Goal: Task Accomplishment & Management: Complete application form

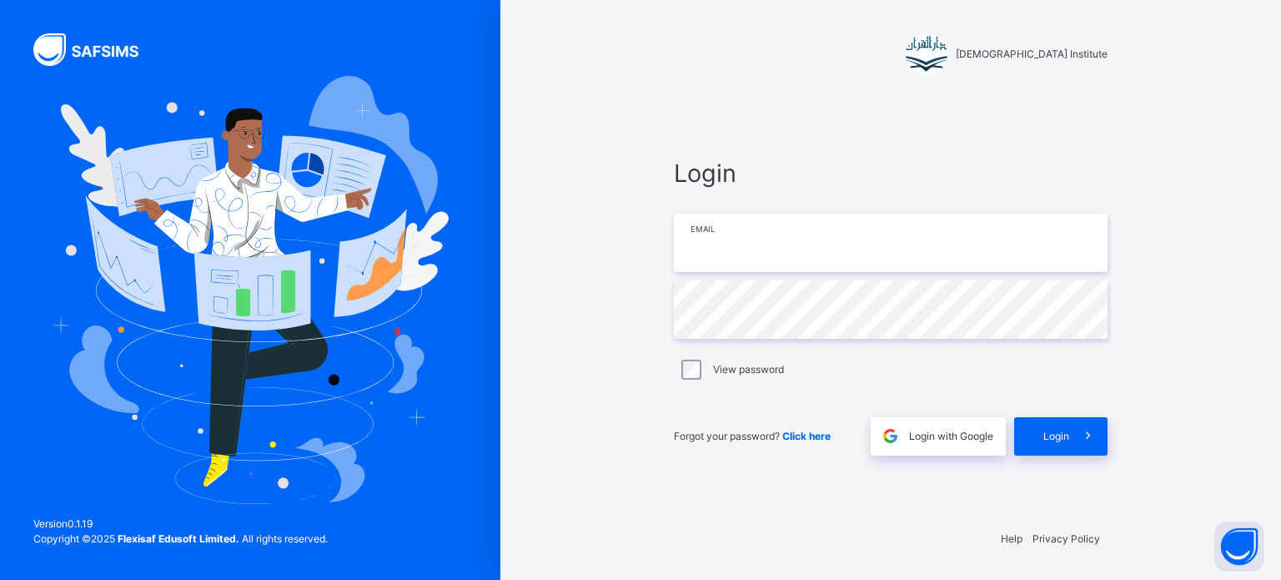
click at [777, 259] on input "email" at bounding box center [891, 242] width 434 height 58
type input "**********"
click at [1065, 434] on span "Login" at bounding box center [1056, 436] width 26 height 15
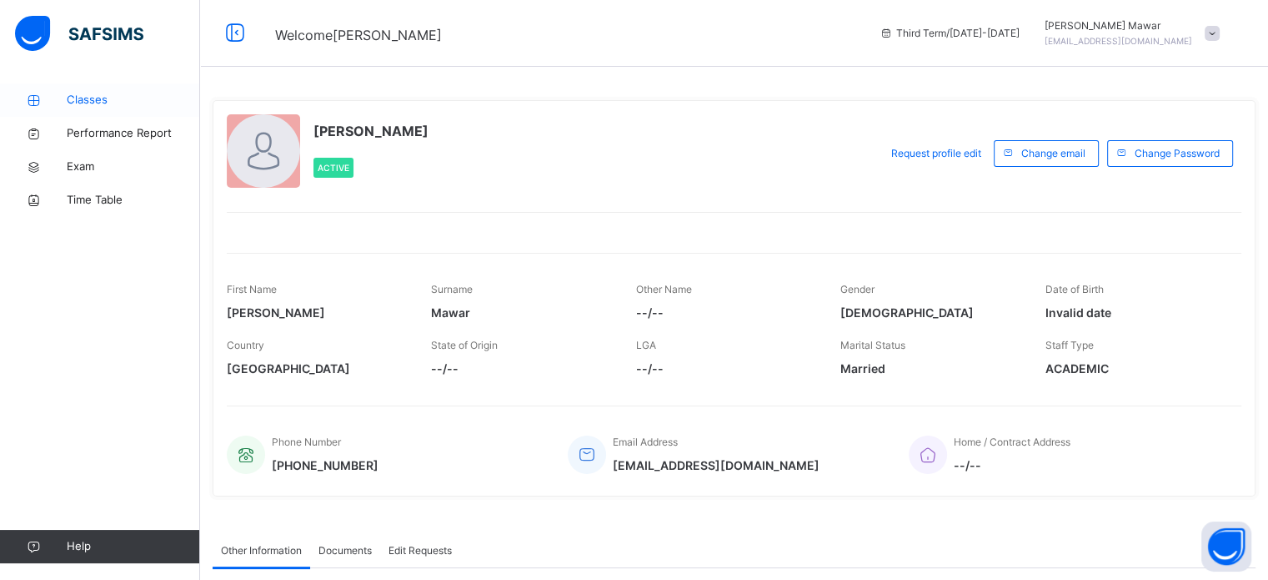
click at [107, 106] on span "Classes" at bounding box center [133, 100] width 133 height 17
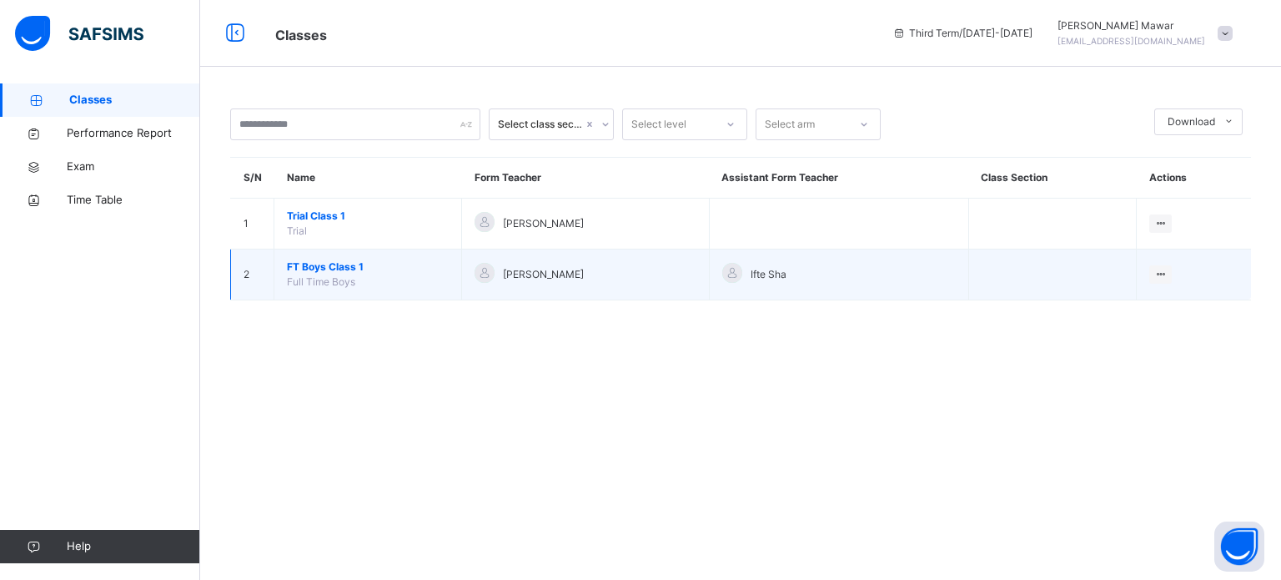
click at [305, 263] on span "FT Boys Class 1" at bounding box center [368, 266] width 162 height 15
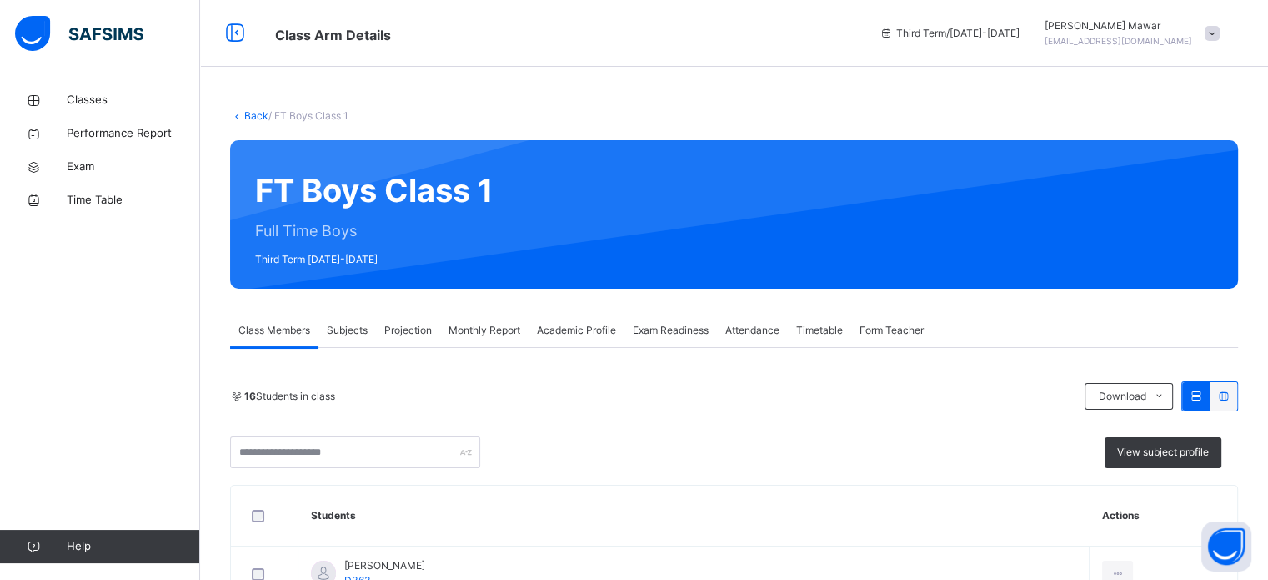
click at [414, 334] on span "Projection" at bounding box center [408, 330] width 48 height 15
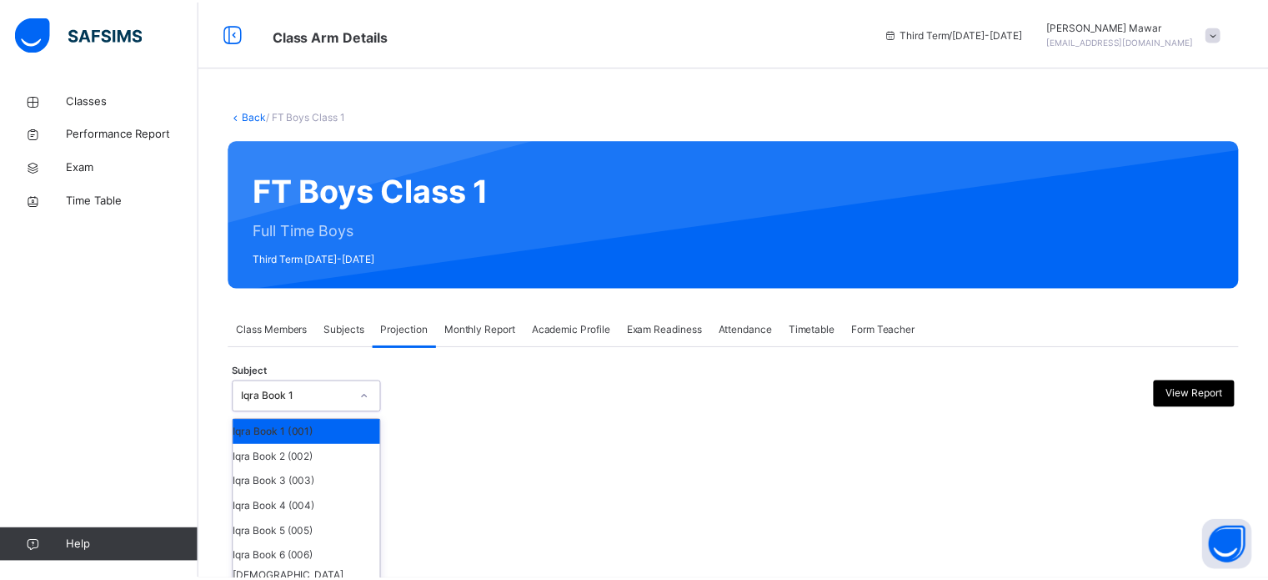
scroll to position [88, 0]
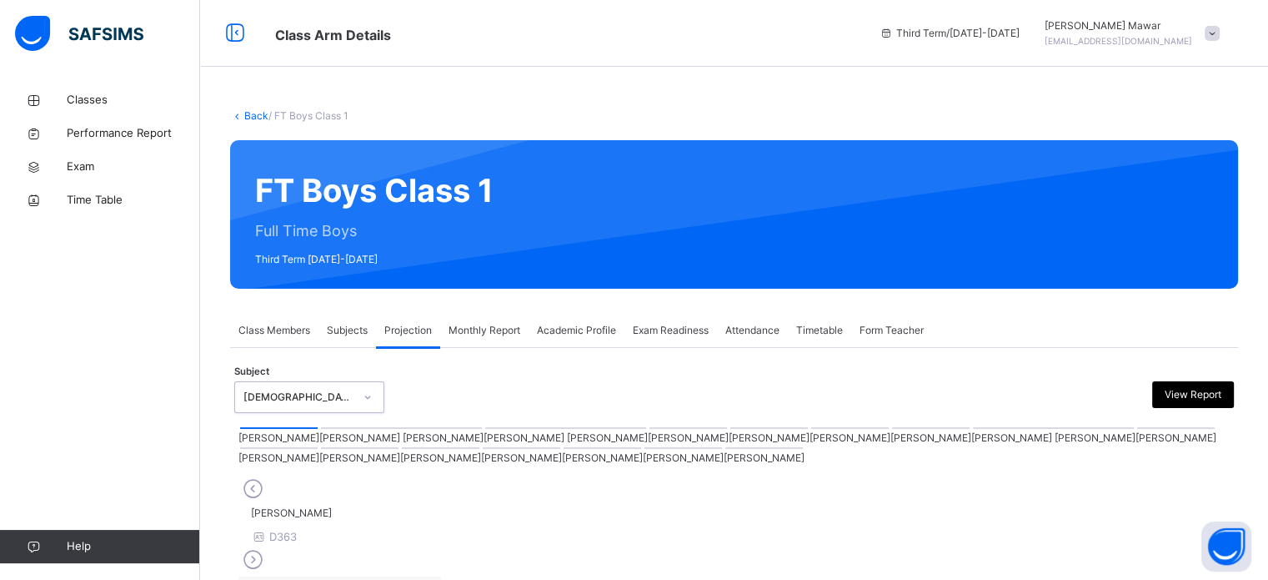
click at [1136, 445] on div "[PERSON_NAME]" at bounding box center [1176, 435] width 81 height 20
click at [1137, 429] on div at bounding box center [1176, 428] width 78 height 2
click at [318, 449] on div at bounding box center [279, 448] width 78 height 2
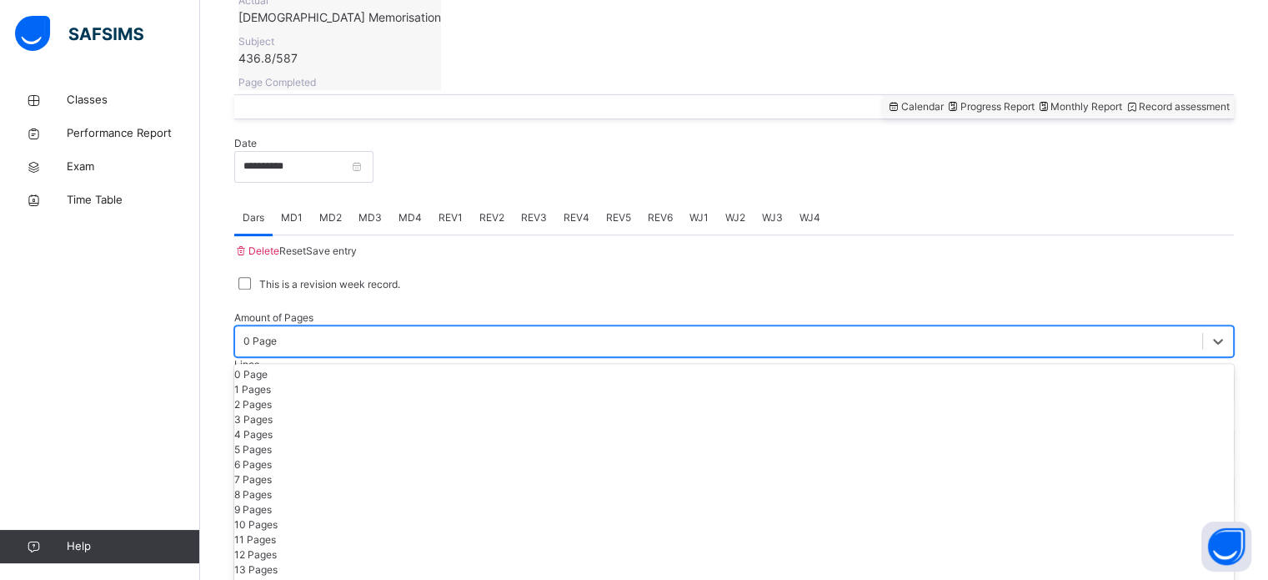
scroll to position [612, 0]
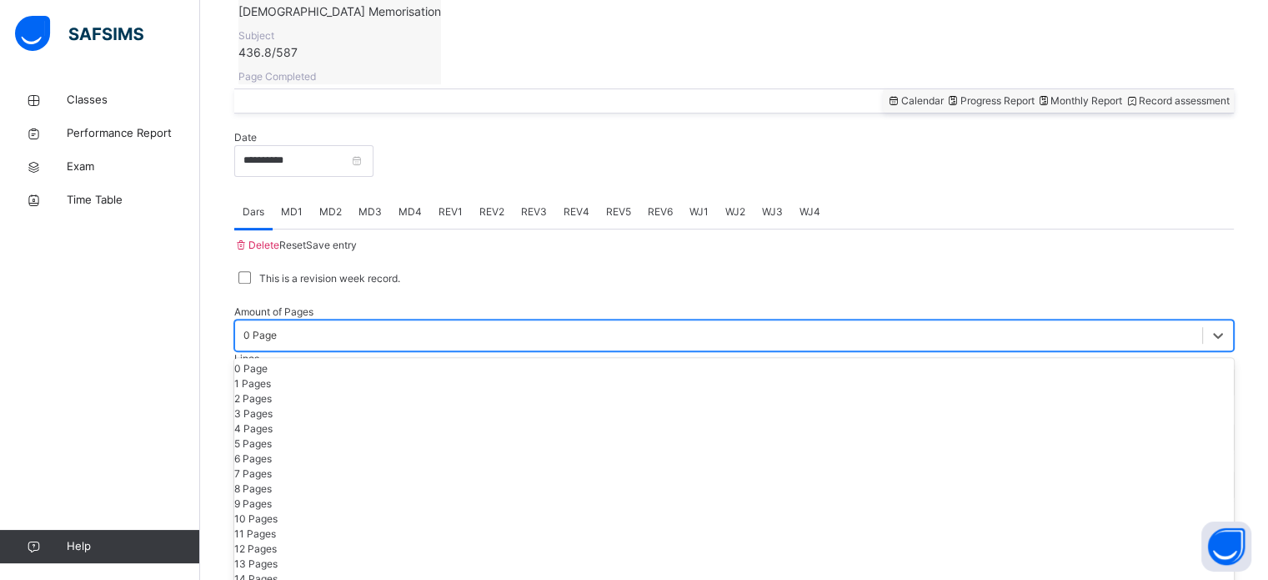
click at [304, 416] on div "3 Pages" at bounding box center [734, 413] width 1000 height 15
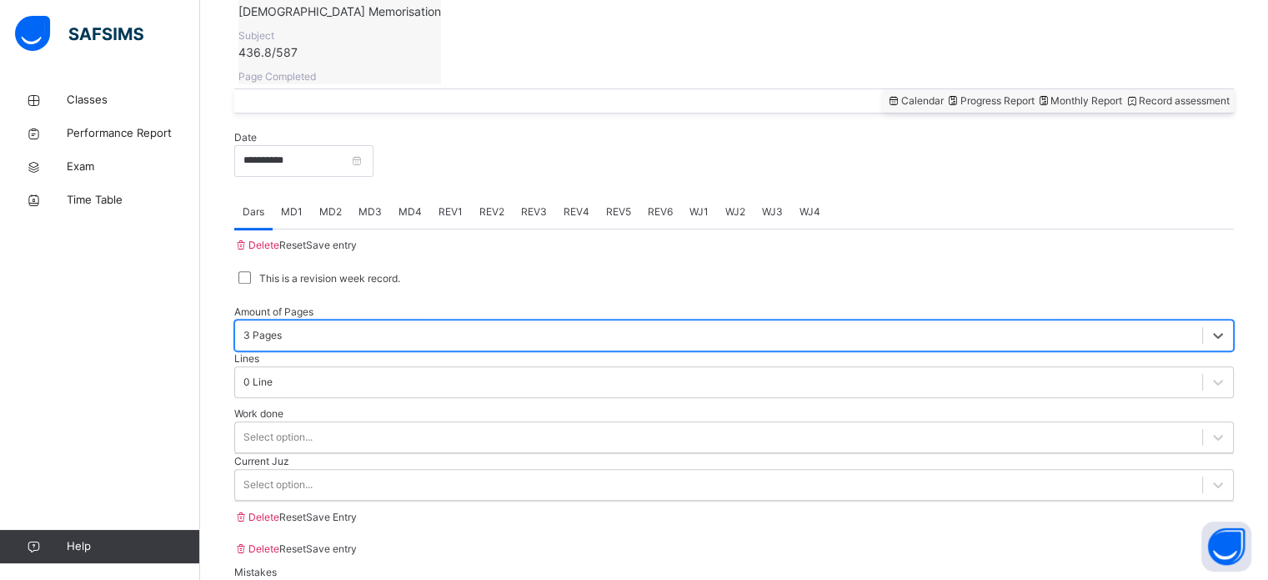
scroll to position [672, 0]
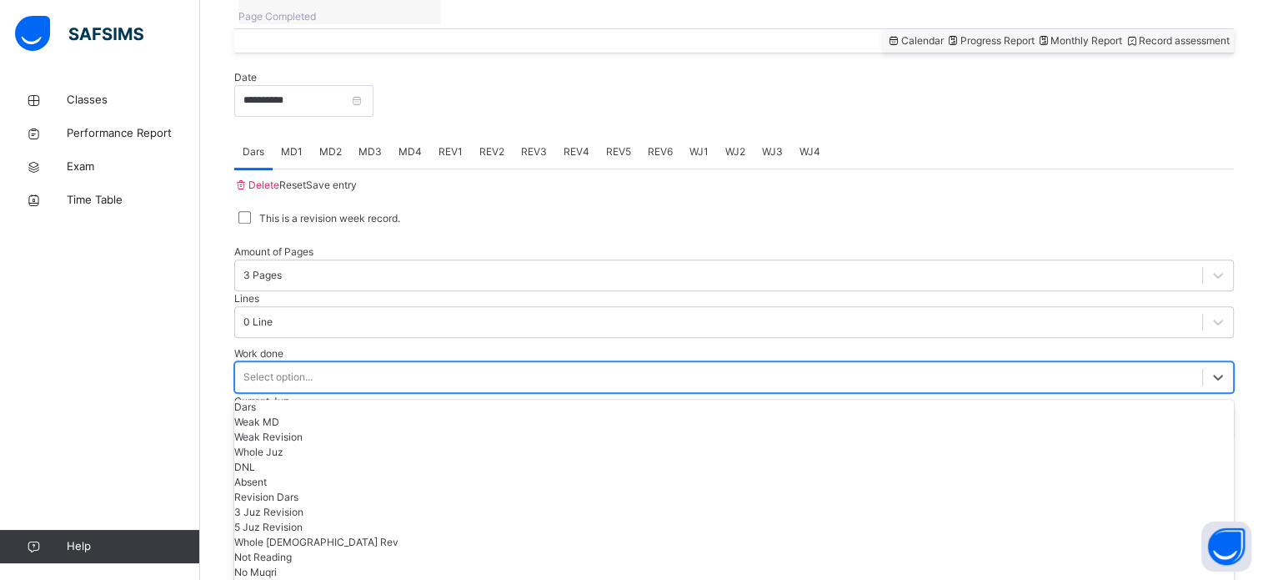
click at [291, 399] on div "Dars" at bounding box center [734, 406] width 1000 height 15
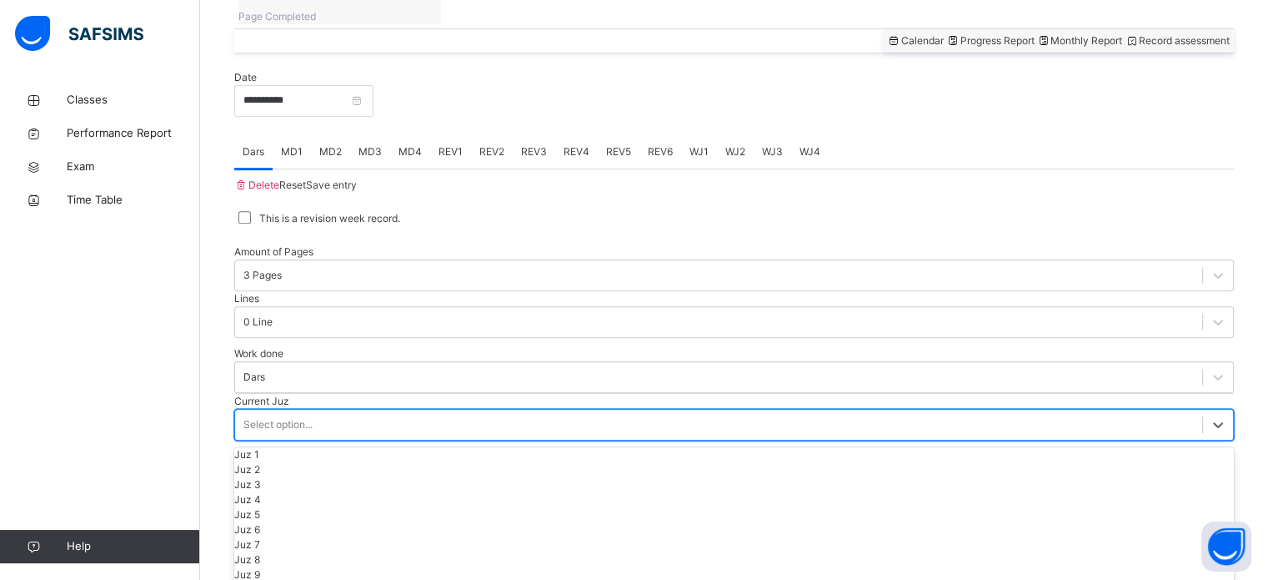
scroll to position [434, 0]
click at [357, 178] on span "Save entry" at bounding box center [331, 184] width 51 height 13
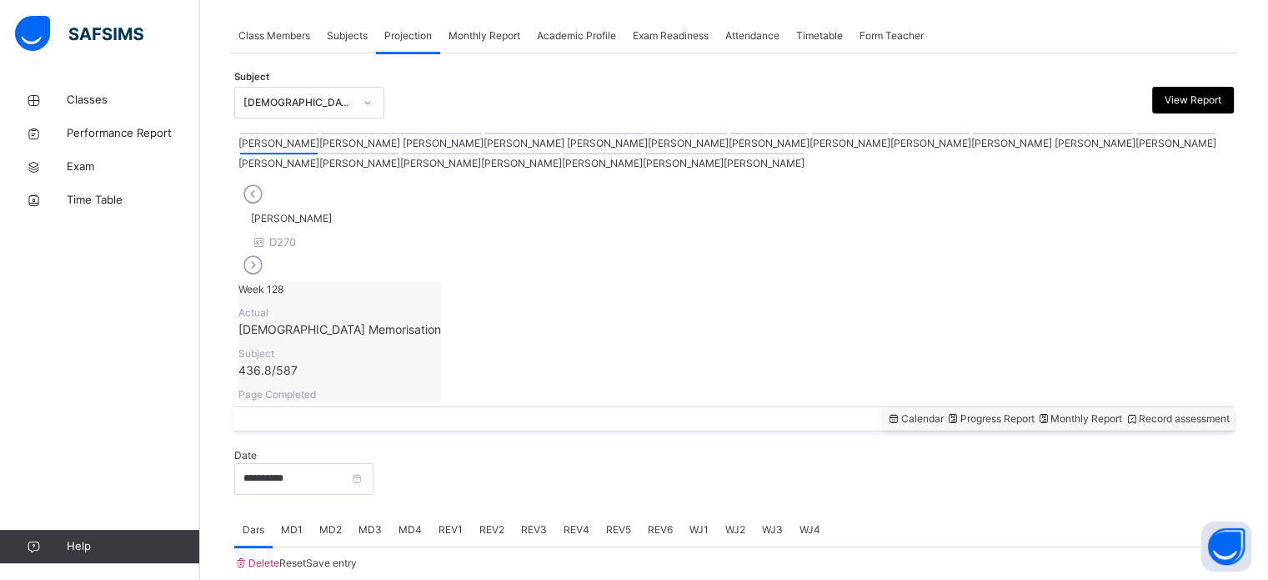
scroll to position [672, 0]
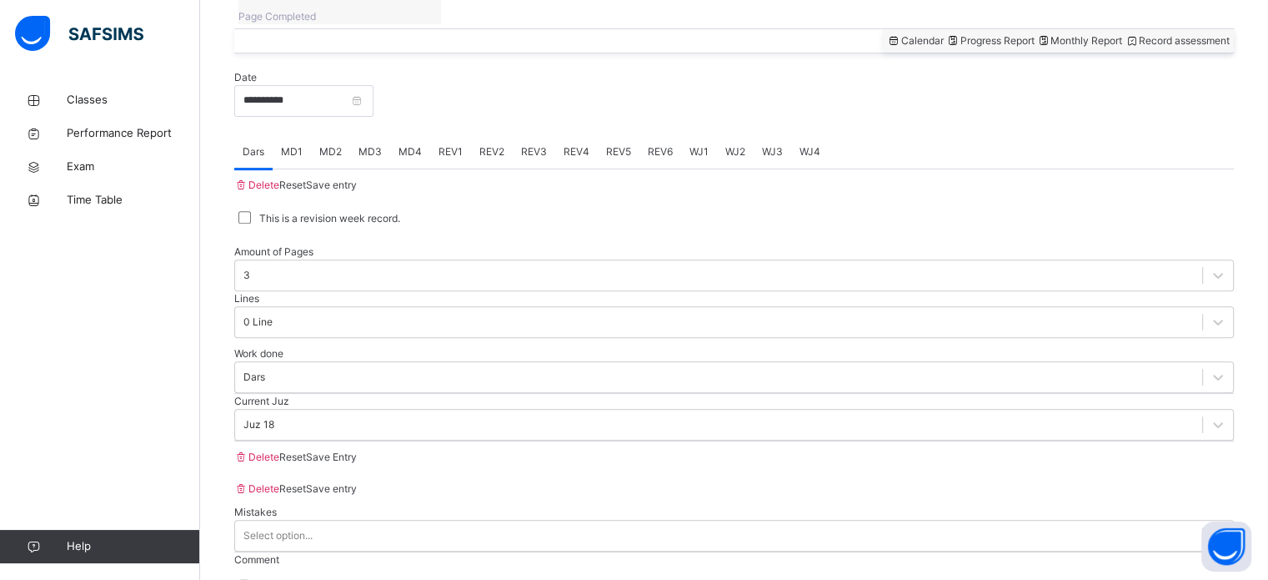
click at [378, 144] on span "MD3" at bounding box center [370, 151] width 23 height 15
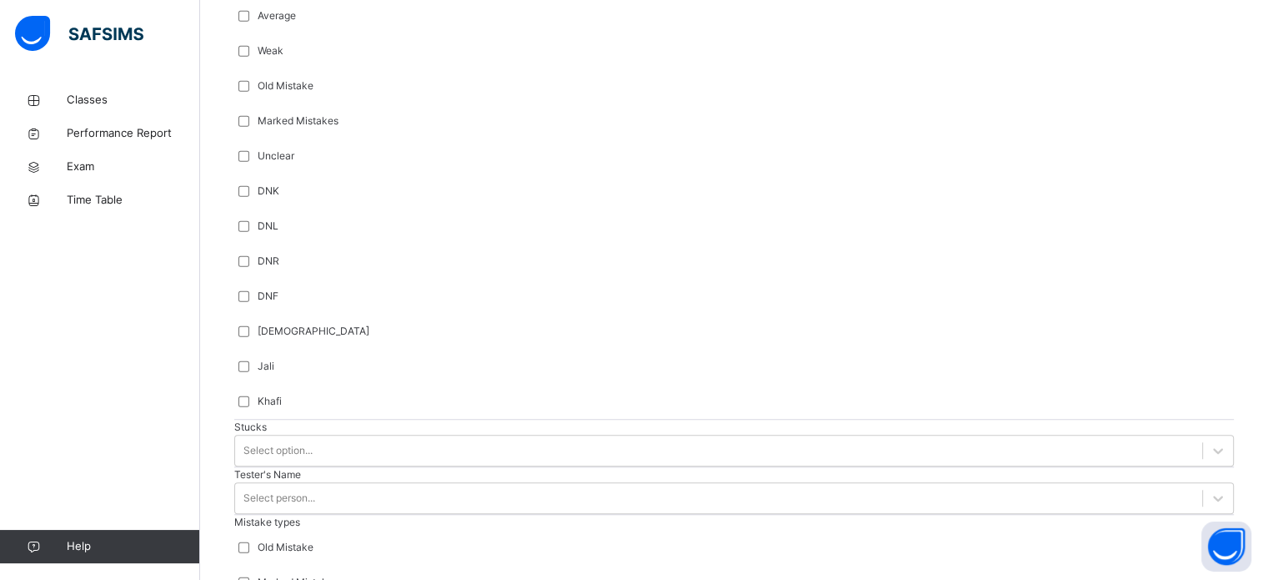
scroll to position [1291, 0]
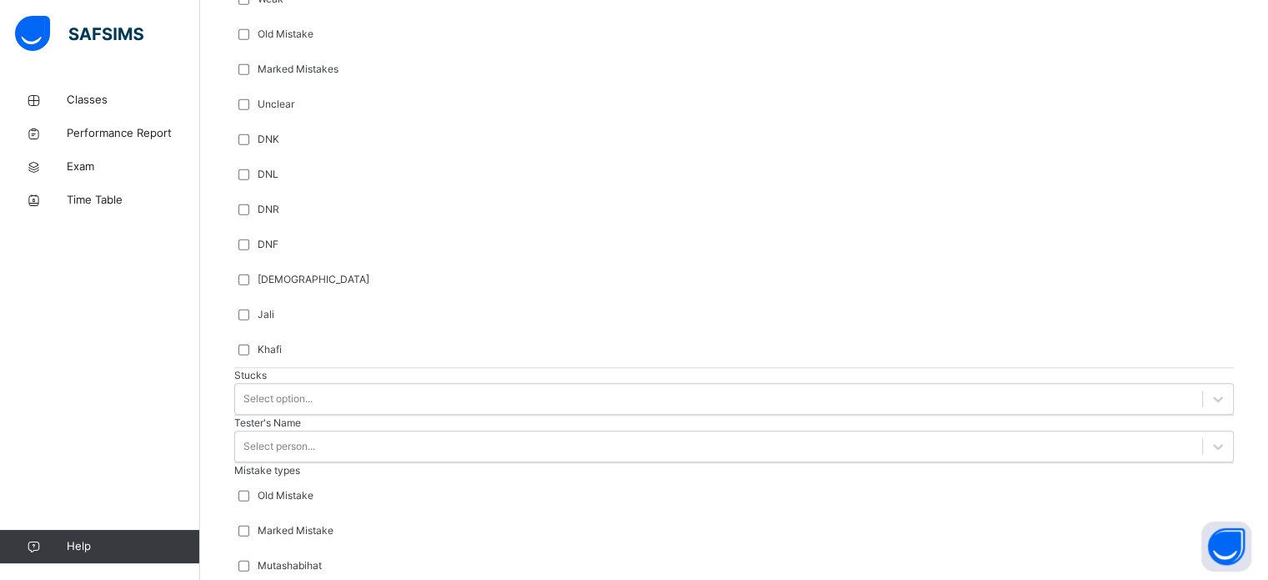
scroll to position [1329, 0]
type input "******"
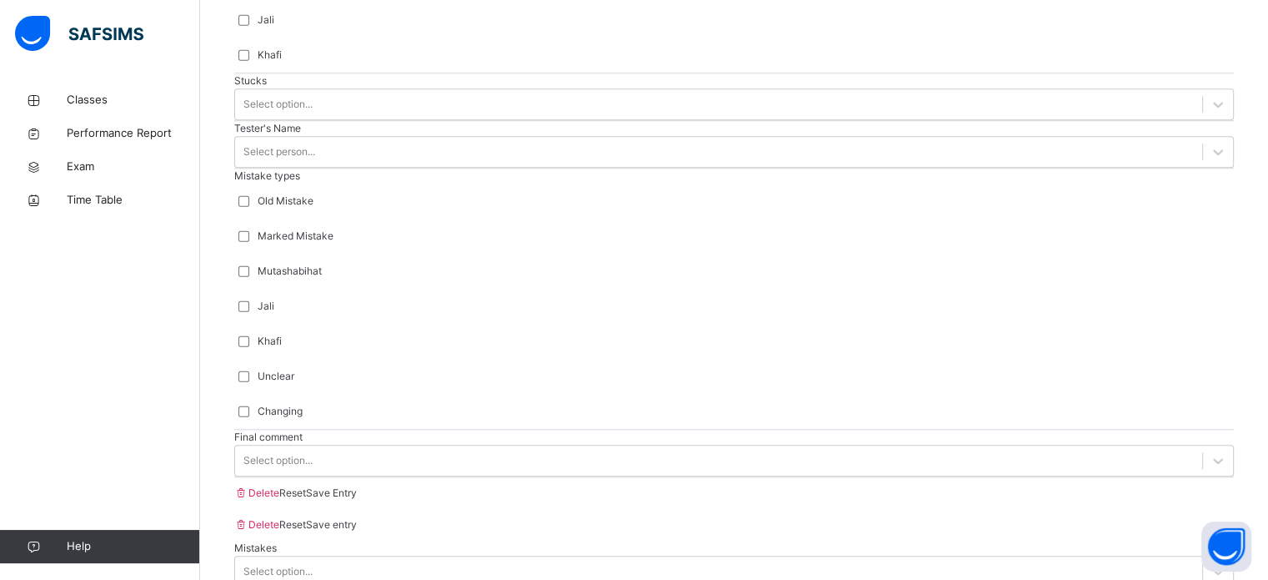
scroll to position [1635, 0]
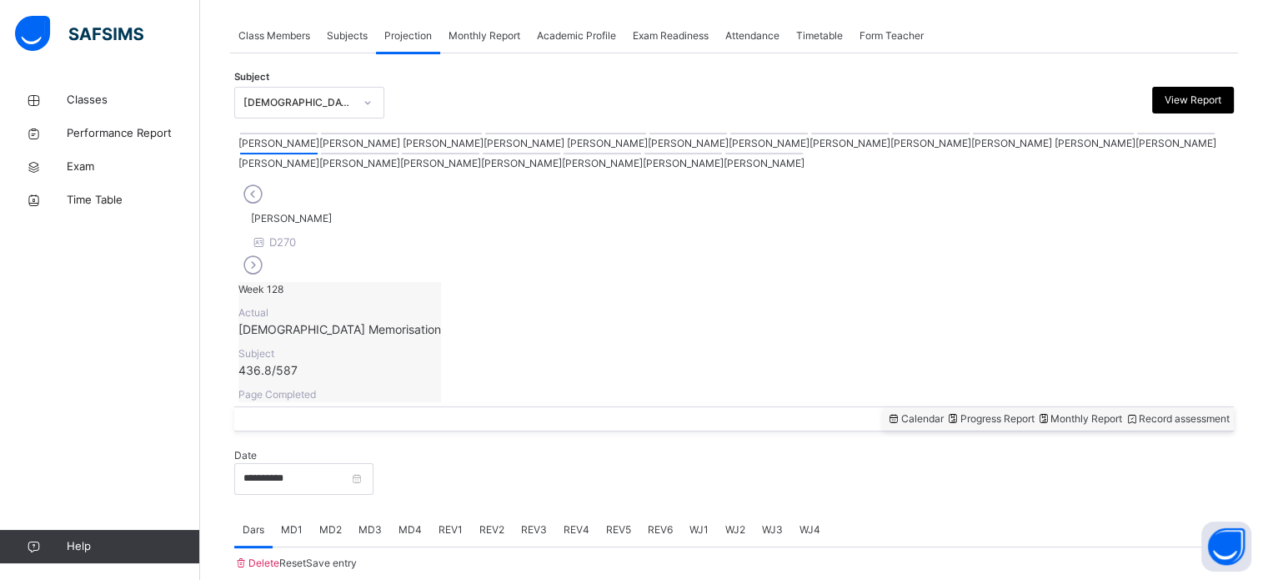
scroll to position [672, 0]
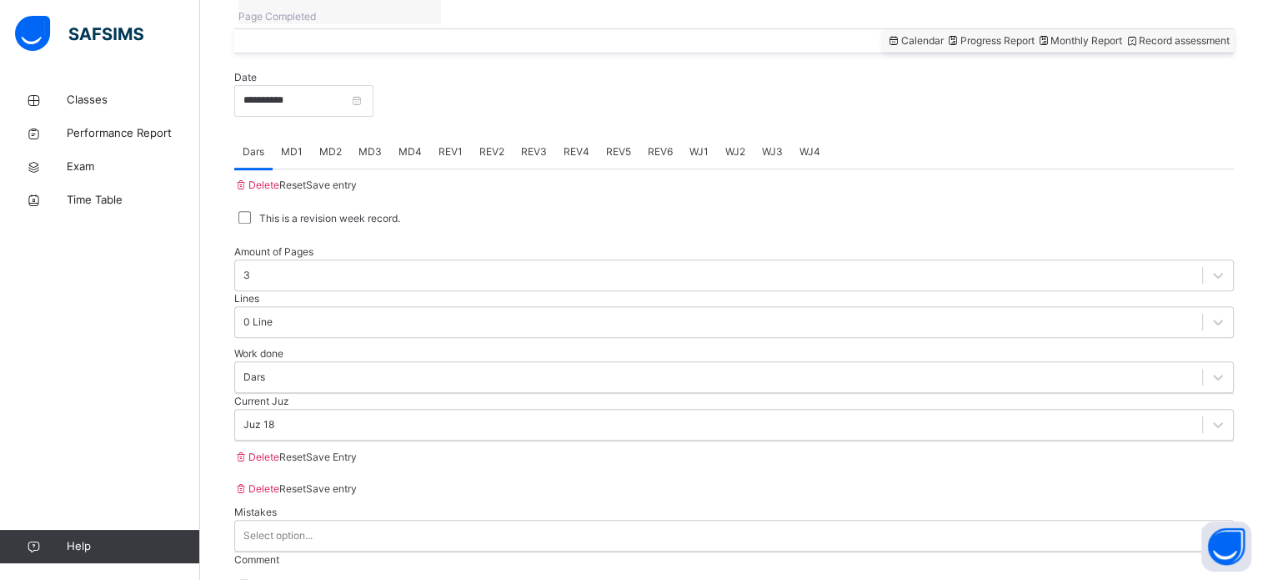
click at [415, 144] on span "MD4" at bounding box center [410, 151] width 23 height 15
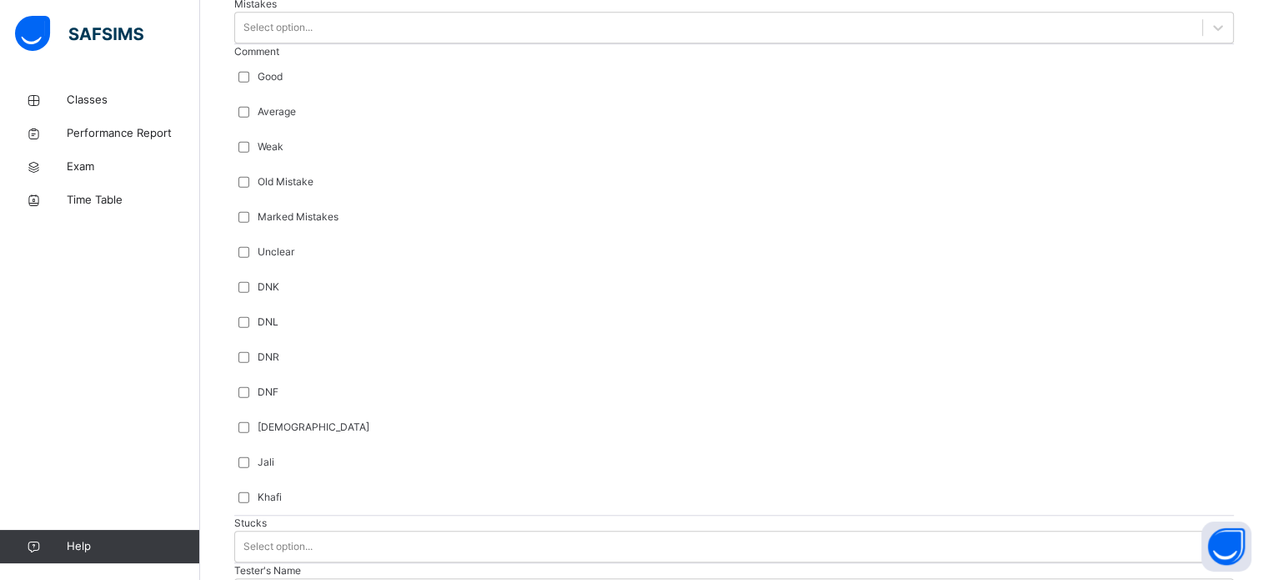
scroll to position [1182, 0]
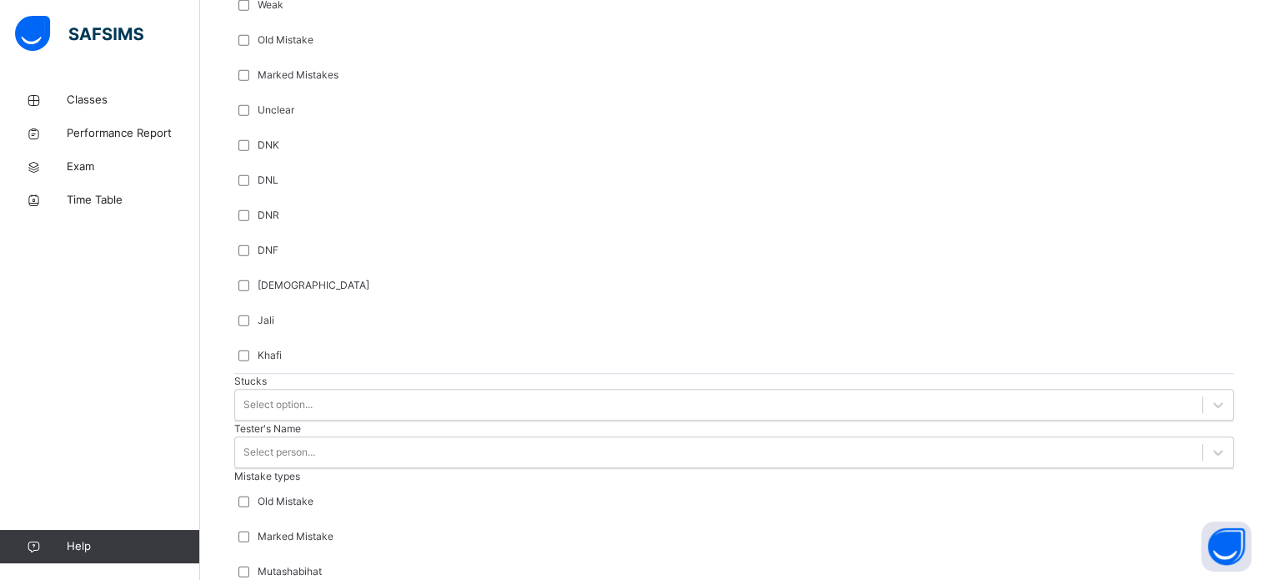
scroll to position [1329, 0]
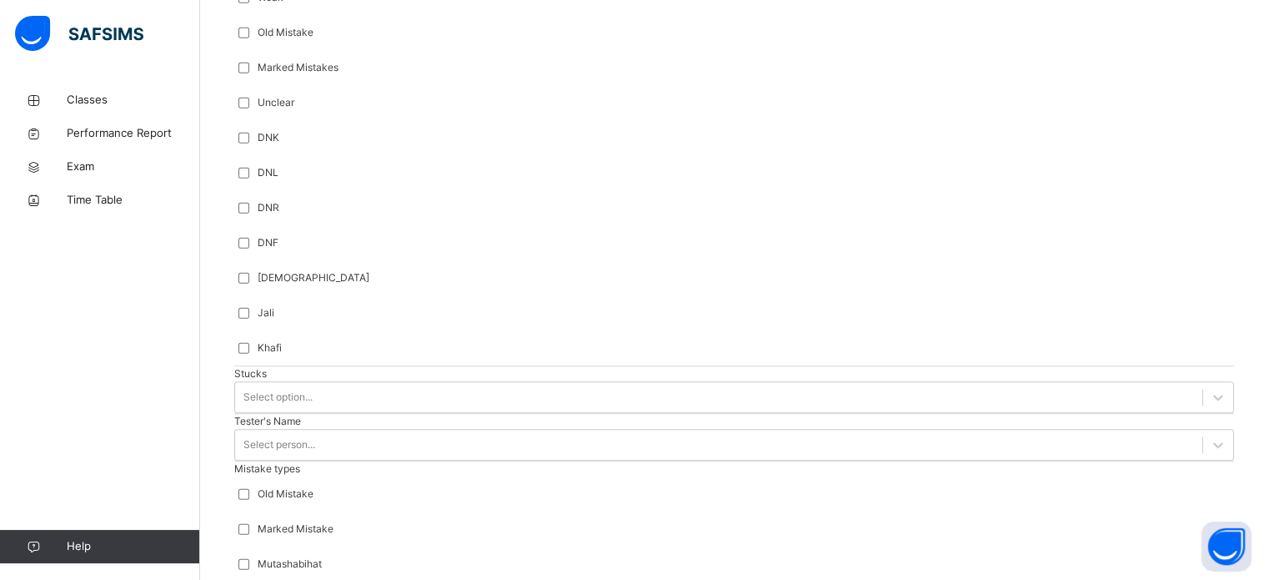
type input "****"
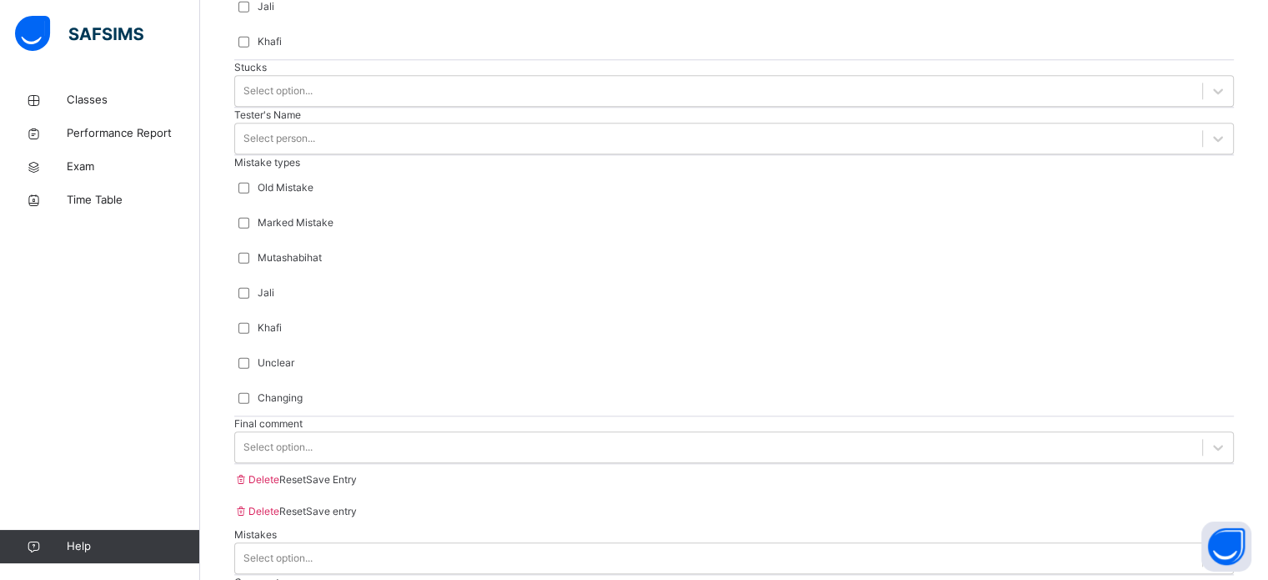
scroll to position [0, 0]
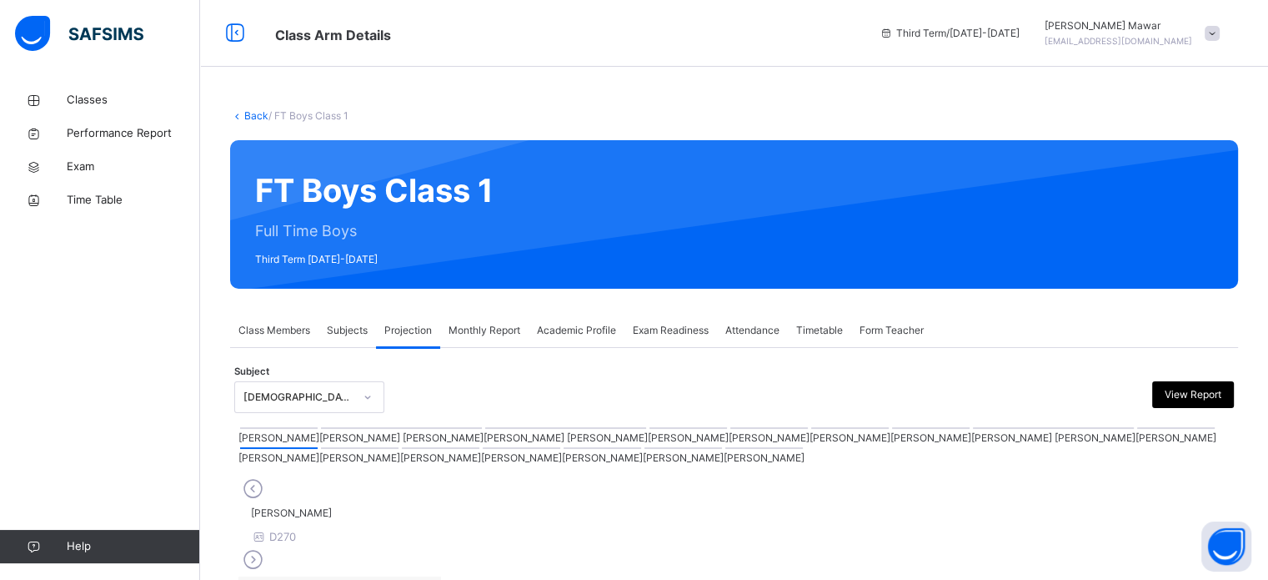
click at [258, 429] on div at bounding box center [279, 428] width 78 height 2
click at [892, 429] on div at bounding box center [931, 428] width 78 height 2
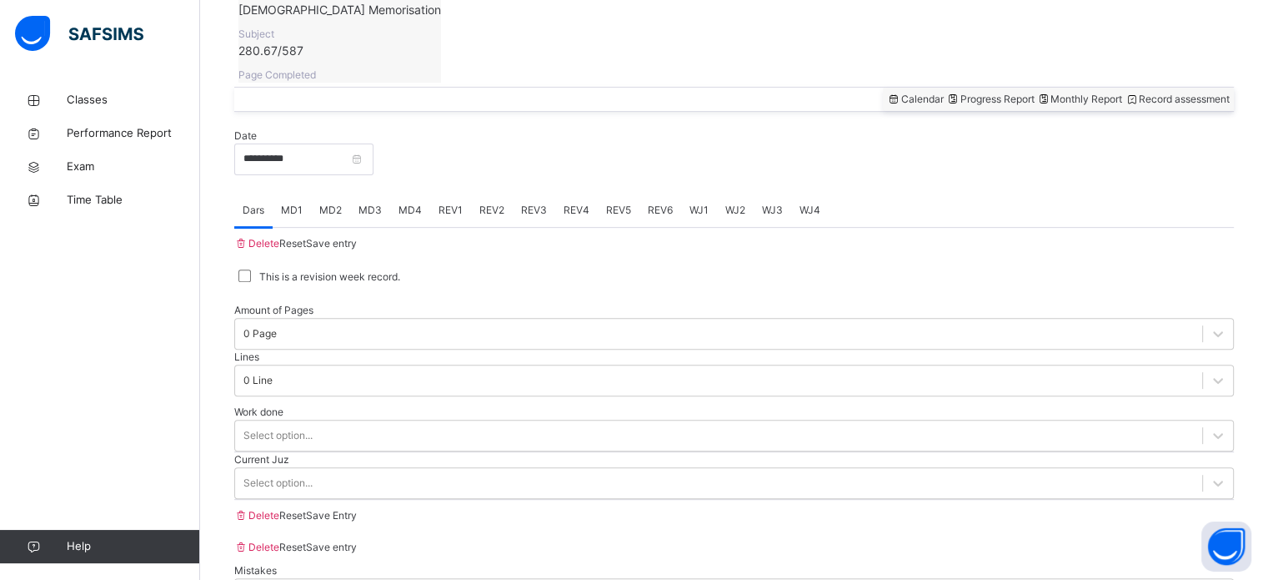
scroll to position [614, 0]
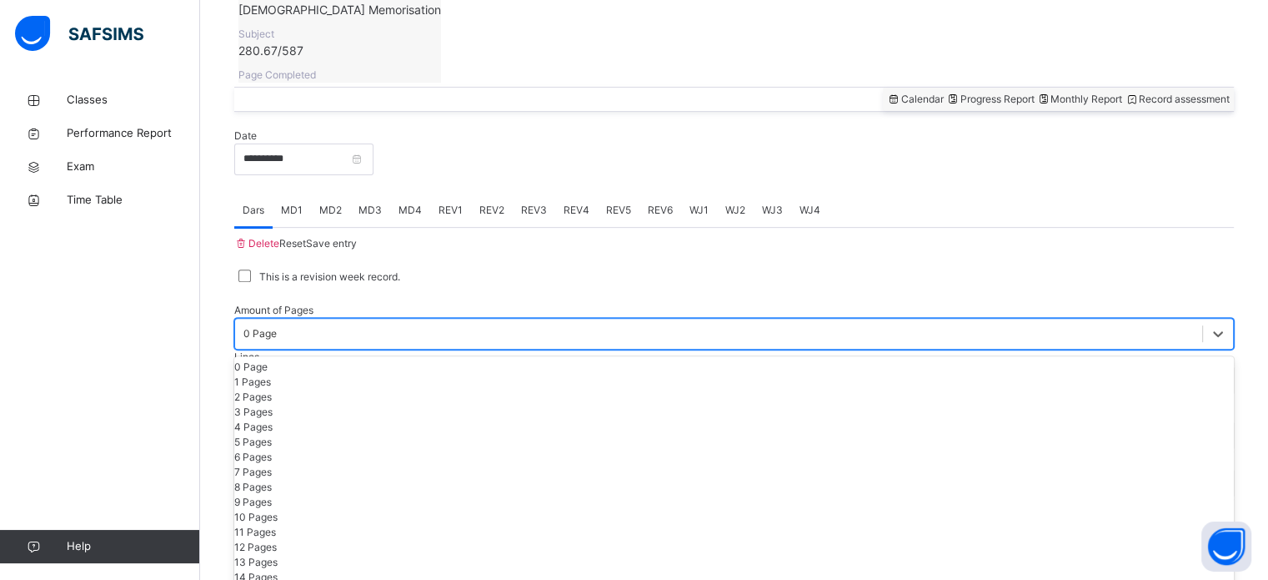
click at [277, 326] on div "0 Page" at bounding box center [260, 333] width 33 height 15
click at [370, 374] on div "1 Pages" at bounding box center [734, 381] width 1000 height 15
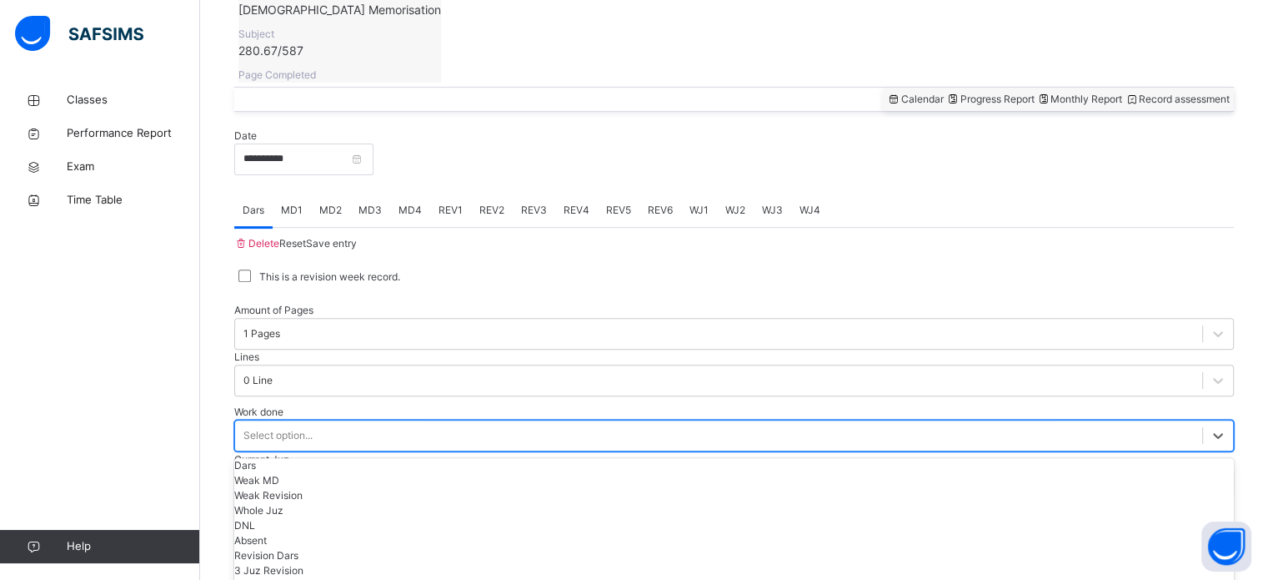
scroll to position [672, 0]
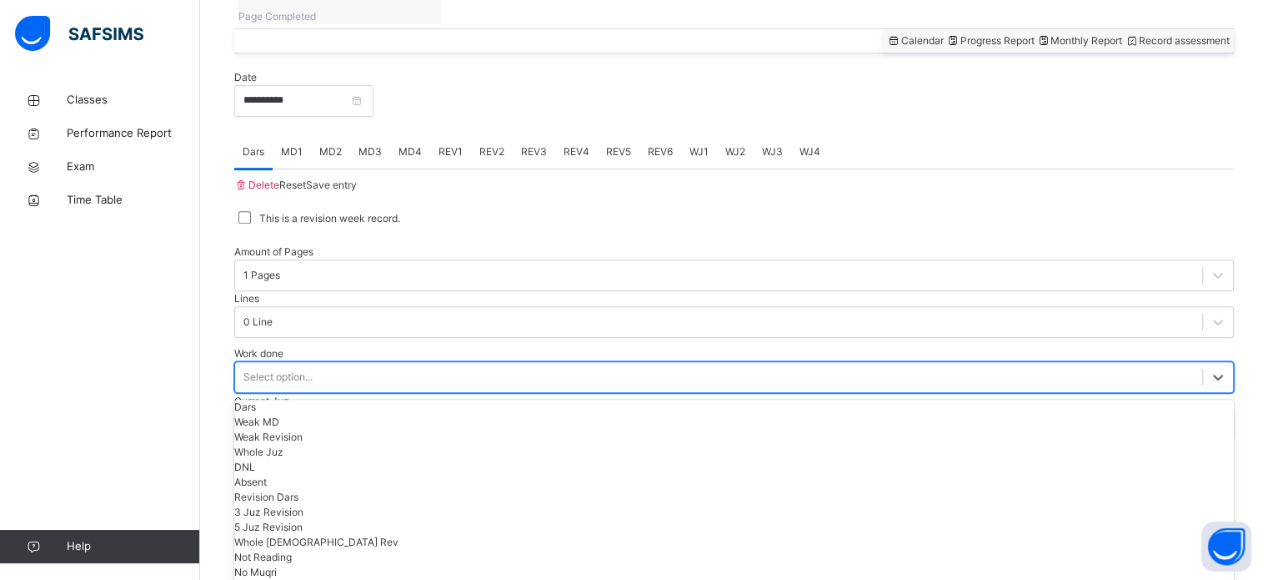
click at [466, 379] on div "option Dars focused, 1 of 16. 16 results available. Use Up and Down to choose o…" at bounding box center [734, 377] width 1000 height 32
click at [389, 399] on div "Dars" at bounding box center [734, 406] width 1000 height 15
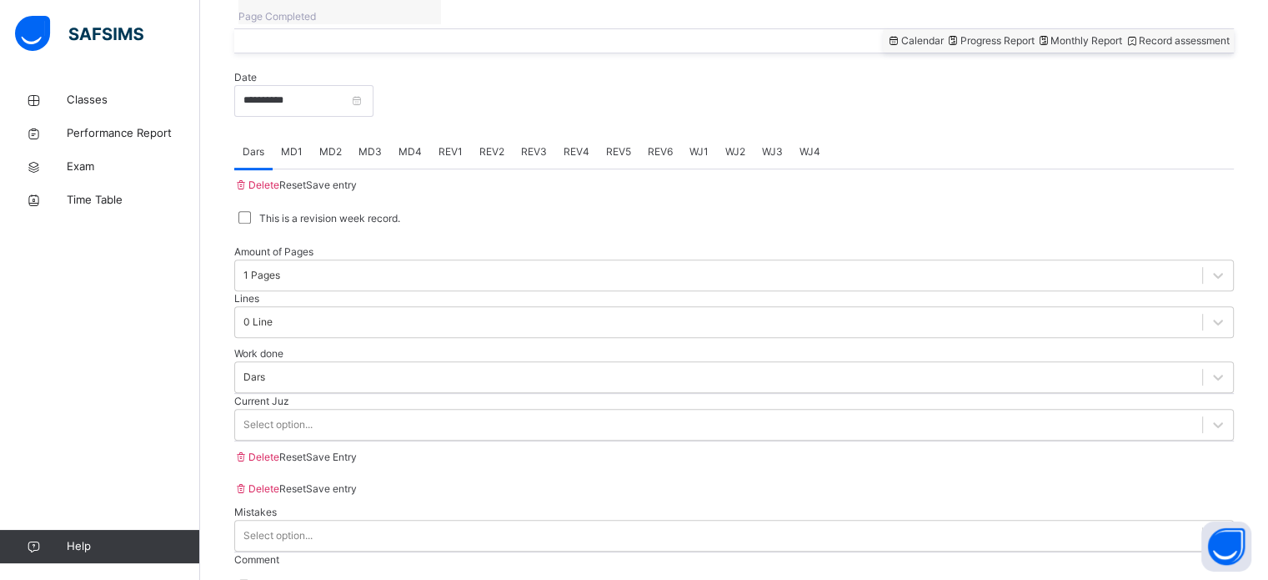
click at [398, 403] on div "Current Juz Select option..." at bounding box center [734, 418] width 1000 height 48
click at [411, 419] on div "Select option..." at bounding box center [718, 424] width 967 height 26
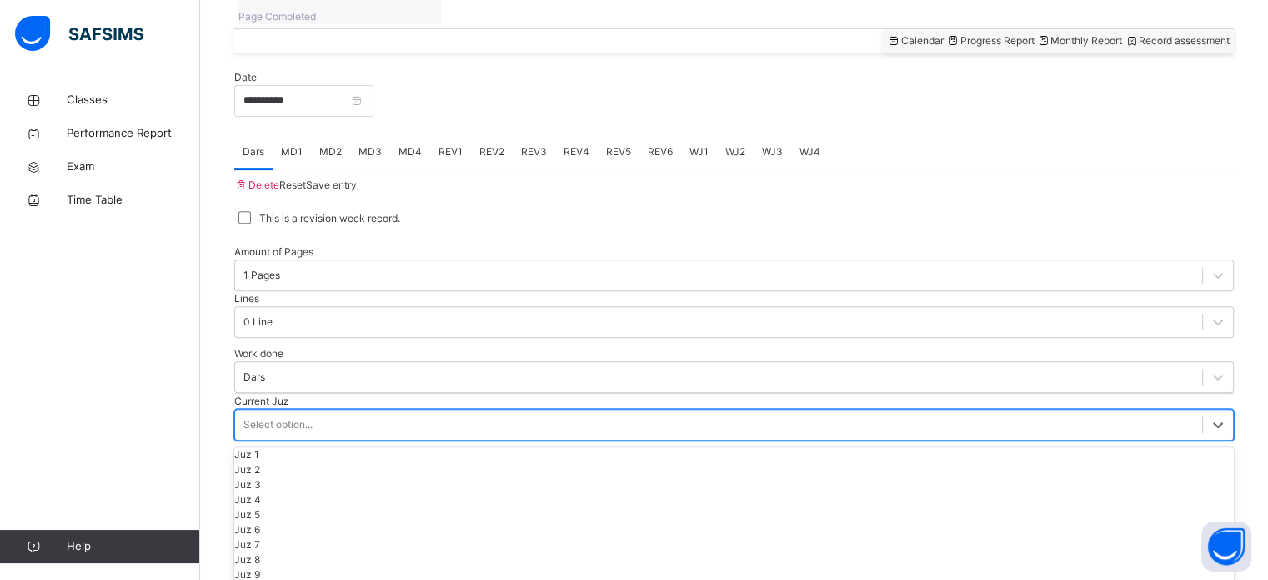
scroll to position [150, 0]
click at [334, 579] on div "Juz 10" at bounding box center [734, 589] width 1000 height 15
click at [357, 463] on span "Save Entry" at bounding box center [331, 456] width 51 height 13
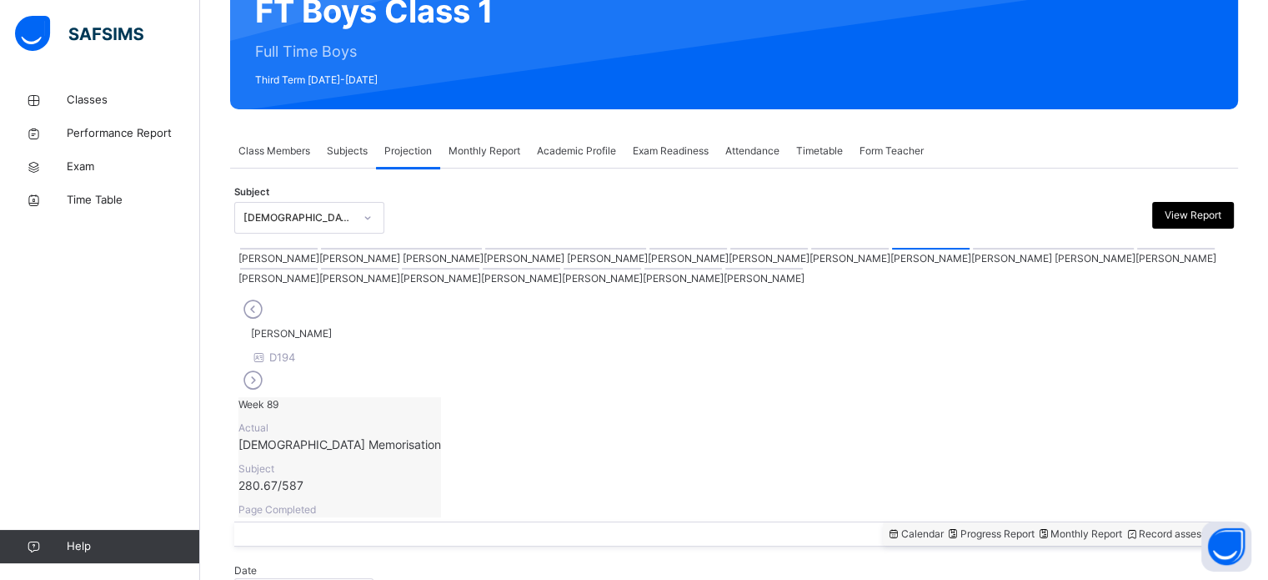
scroll to position [178, 0]
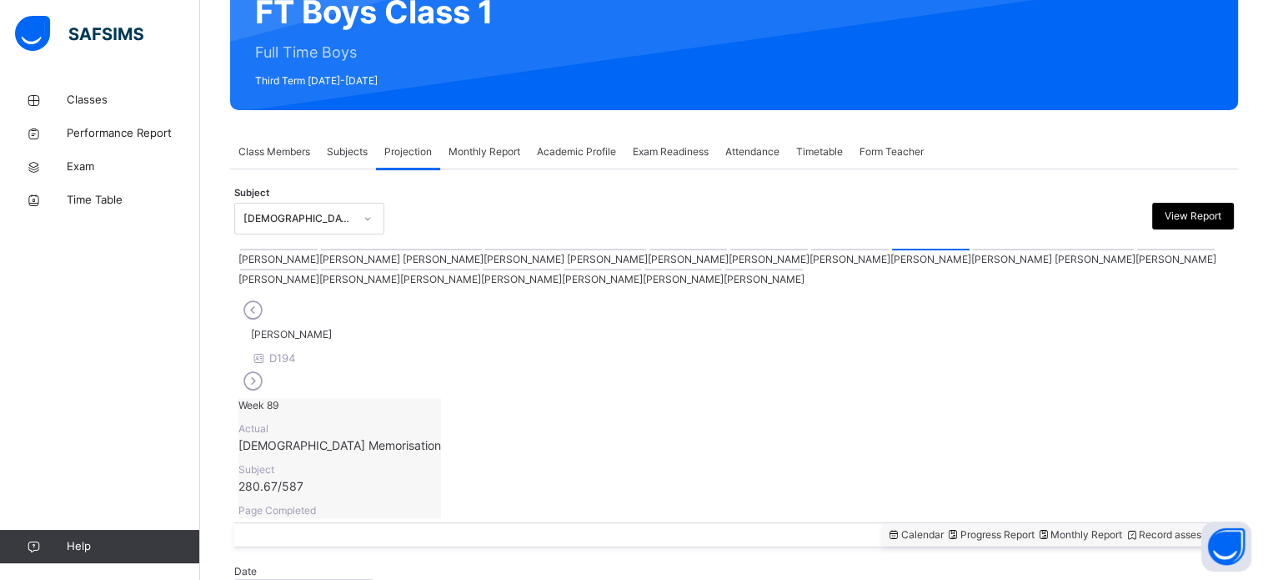
click at [1037, 527] on div "Monthly Report" at bounding box center [1080, 534] width 86 height 15
select select "****"
select select "*"
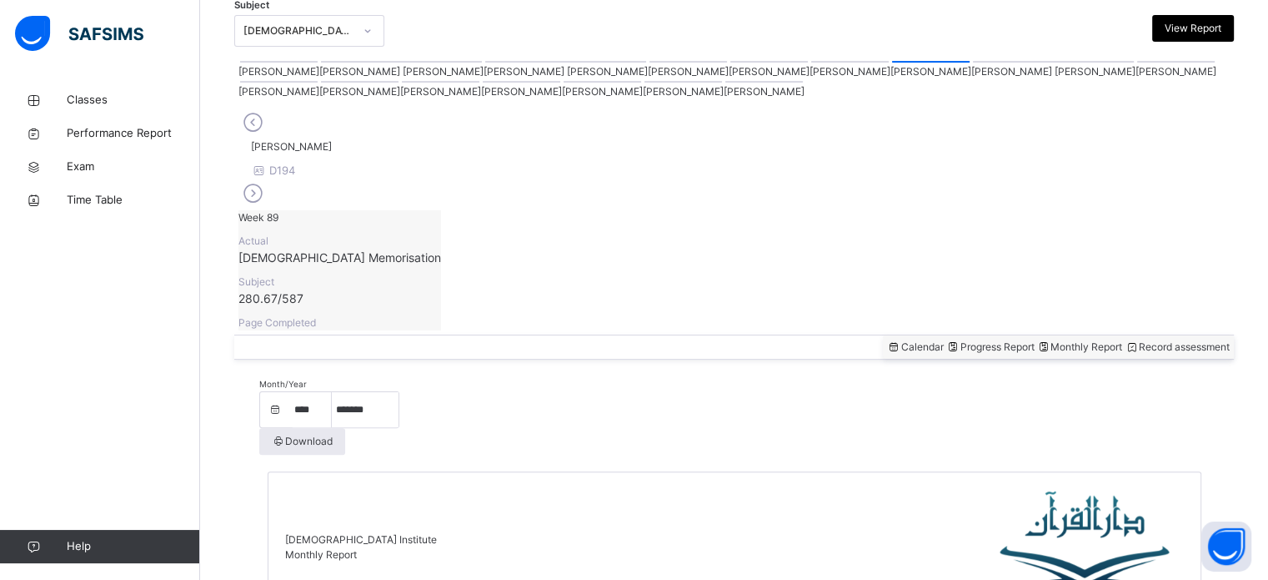
scroll to position [367, 0]
click at [1157, 339] on div "Record assessment" at bounding box center [1177, 346] width 105 height 15
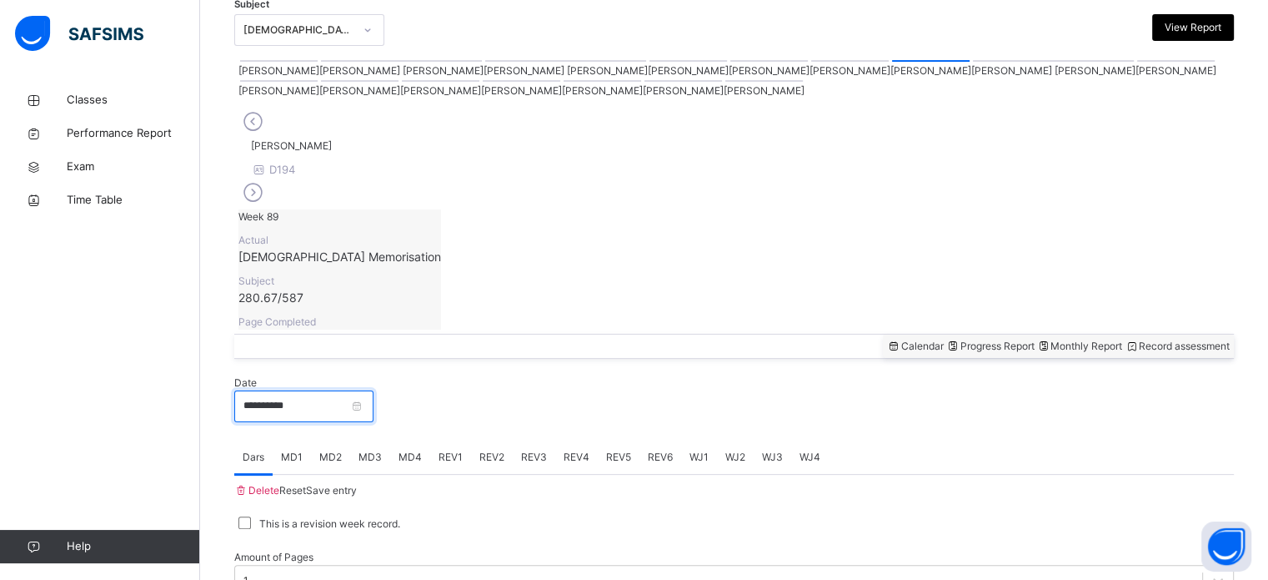
click at [357, 390] on input "**********" at bounding box center [303, 406] width 139 height 32
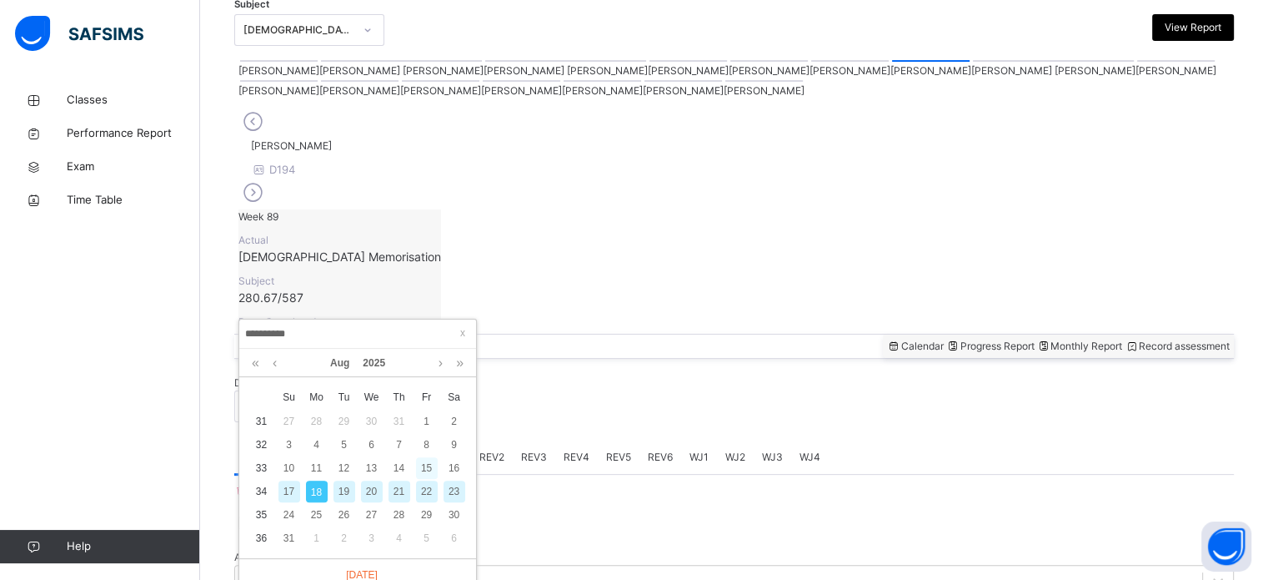
click at [424, 464] on div "15" at bounding box center [427, 468] width 22 height 22
type input "**********"
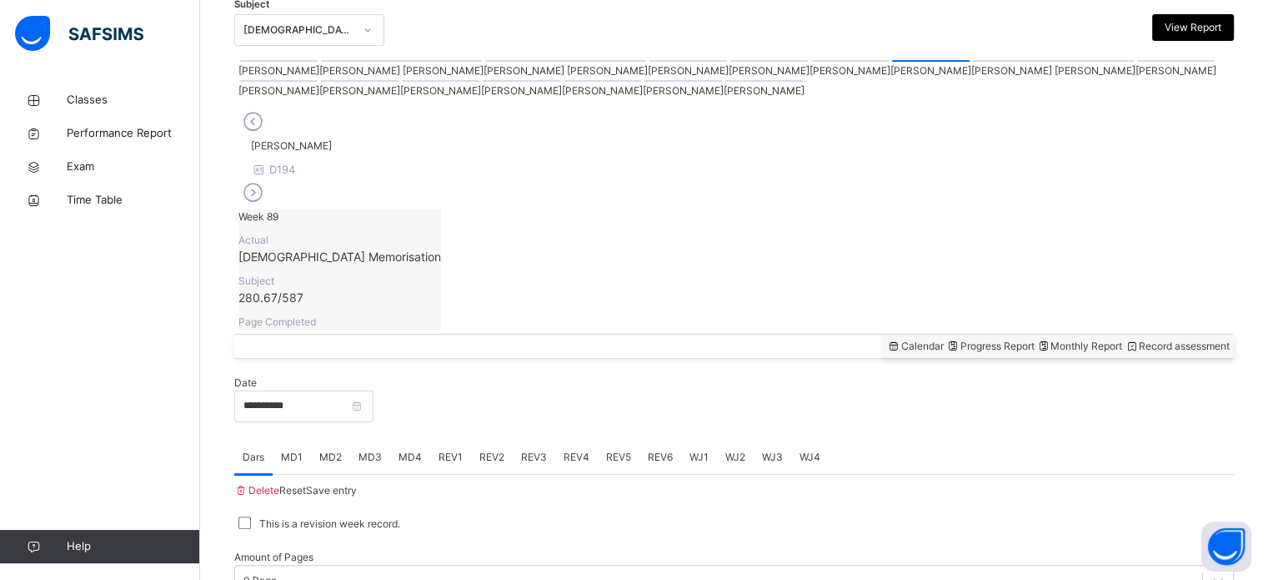
click at [336, 449] on span "MD2" at bounding box center [330, 456] width 23 height 15
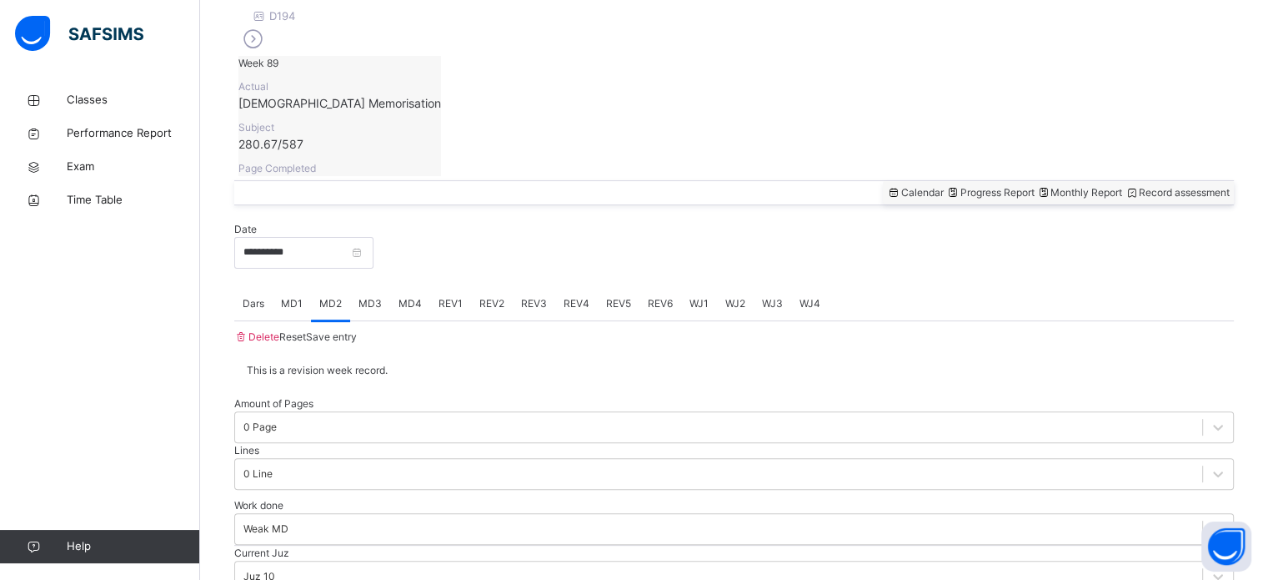
scroll to position [542, 0]
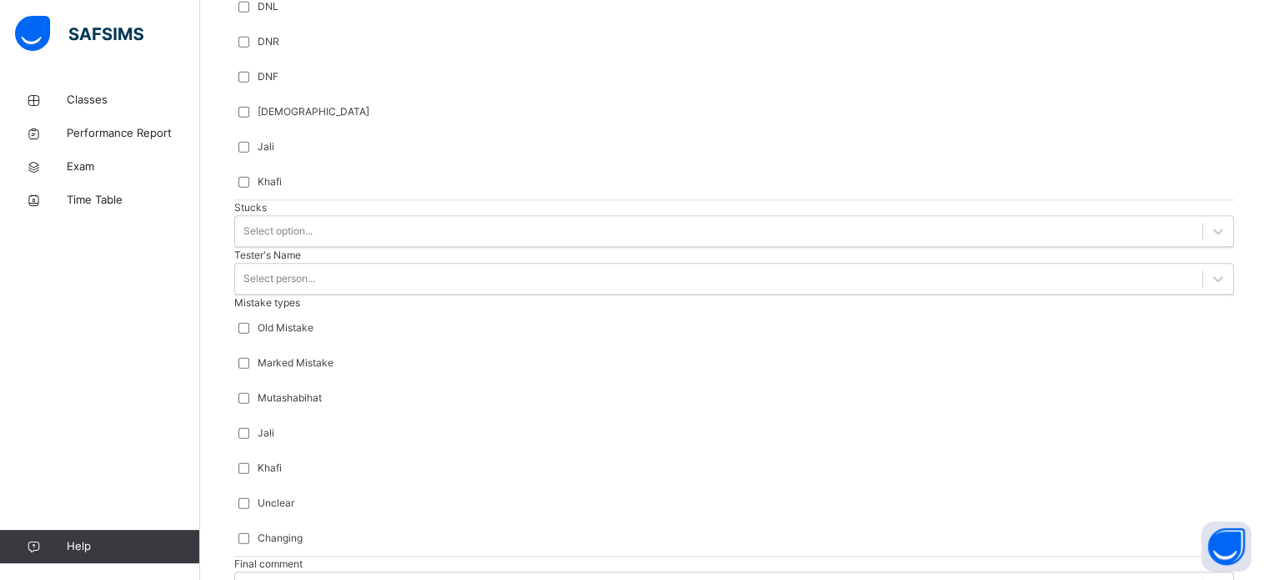
scroll to position [1501, 0]
type input "***"
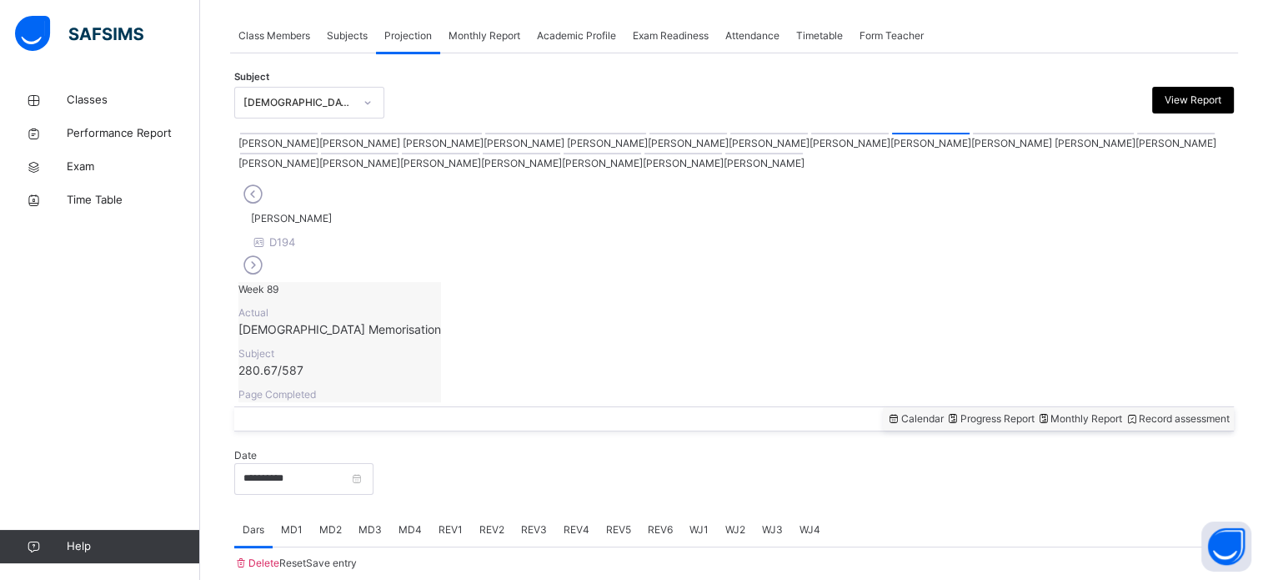
scroll to position [672, 0]
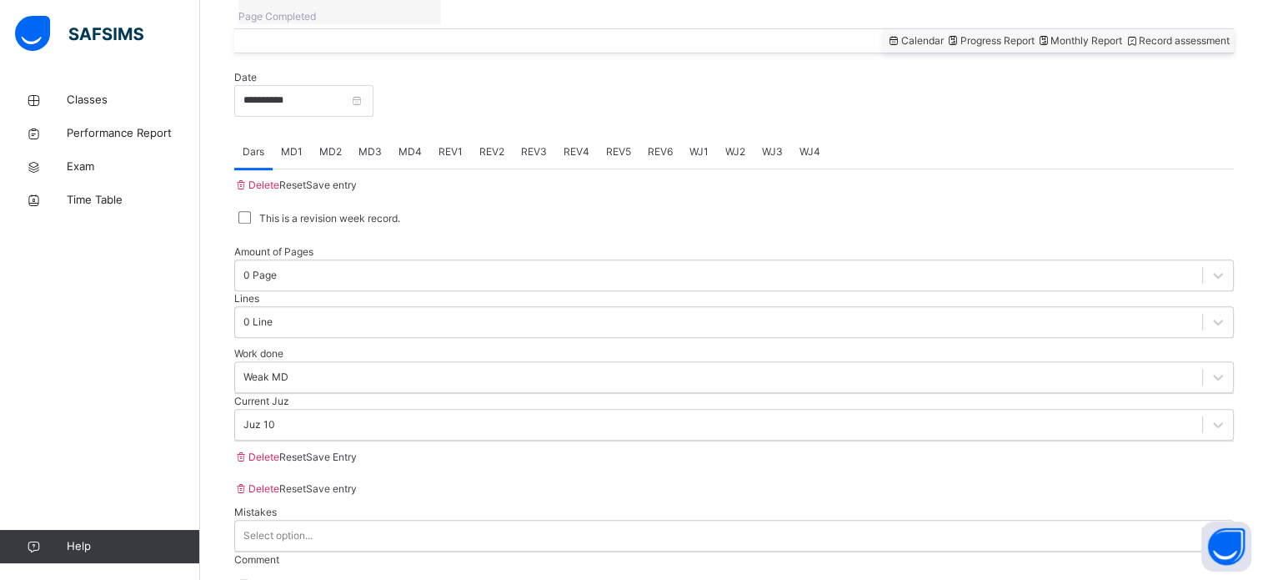
click at [413, 144] on span "MD4" at bounding box center [410, 151] width 23 height 15
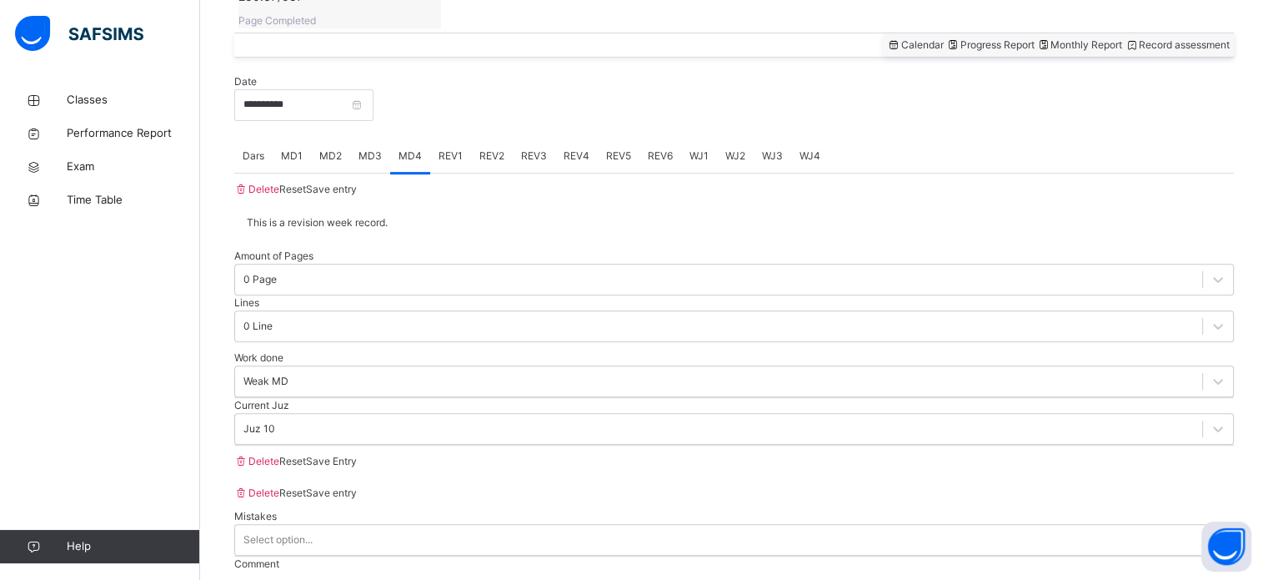
scroll to position [660, 0]
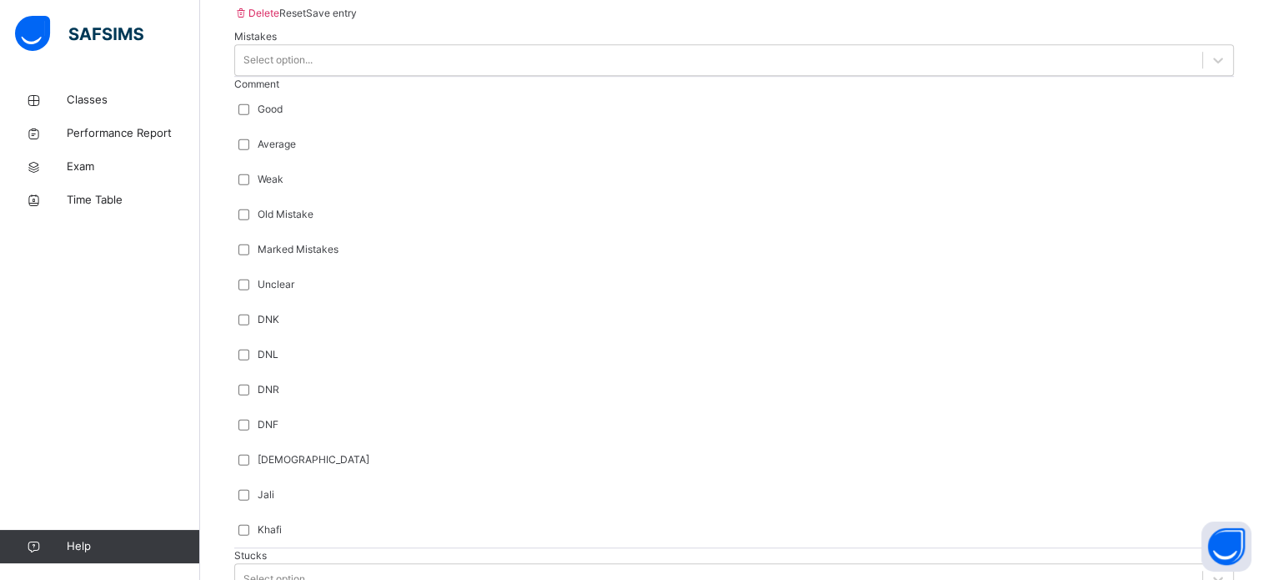
scroll to position [1161, 0]
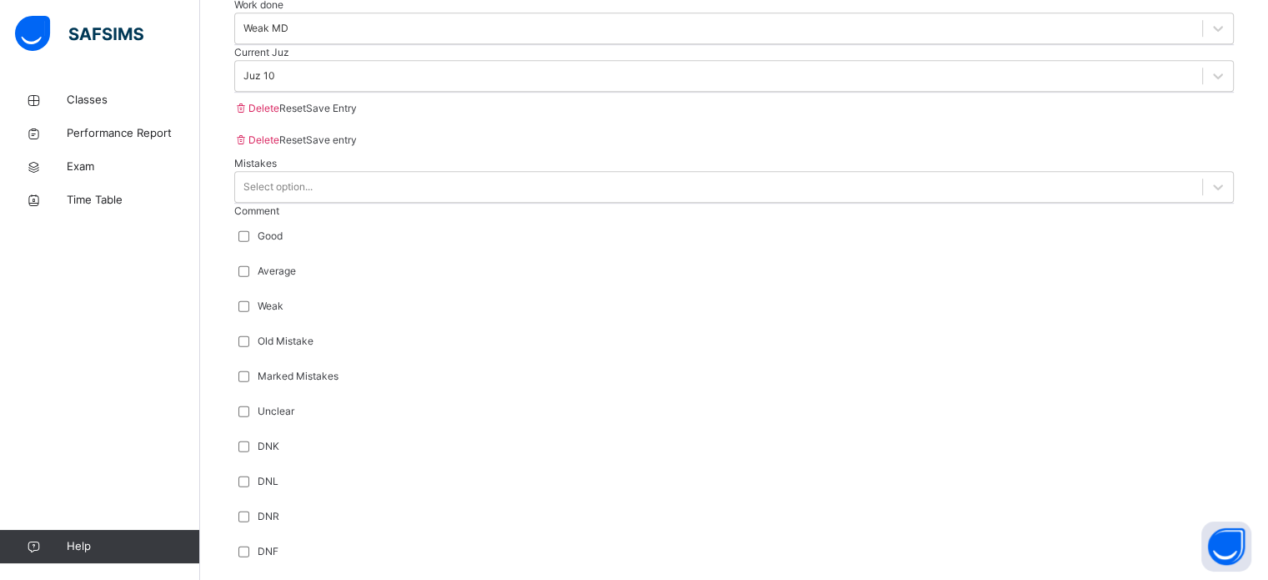
scroll to position [1018, 0]
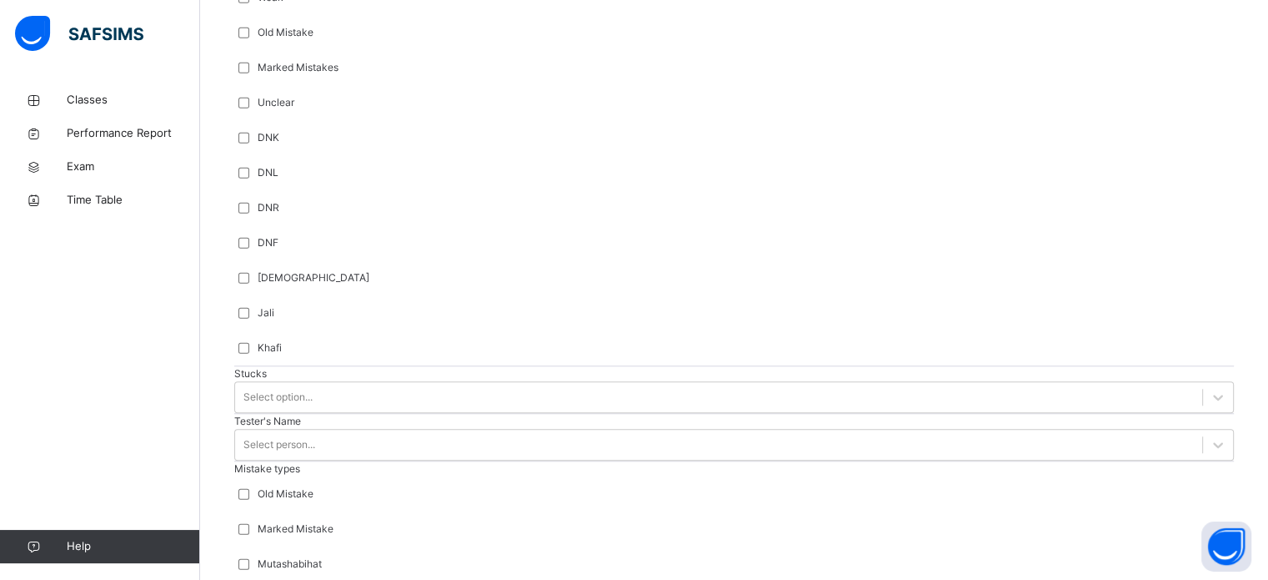
type input "****"
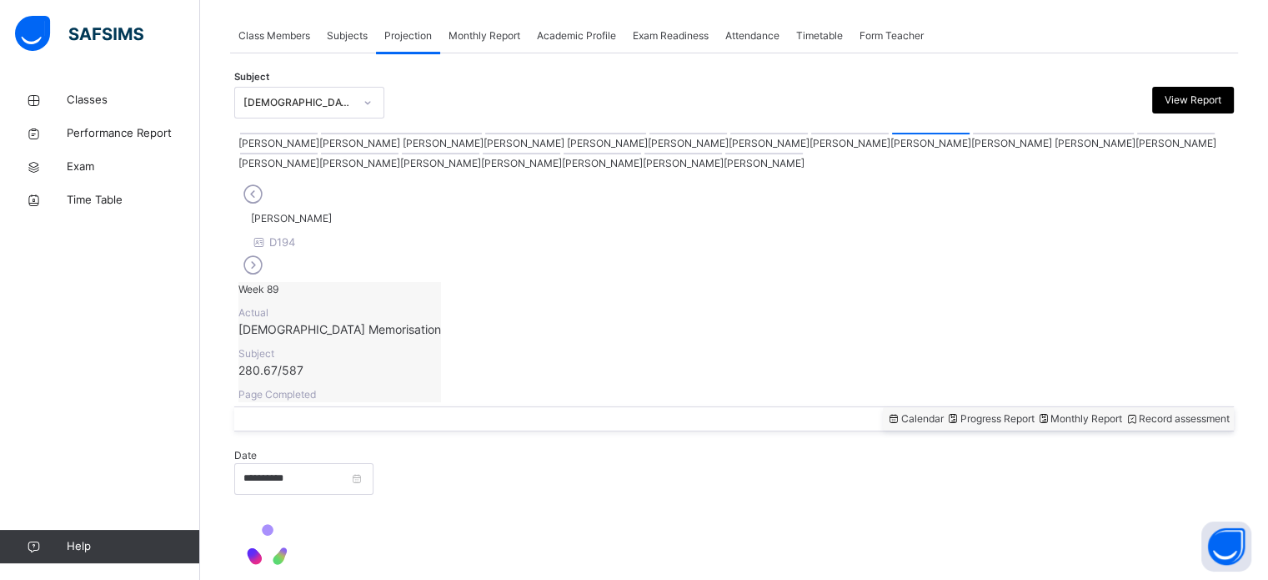
scroll to position [672, 0]
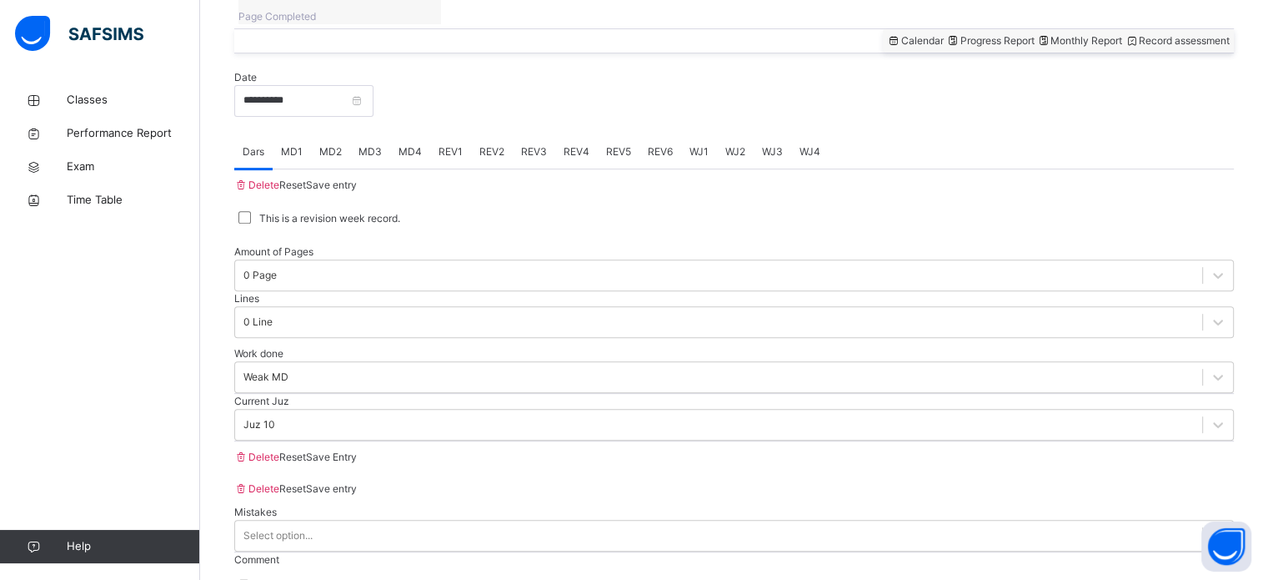
click at [449, 144] on span "REV1" at bounding box center [451, 151] width 24 height 15
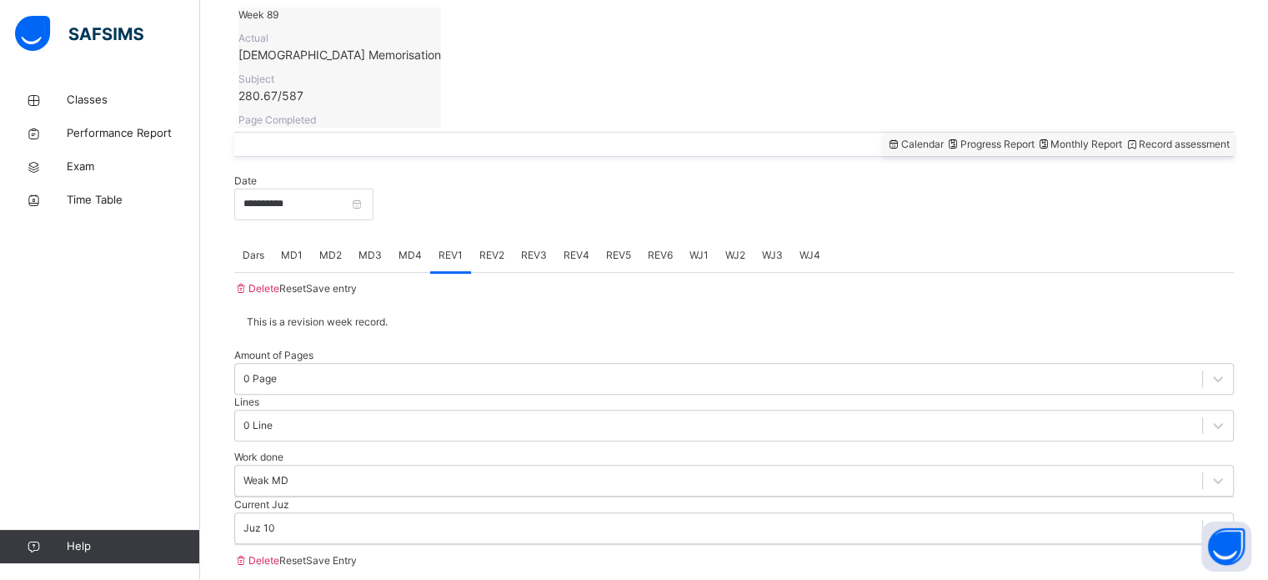
scroll to position [567, 0]
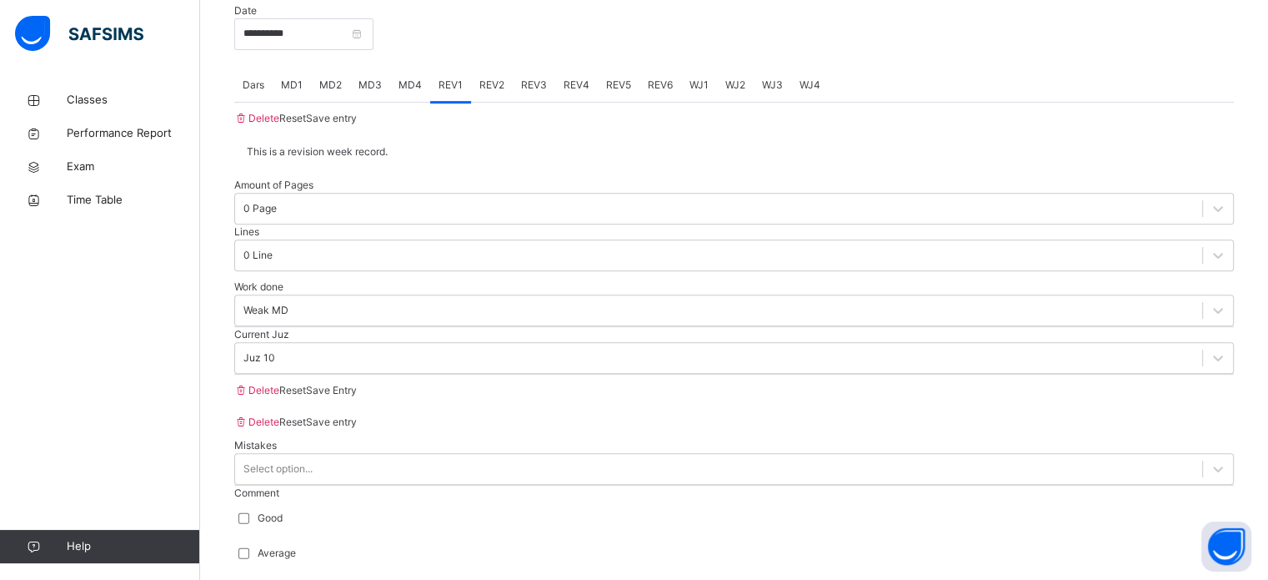
scroll to position [741, 0]
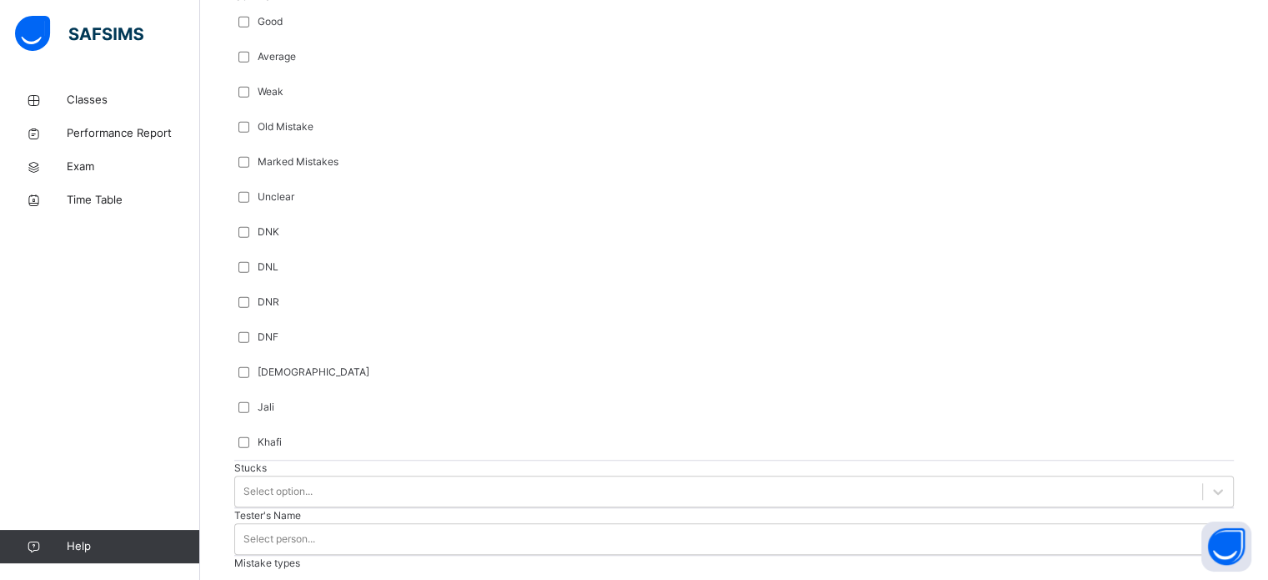
scroll to position [1236, 0]
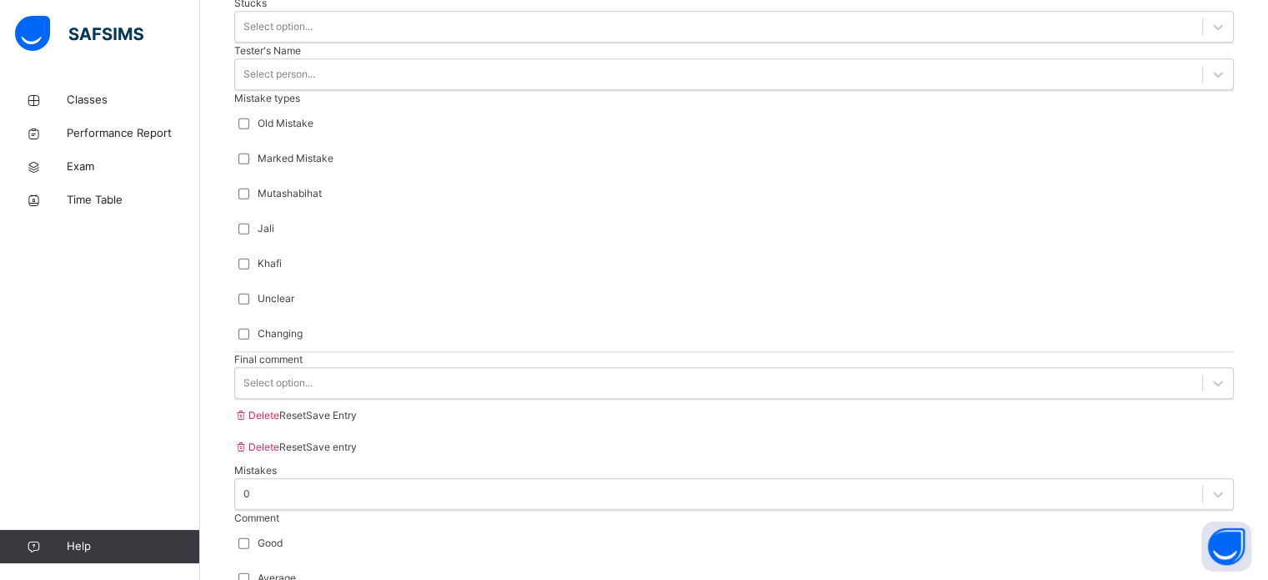
scroll to position [1705, 0]
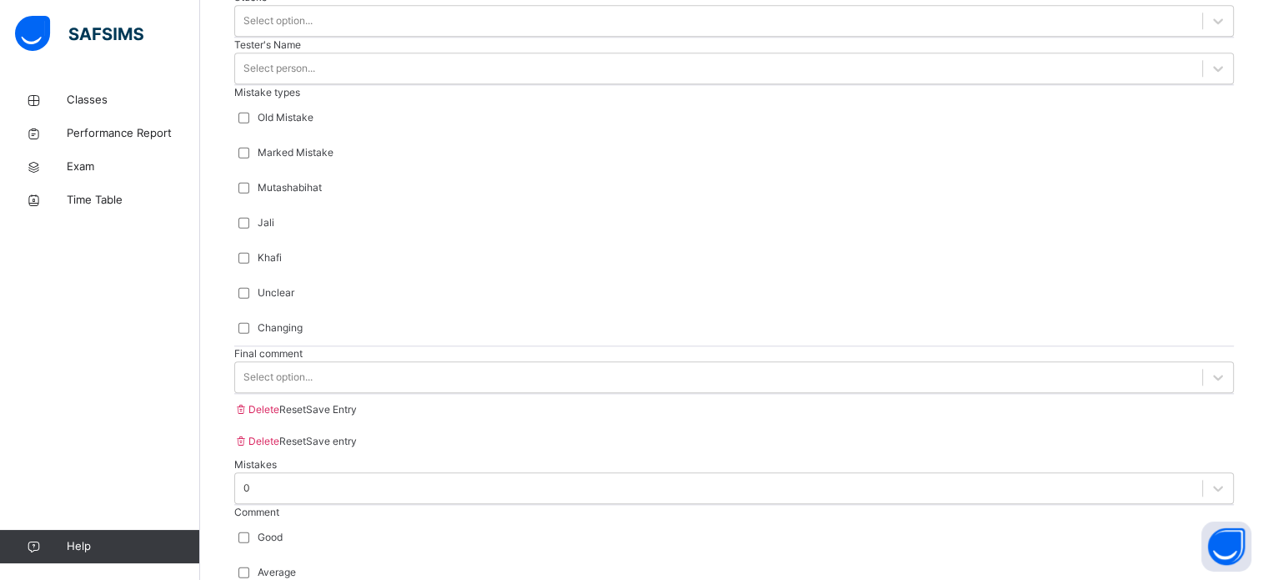
type input "***"
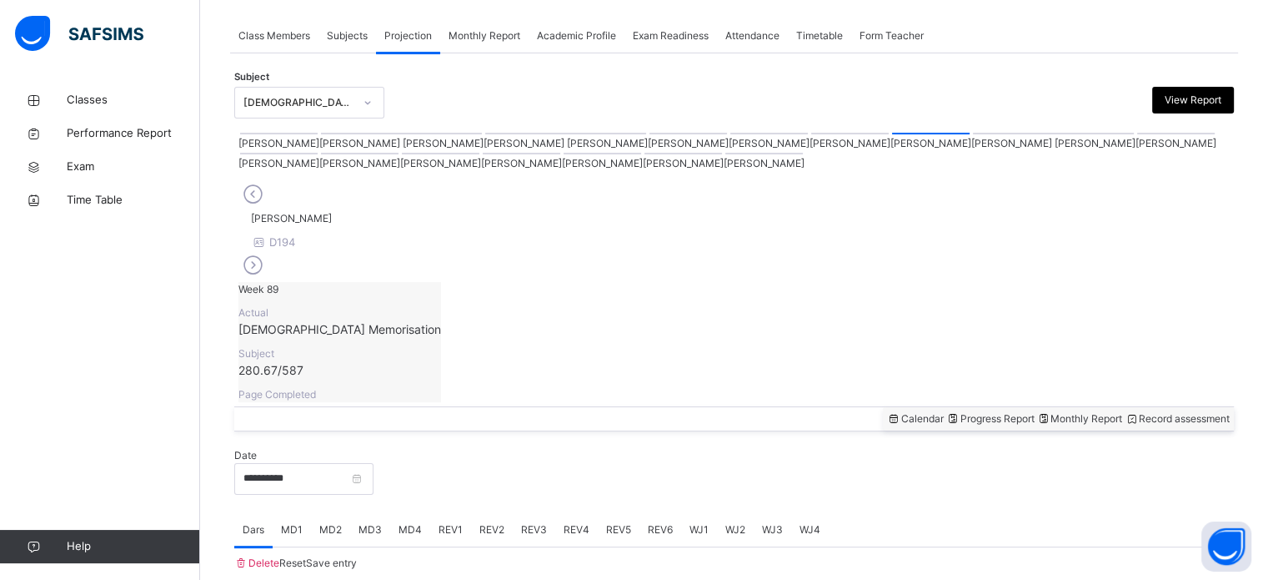
scroll to position [672, 0]
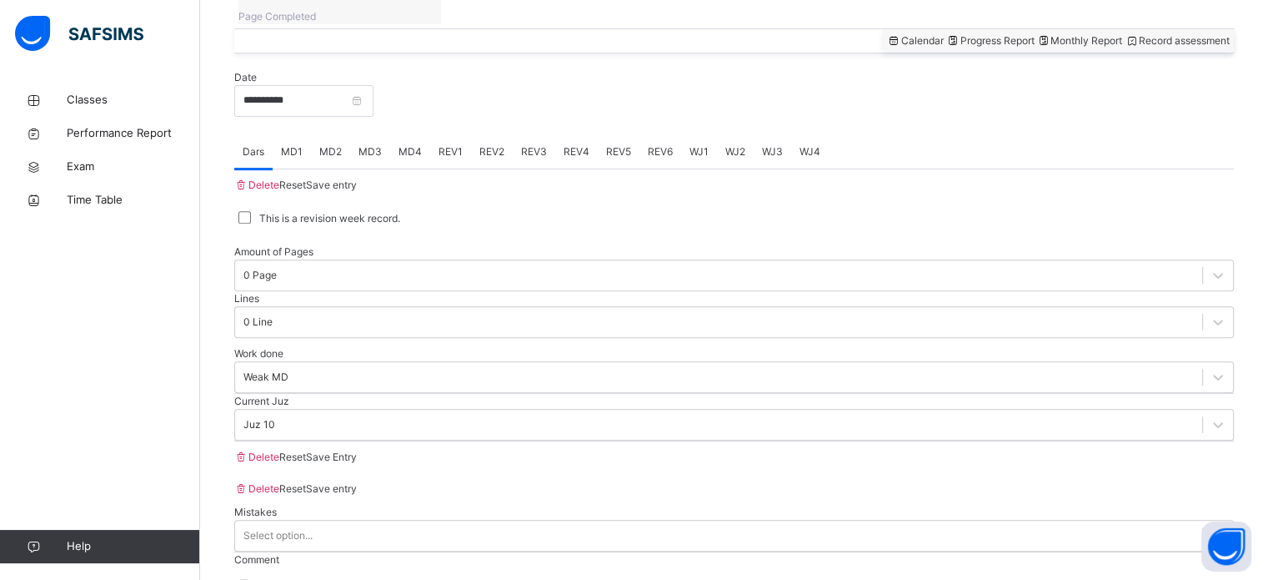
click at [489, 144] on span "REV2" at bounding box center [492, 151] width 25 height 15
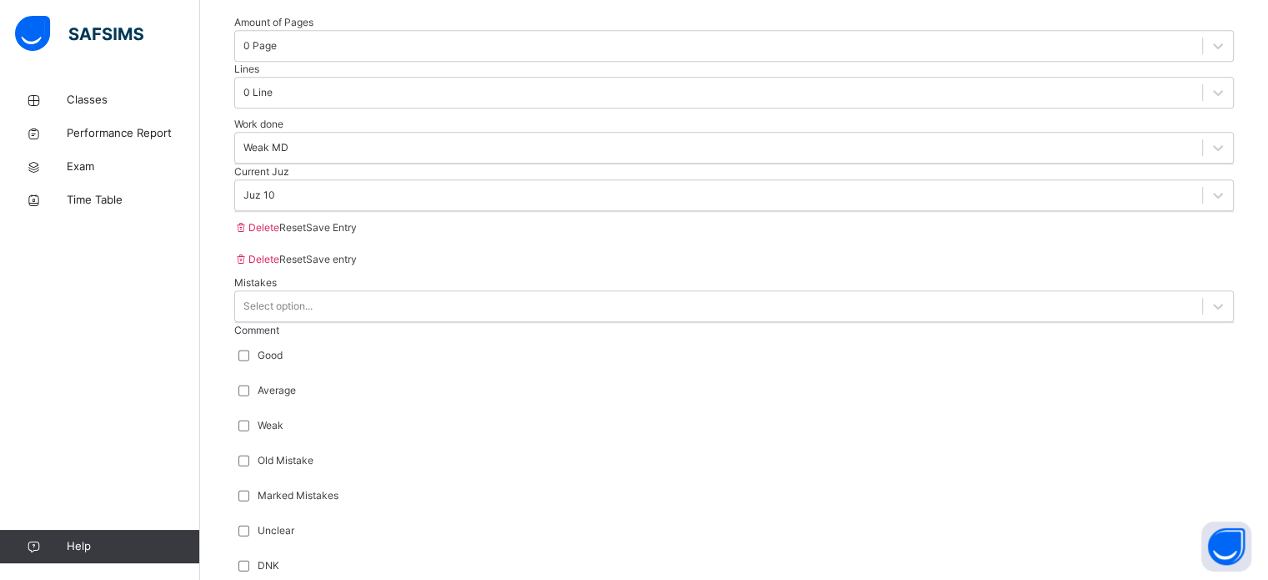
scroll to position [897, 0]
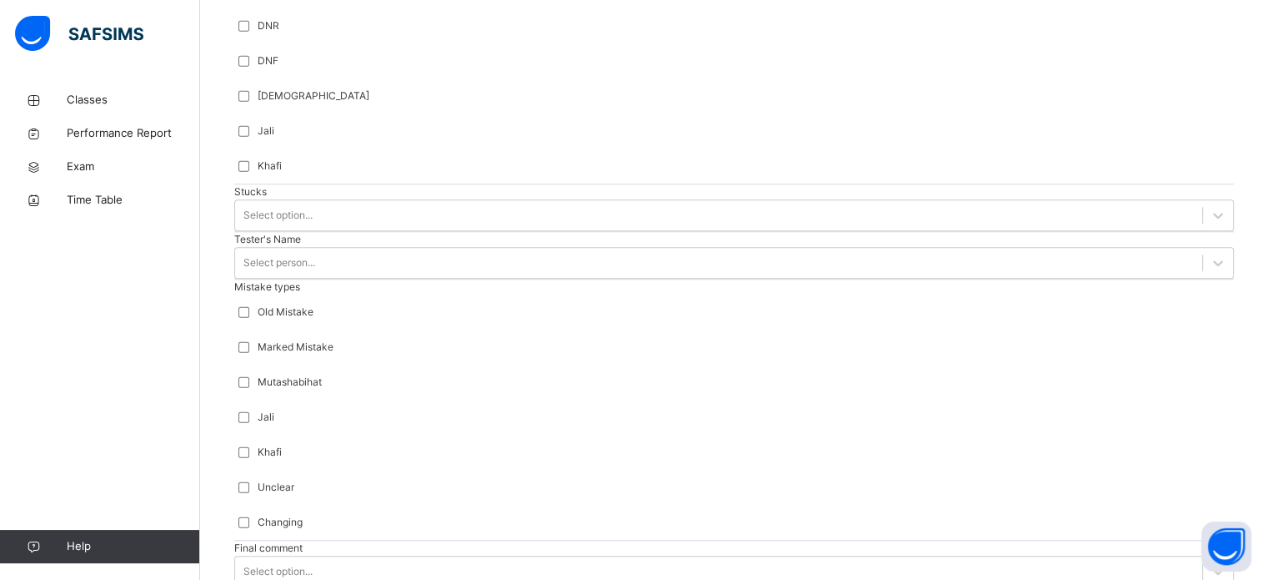
scroll to position [1528, 0]
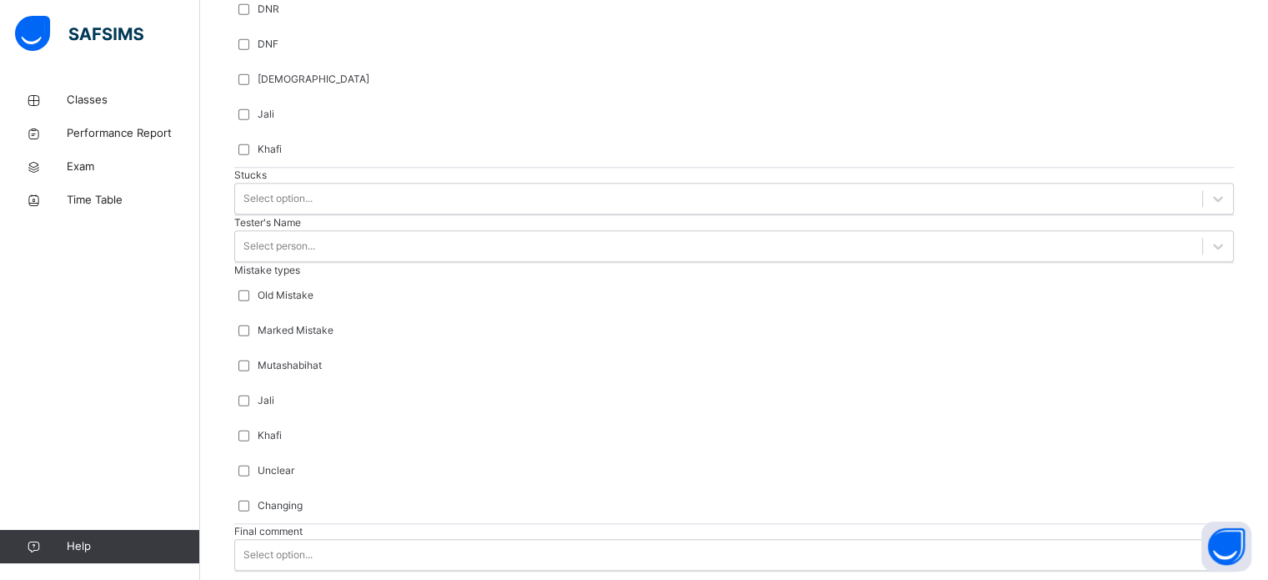
type input "***"
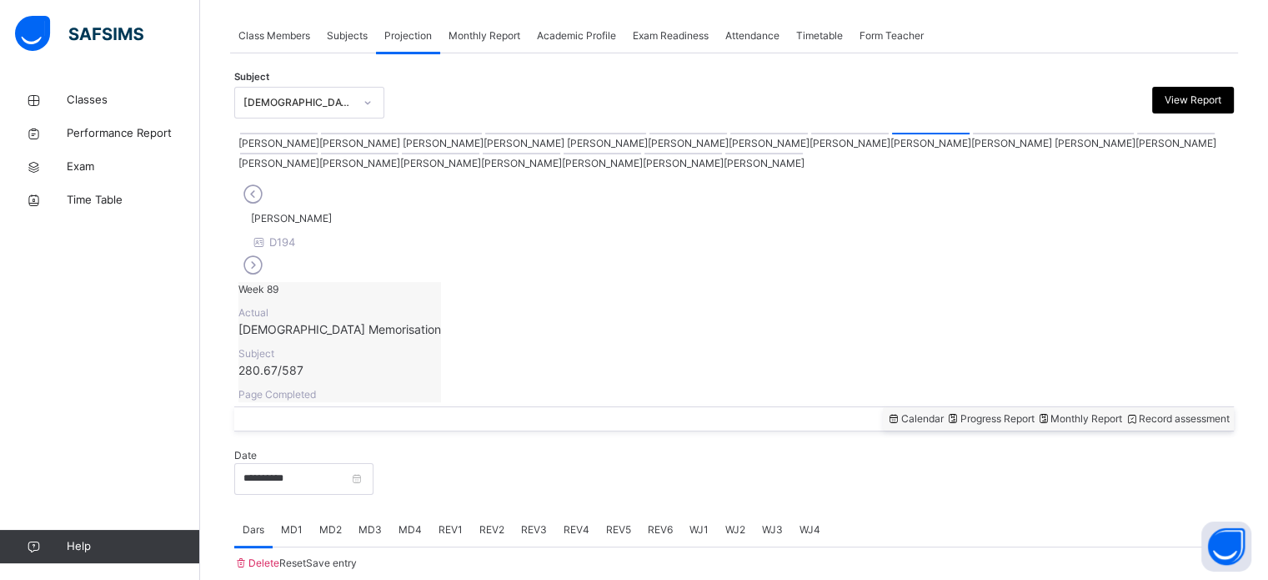
scroll to position [672, 0]
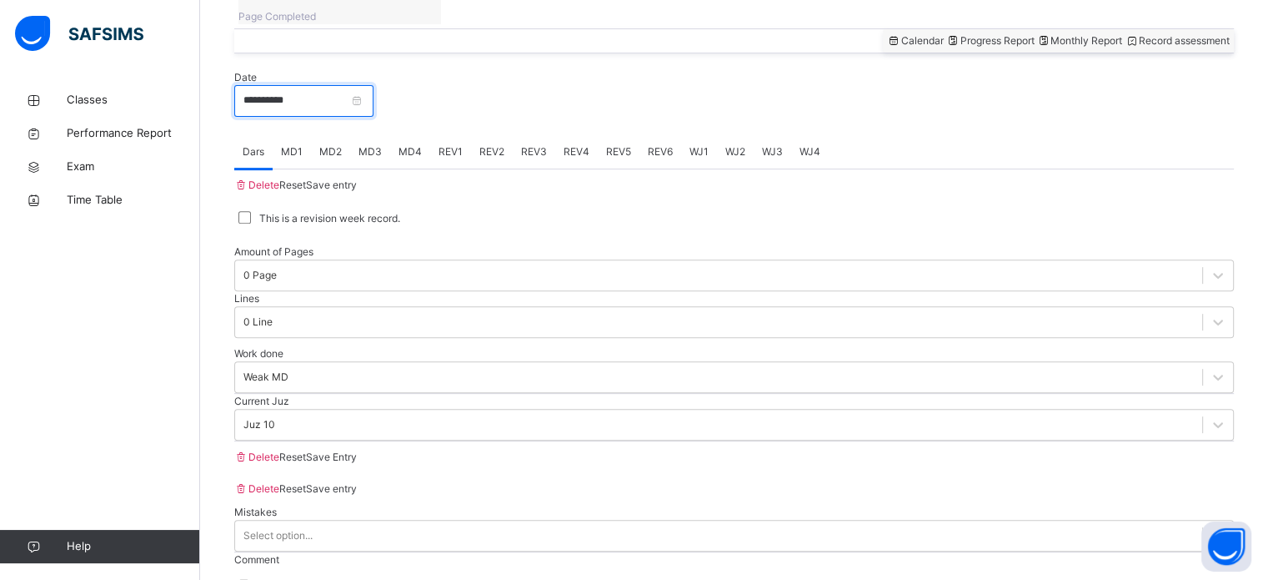
click at [370, 85] on input "**********" at bounding box center [303, 101] width 139 height 32
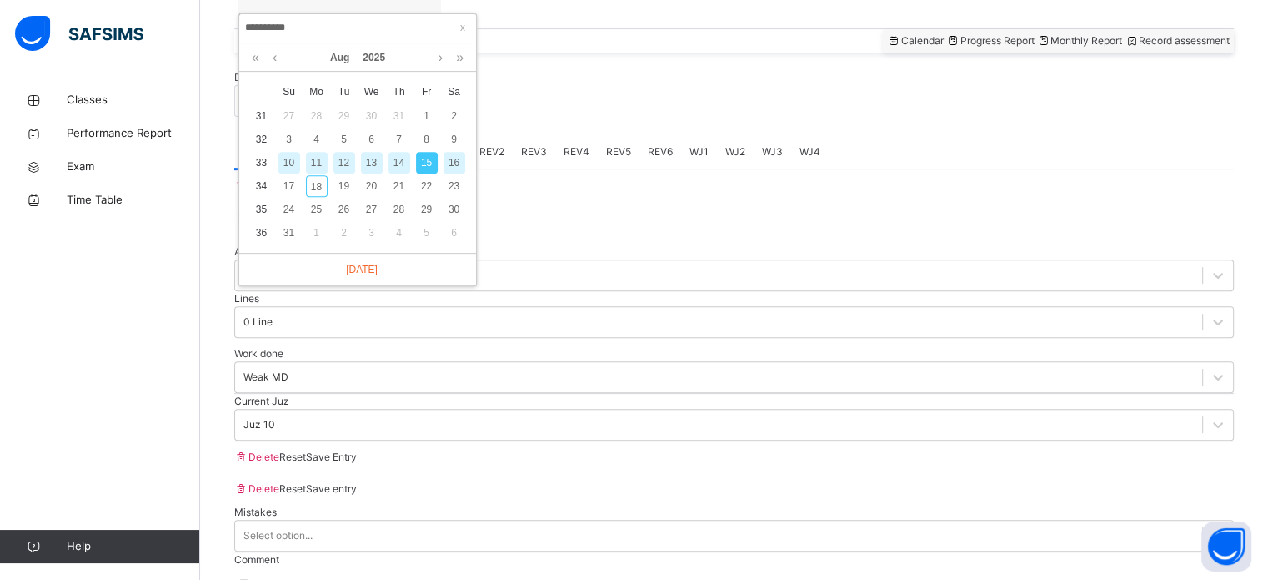
click at [450, 163] on div "16" at bounding box center [455, 163] width 22 height 22
type input "**********"
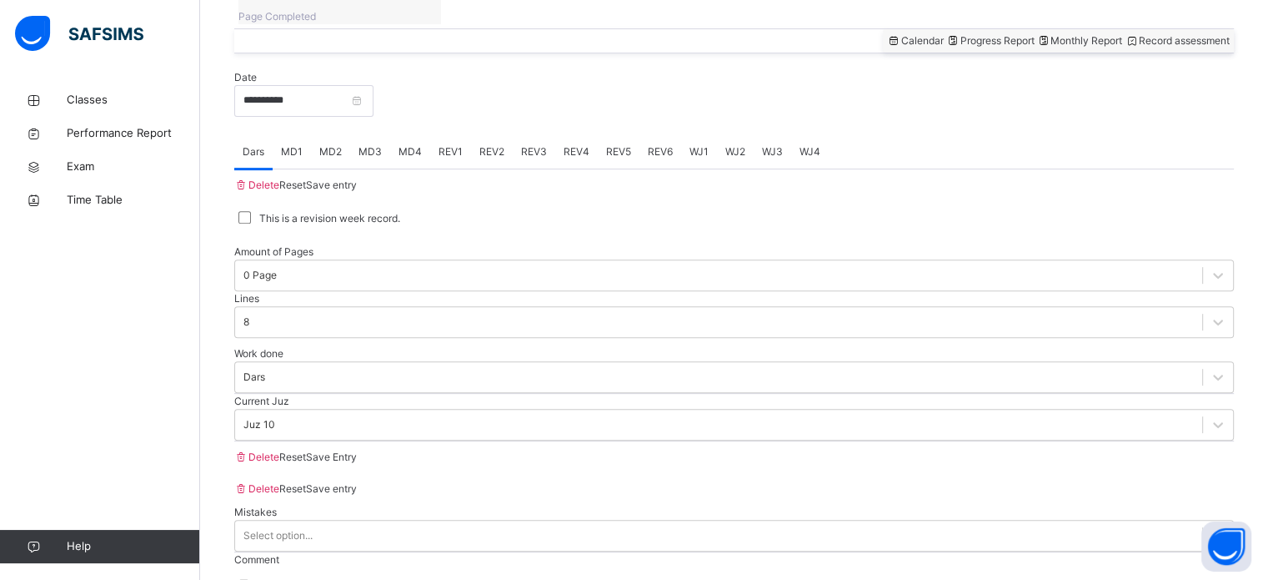
click at [339, 144] on span "MD2" at bounding box center [330, 151] width 23 height 15
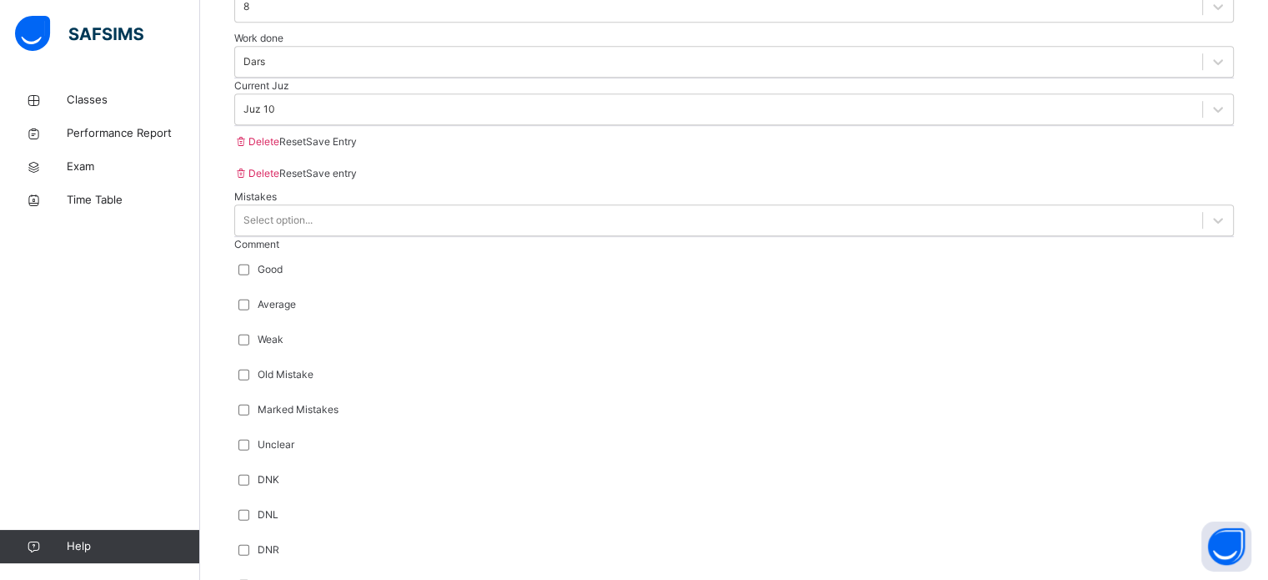
scroll to position [989, 0]
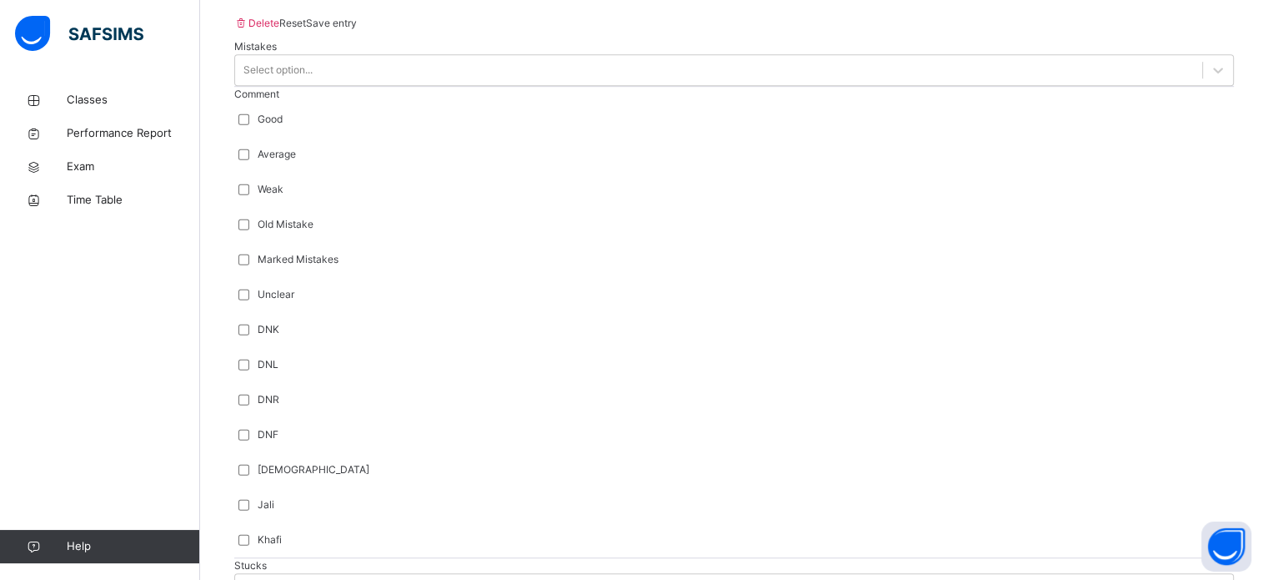
scroll to position [1151, 0]
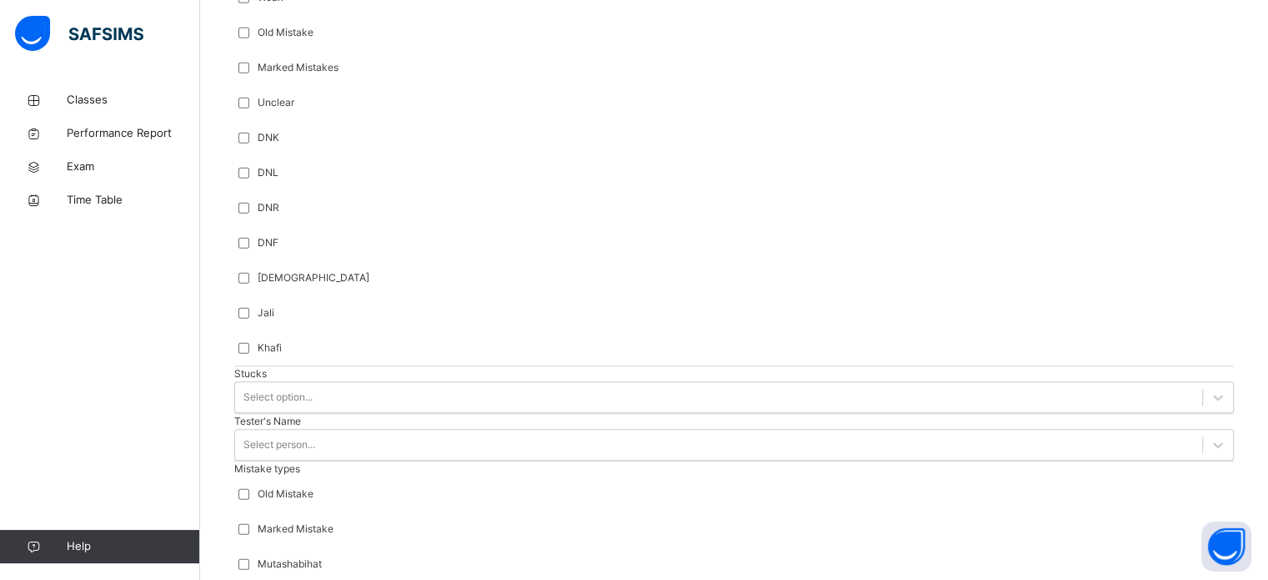
scroll to position [177, 0]
type input "***"
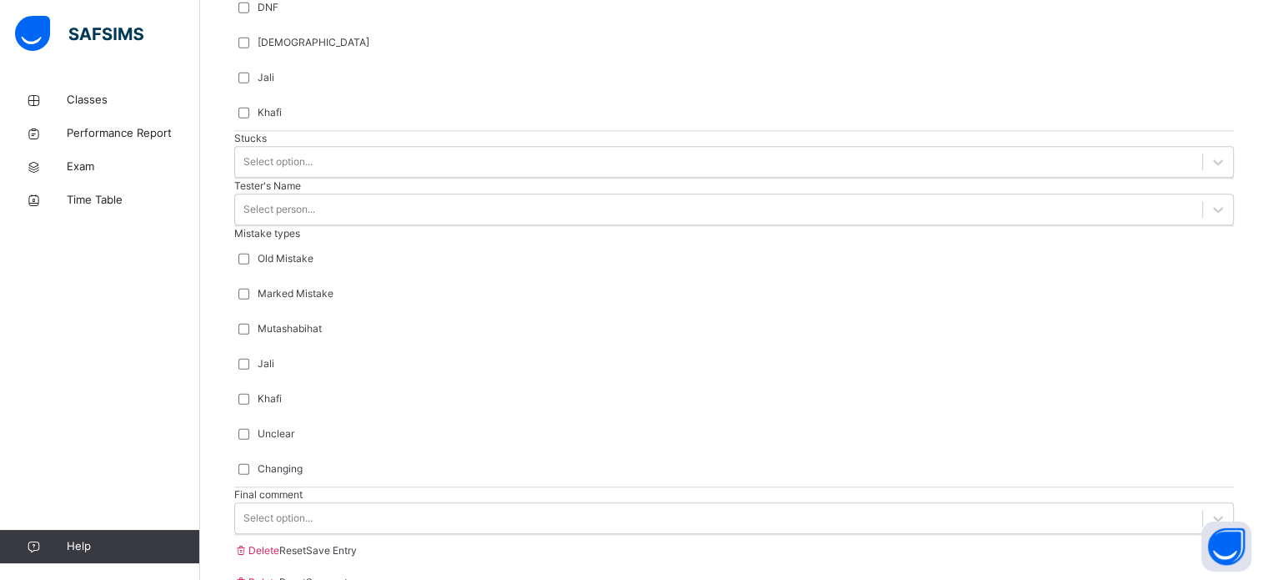
scroll to position [1635, 0]
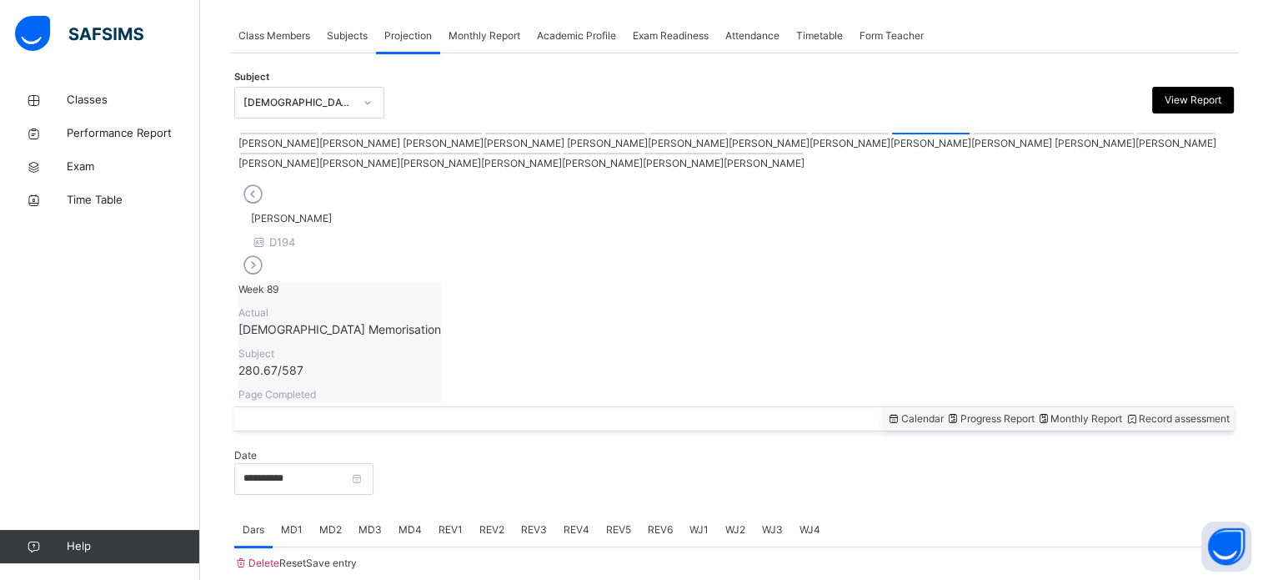
scroll to position [672, 0]
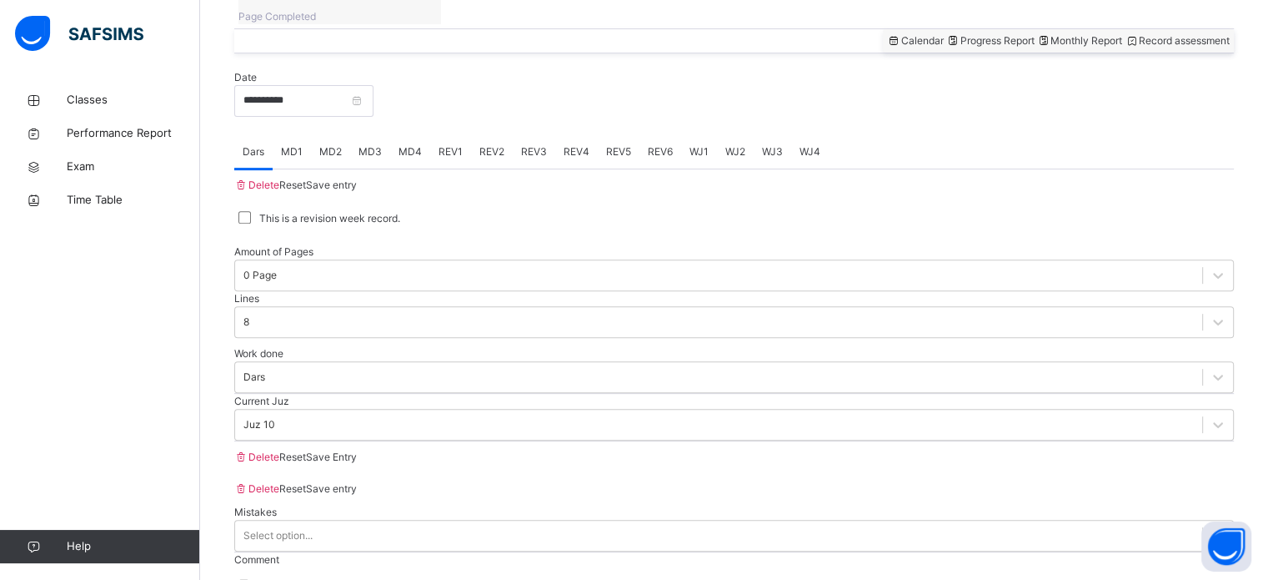
click at [419, 144] on span "MD4" at bounding box center [410, 151] width 23 height 15
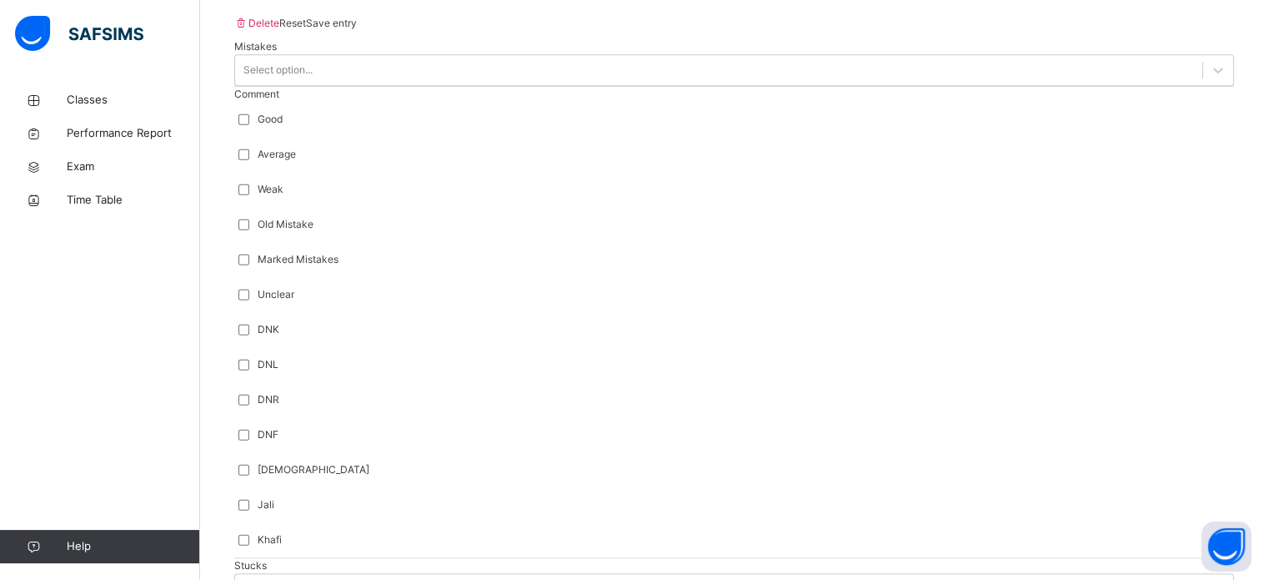
scroll to position [1151, 0]
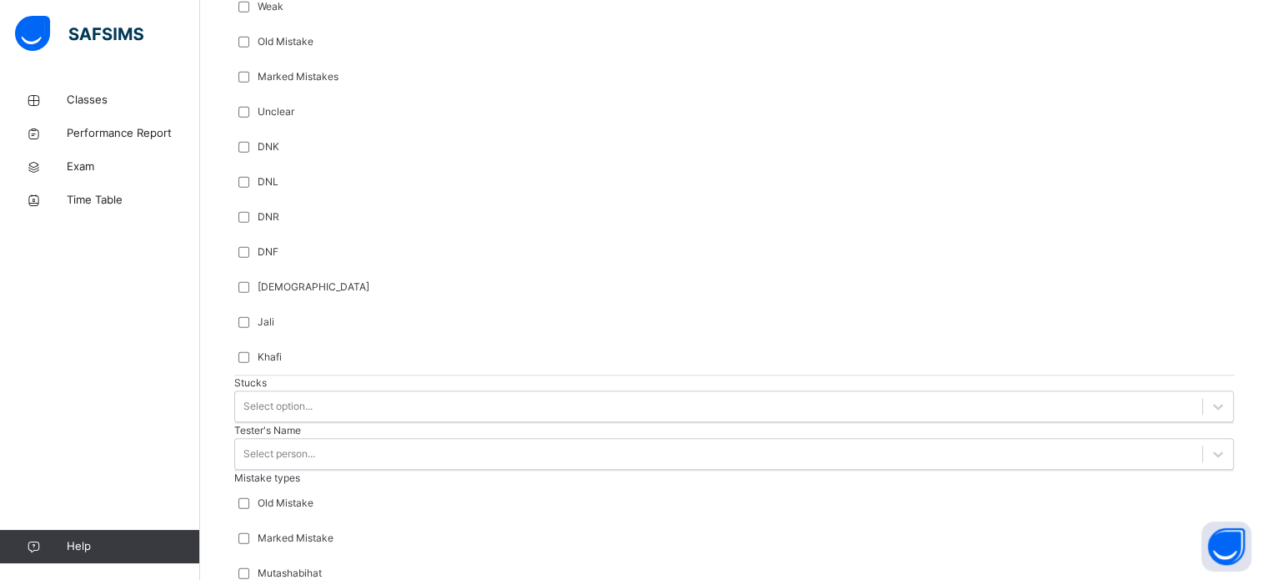
scroll to position [1329, 0]
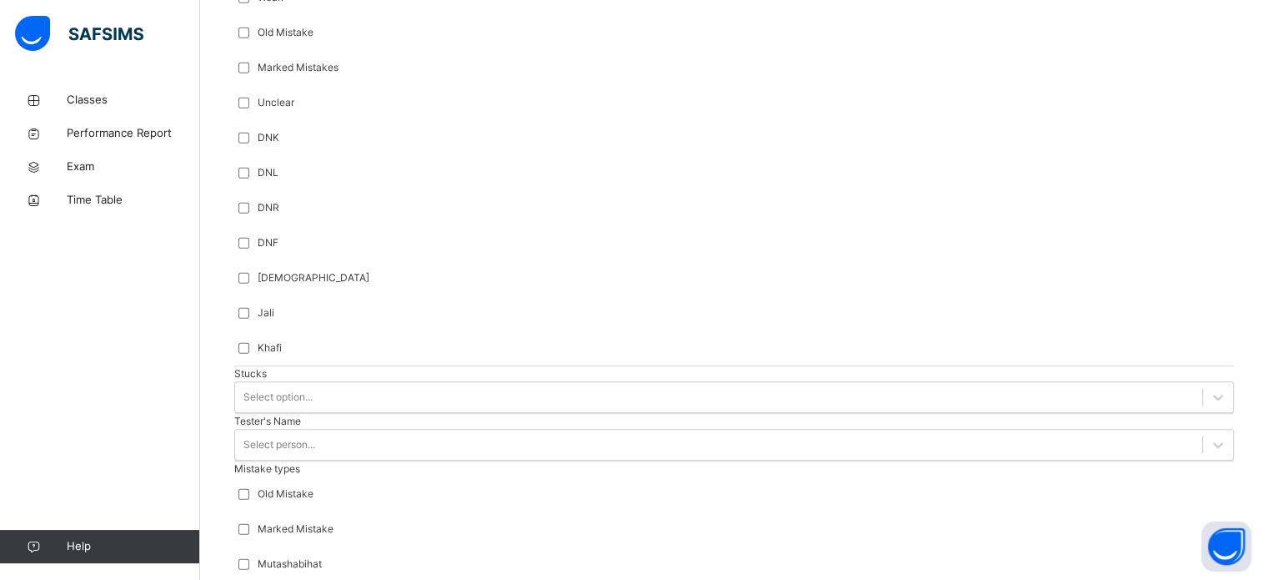
type input "**********"
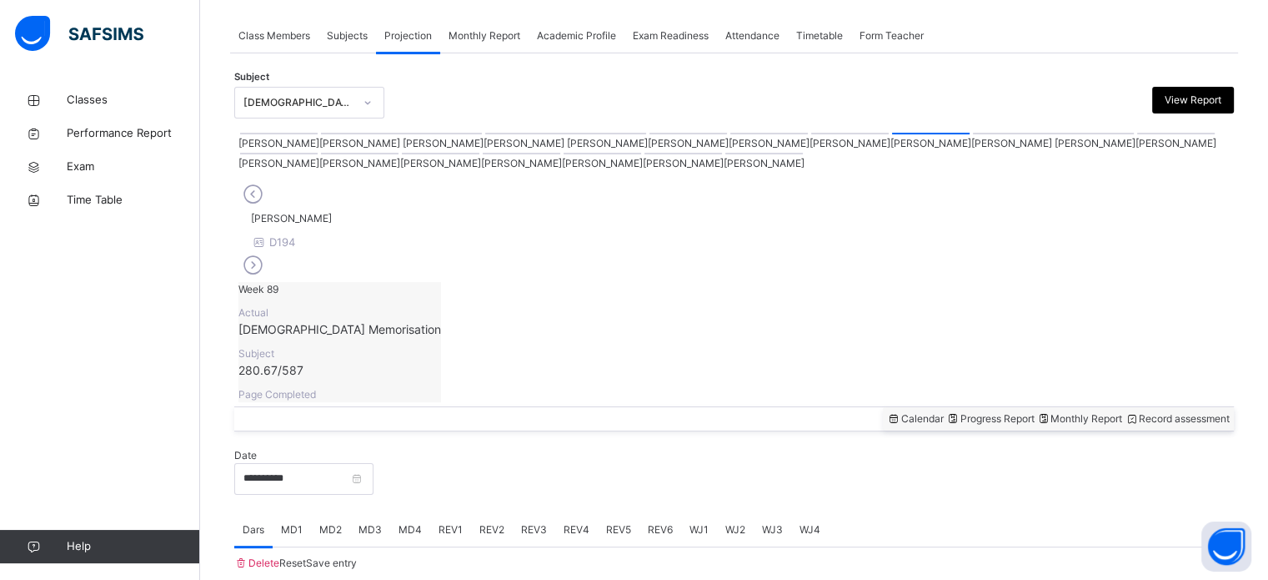
scroll to position [672, 0]
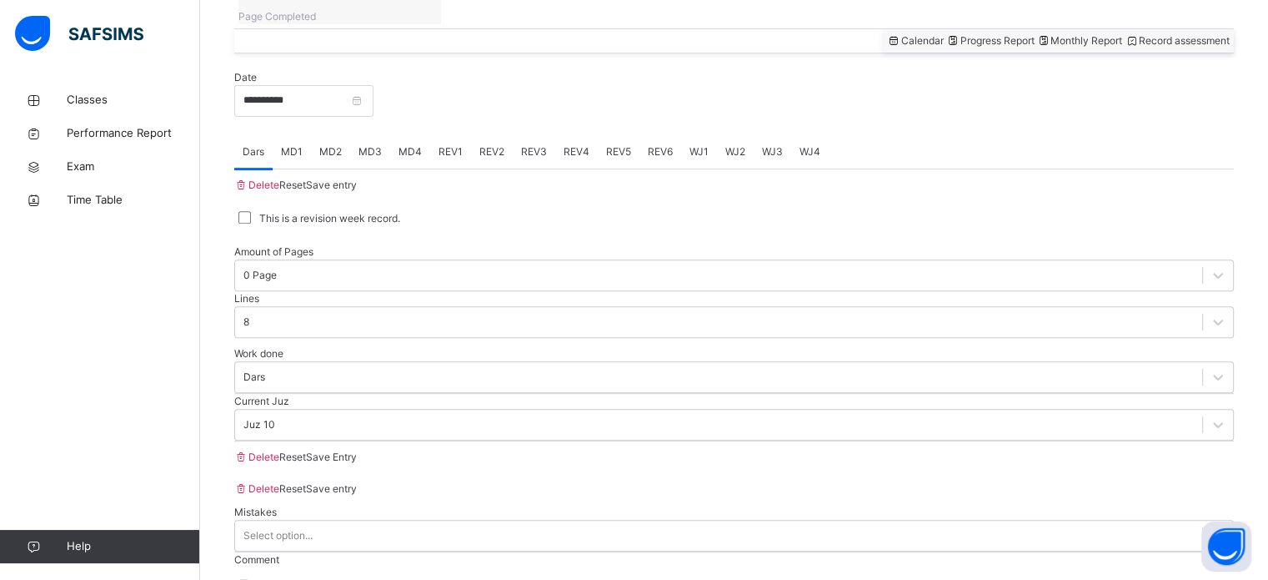
click at [438, 135] on div "REV1" at bounding box center [450, 151] width 41 height 33
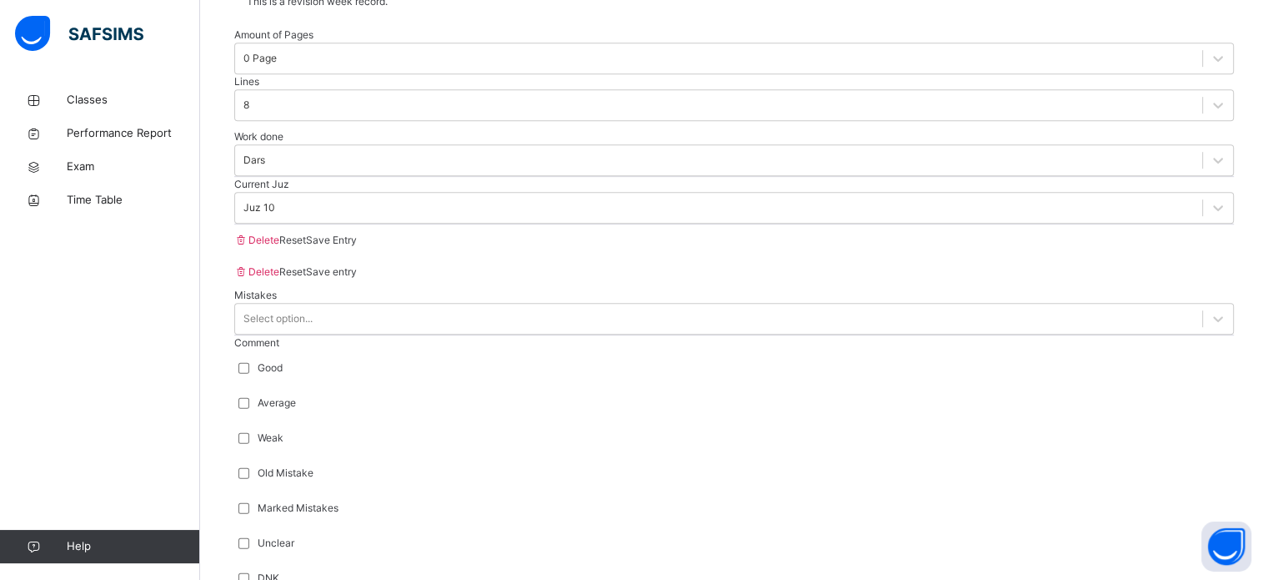
scroll to position [888, 0]
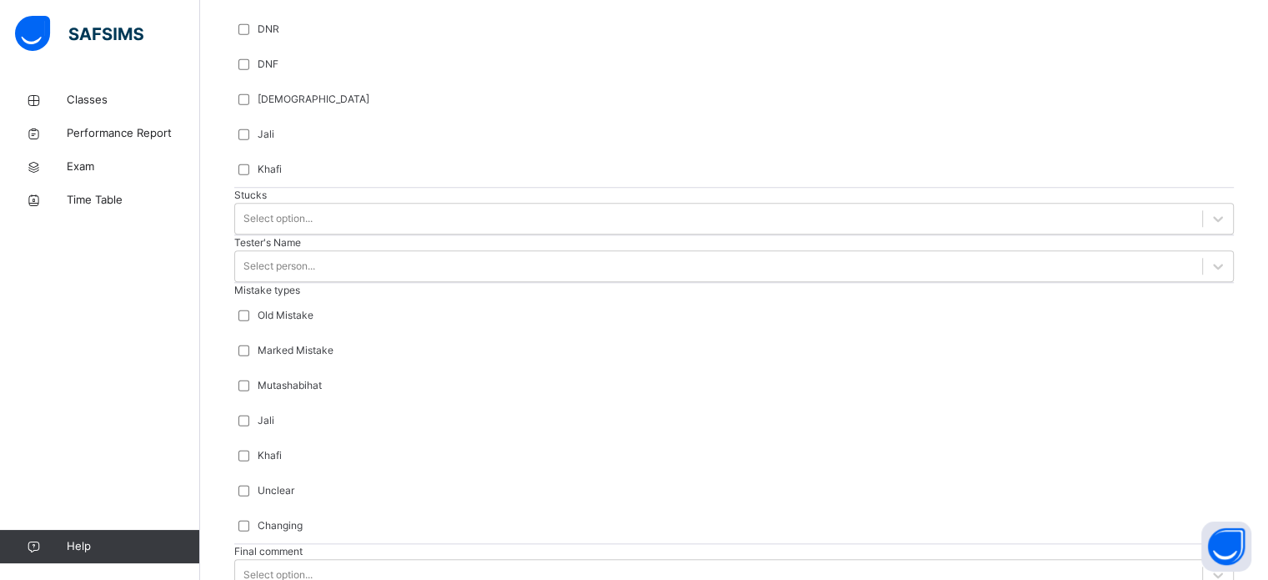
scroll to position [1528, 0]
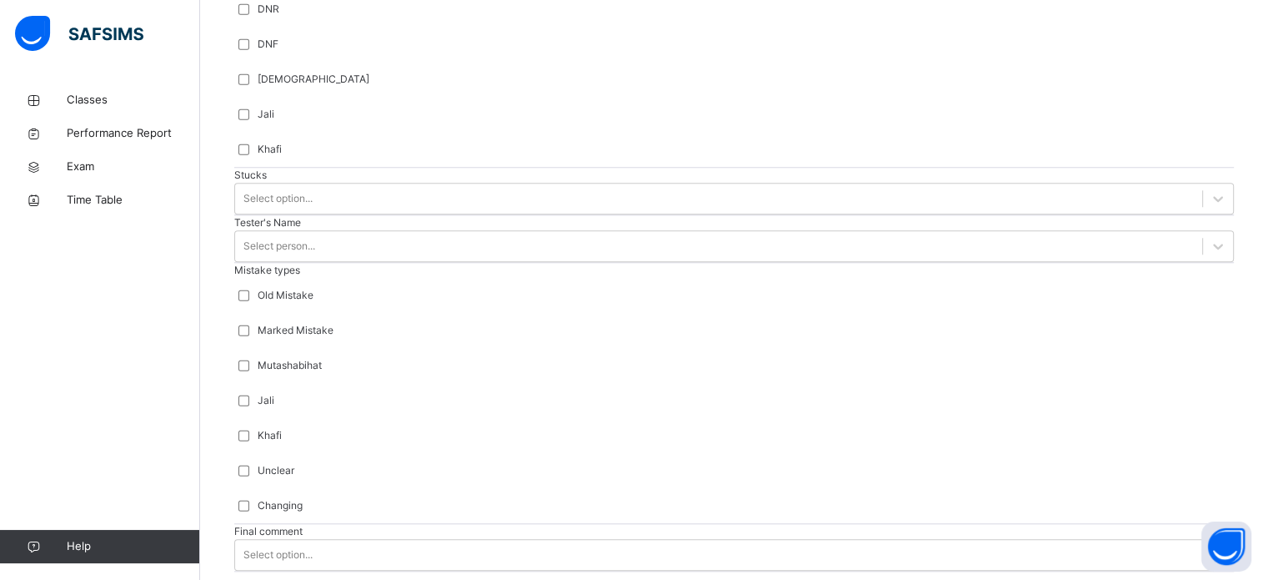
type input "**********"
type input "***"
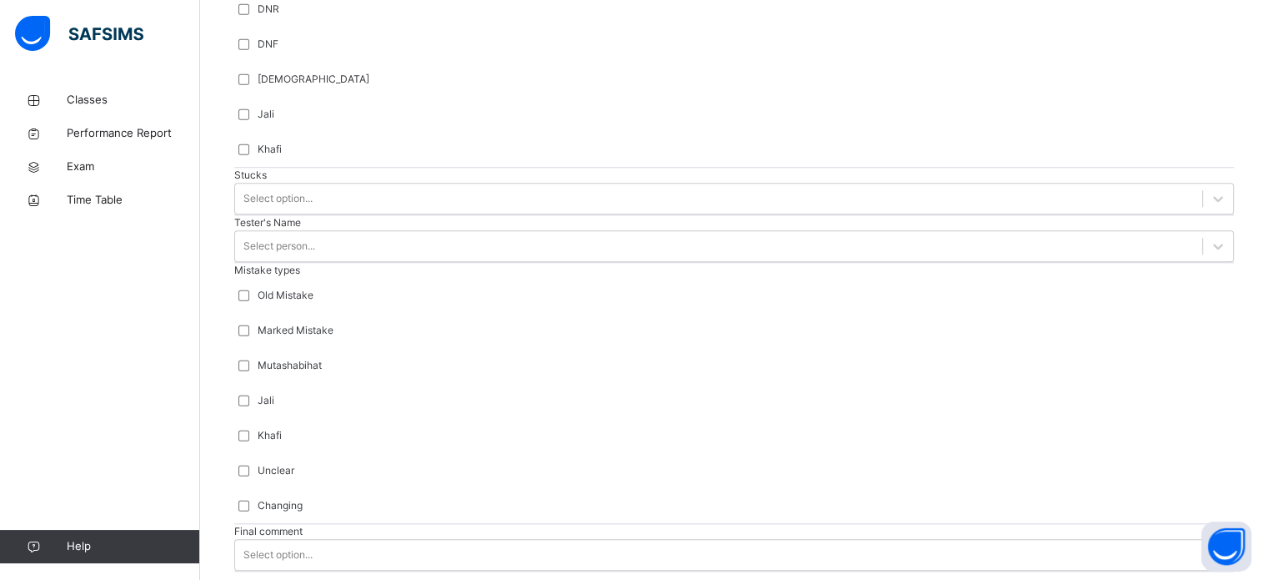
scroll to position [1834, 0]
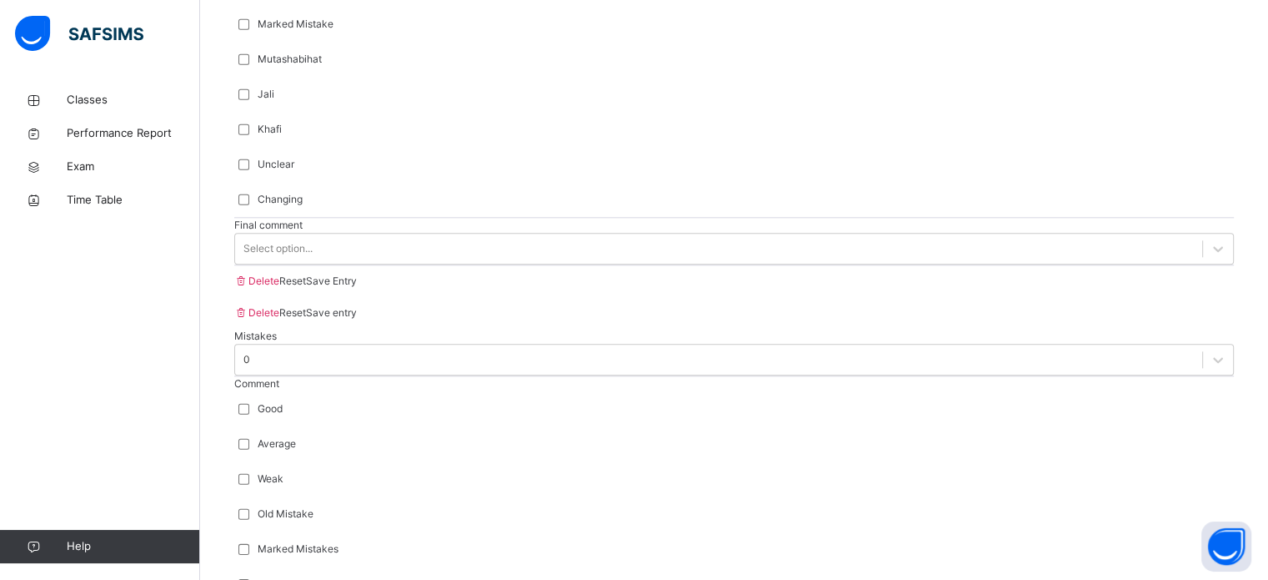
drag, startPoint x: 309, startPoint y: 459, endPoint x: 392, endPoint y: 440, distance: 85.6
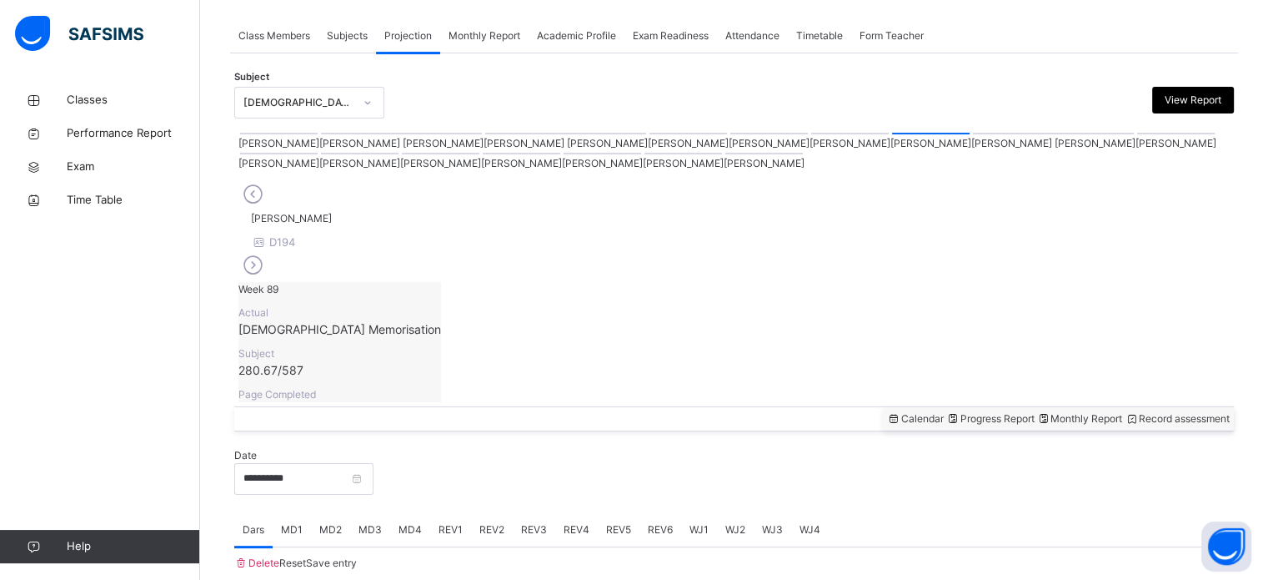
scroll to position [672, 0]
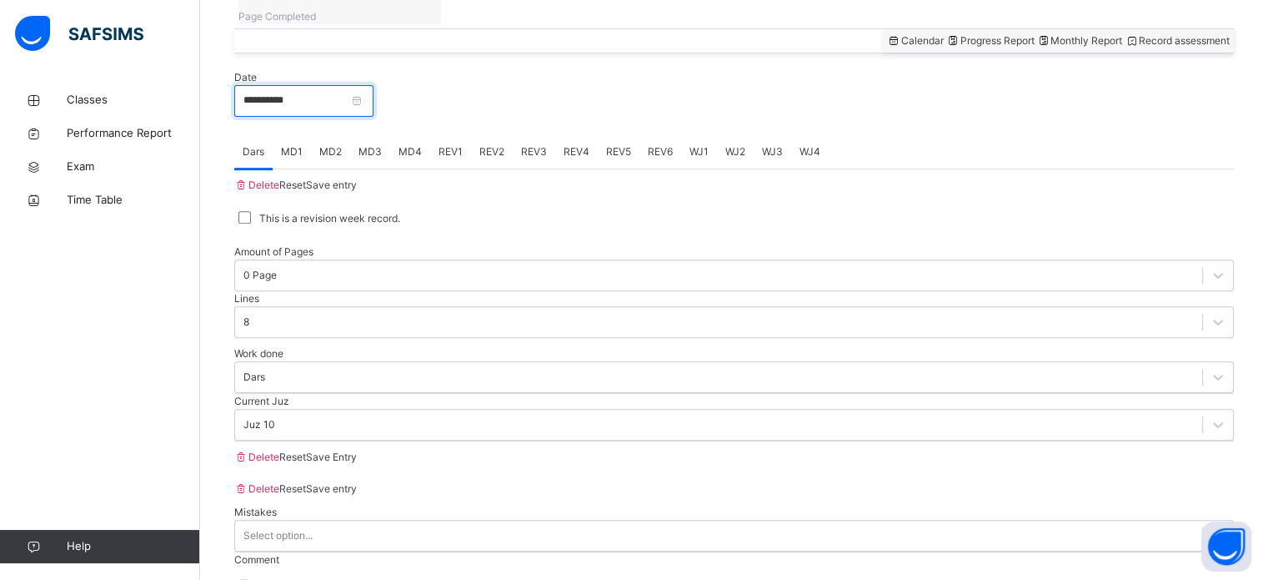
click at [374, 85] on input "**********" at bounding box center [303, 101] width 139 height 32
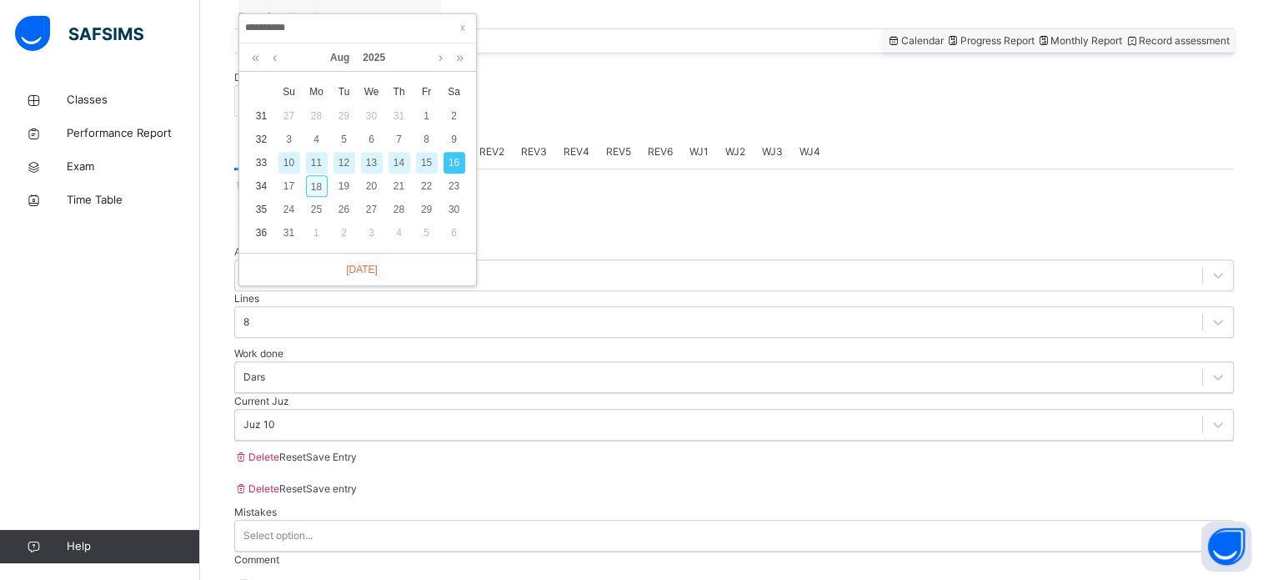
click at [319, 183] on div "18" at bounding box center [317, 186] width 22 height 22
type input "**********"
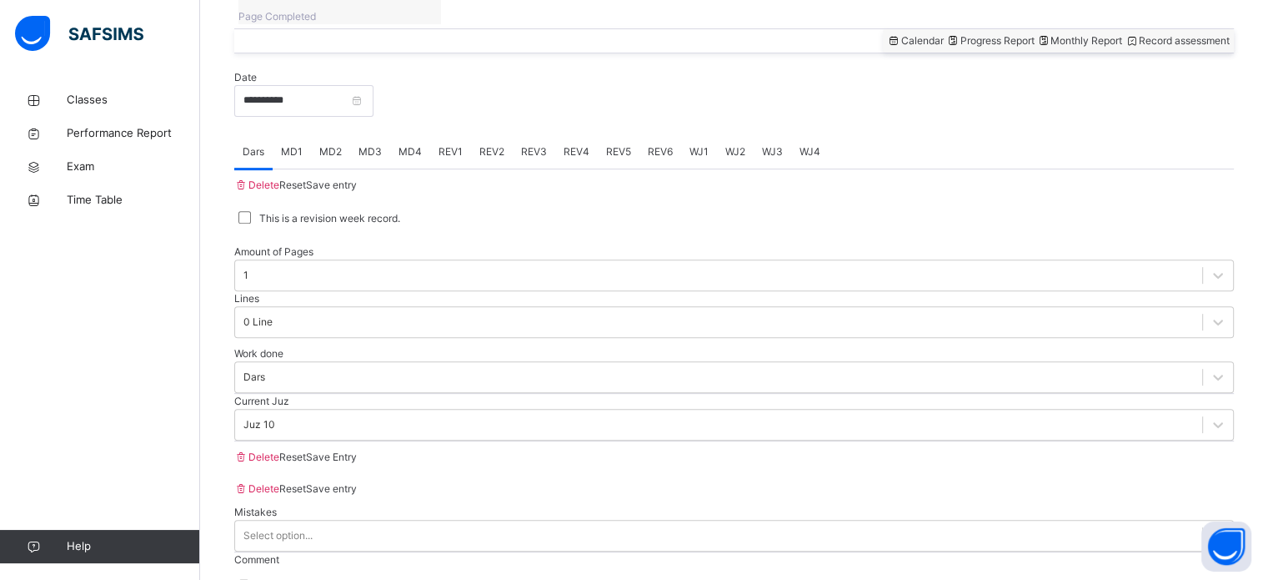
click at [452, 144] on span "REV1" at bounding box center [451, 151] width 24 height 15
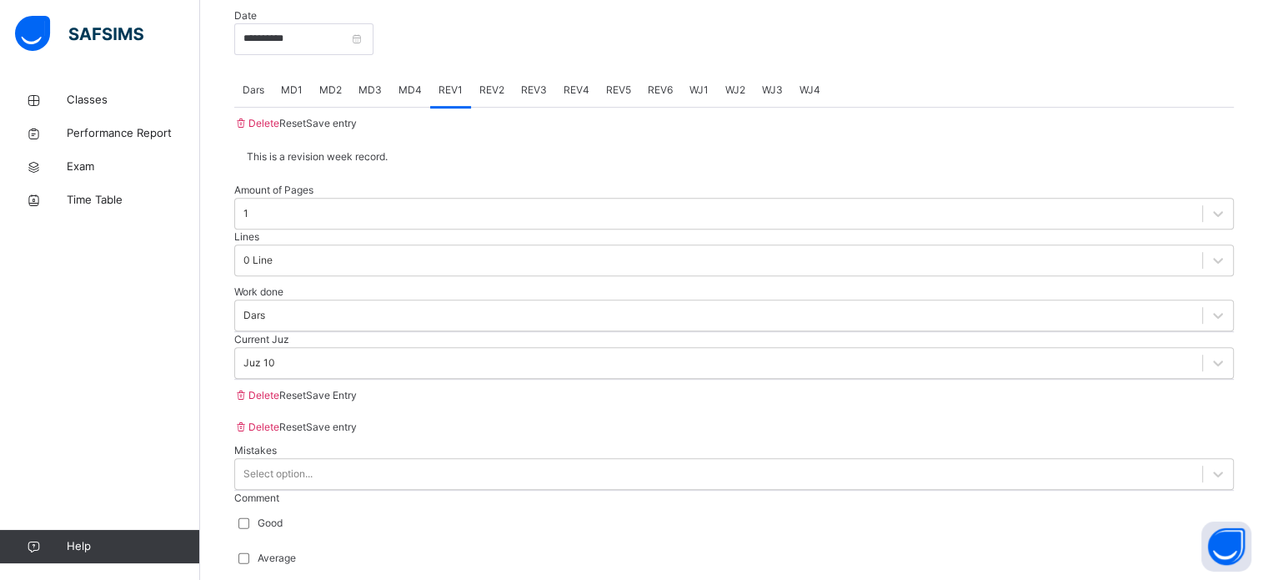
scroll to position [741, 0]
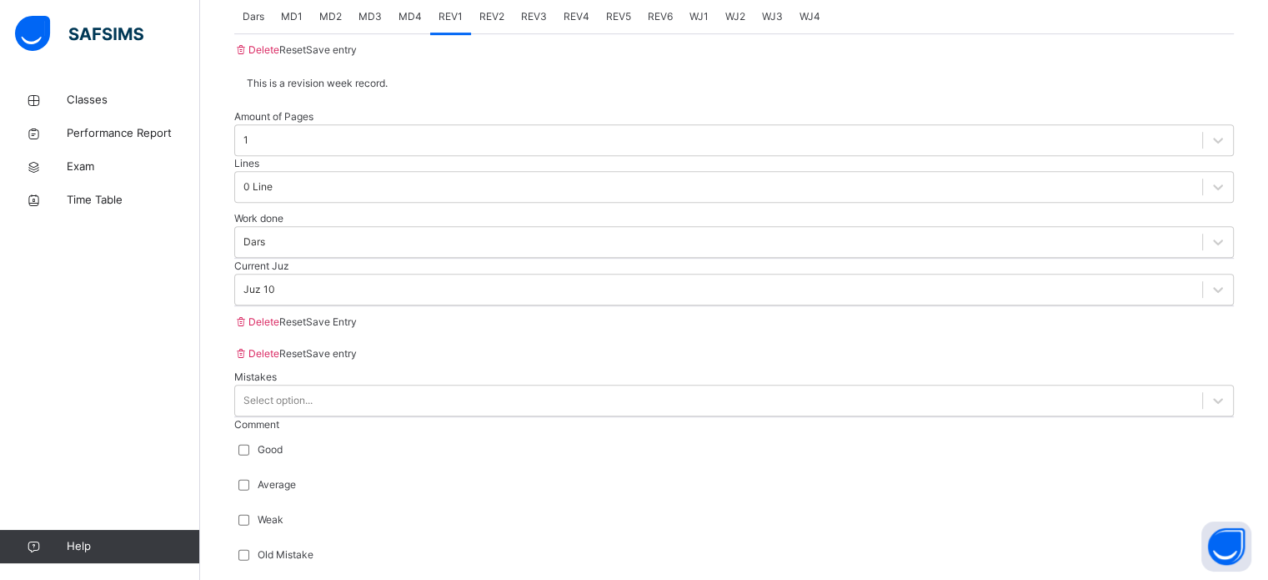
scroll to position [811, 0]
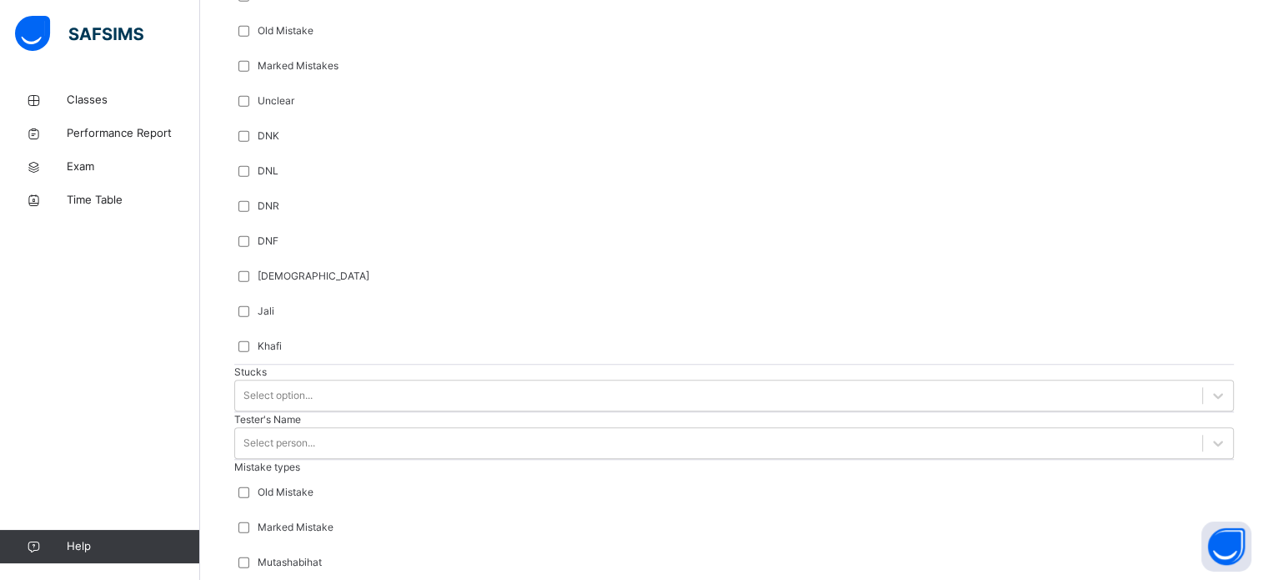
scroll to position [1417, 0]
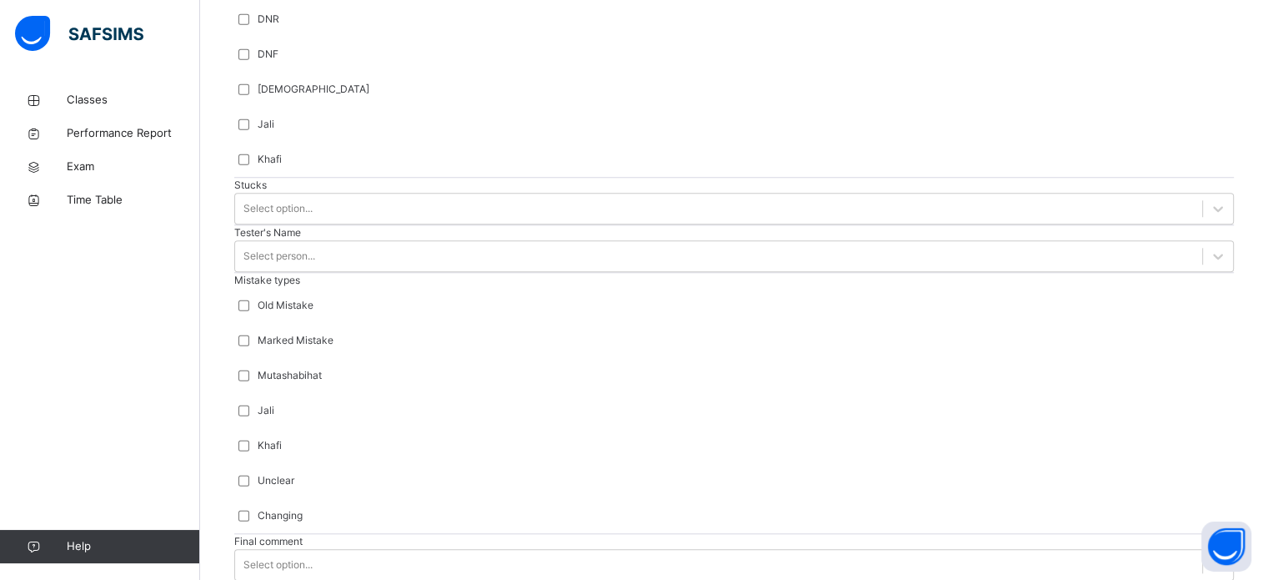
scroll to position [1528, 0]
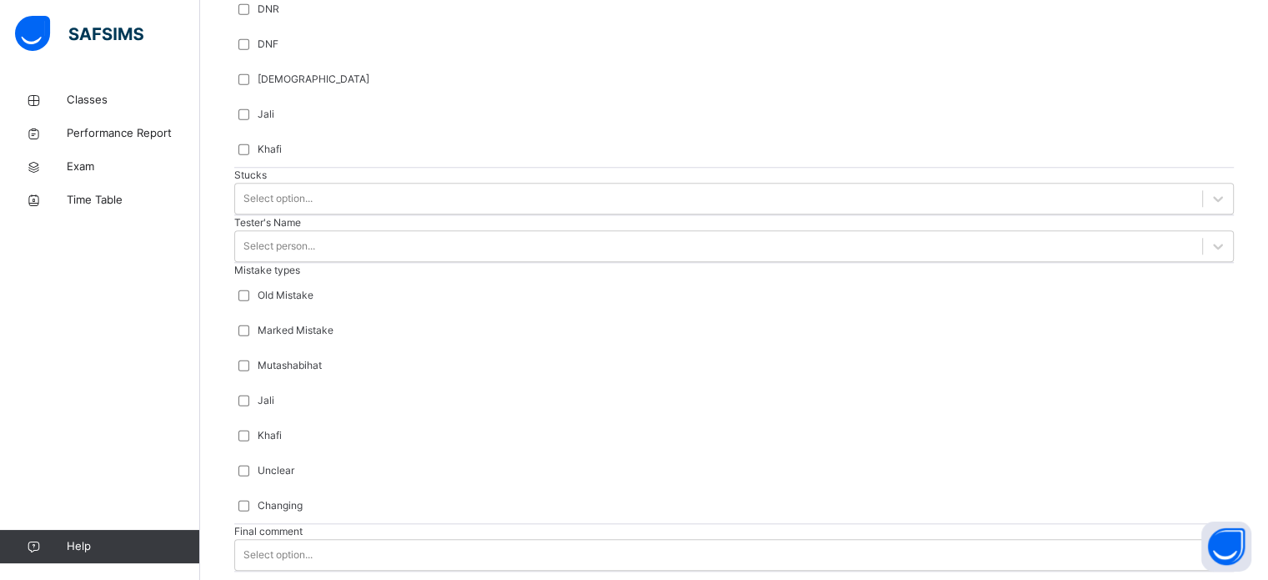
type input "**********"
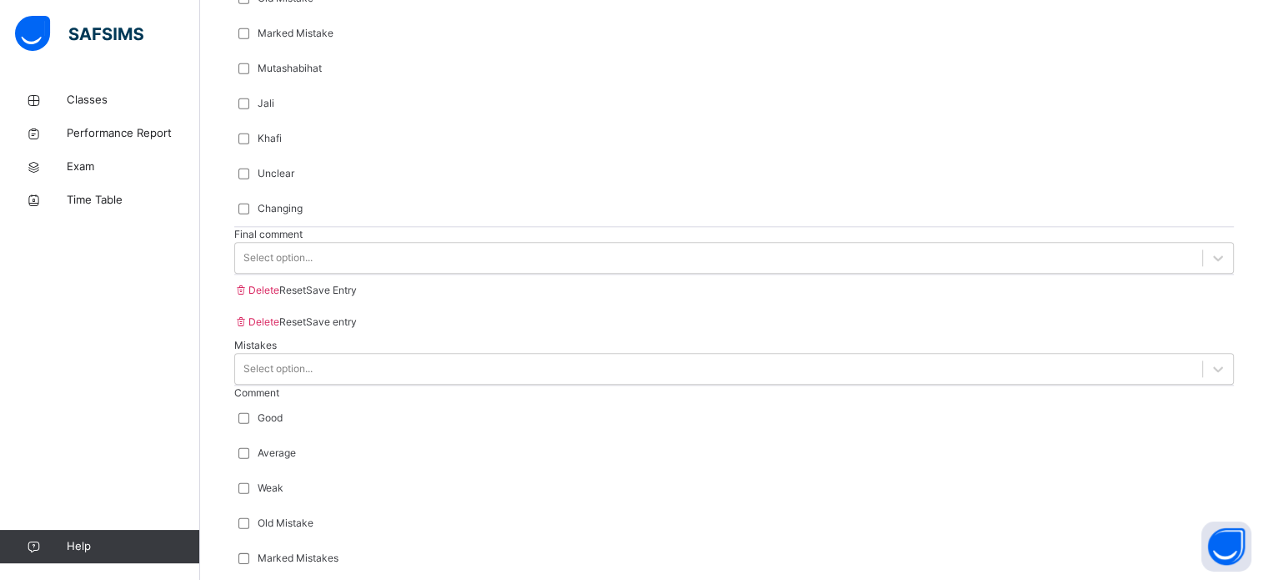
scroll to position [1834, 0]
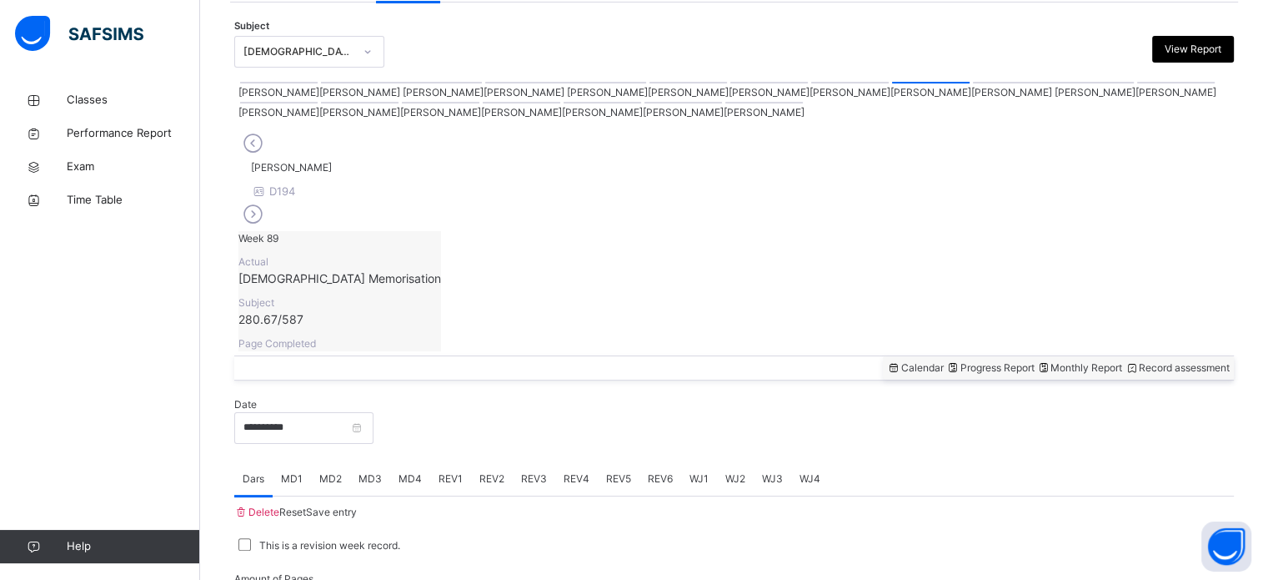
scroll to position [335, 0]
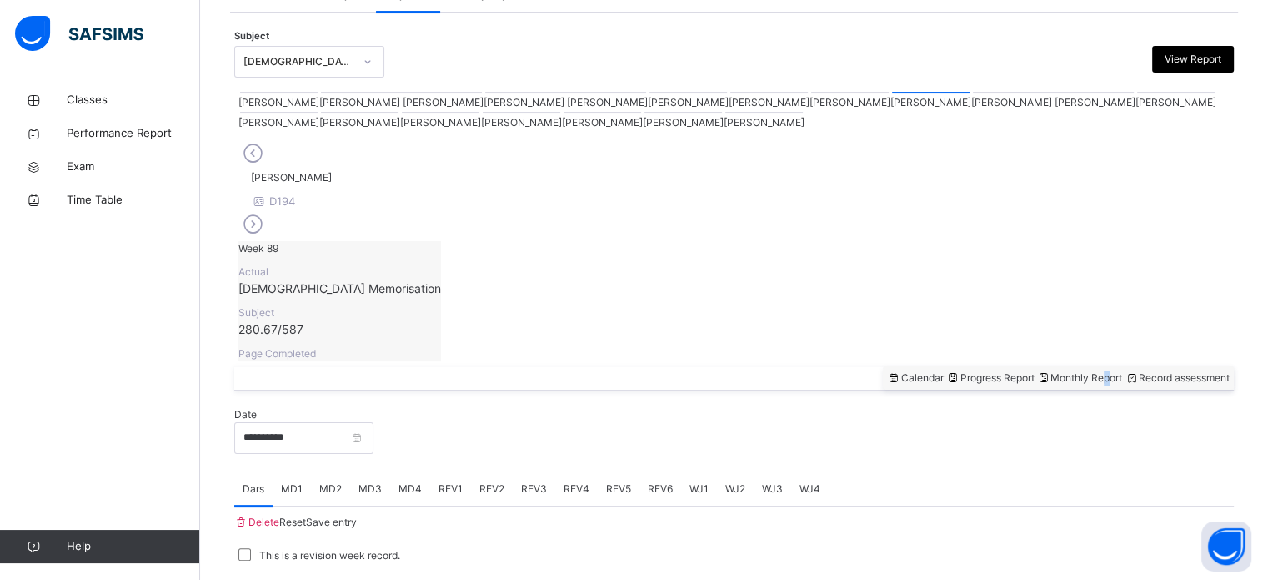
click at [1062, 371] on span "Monthly Report" at bounding box center [1080, 377] width 86 height 13
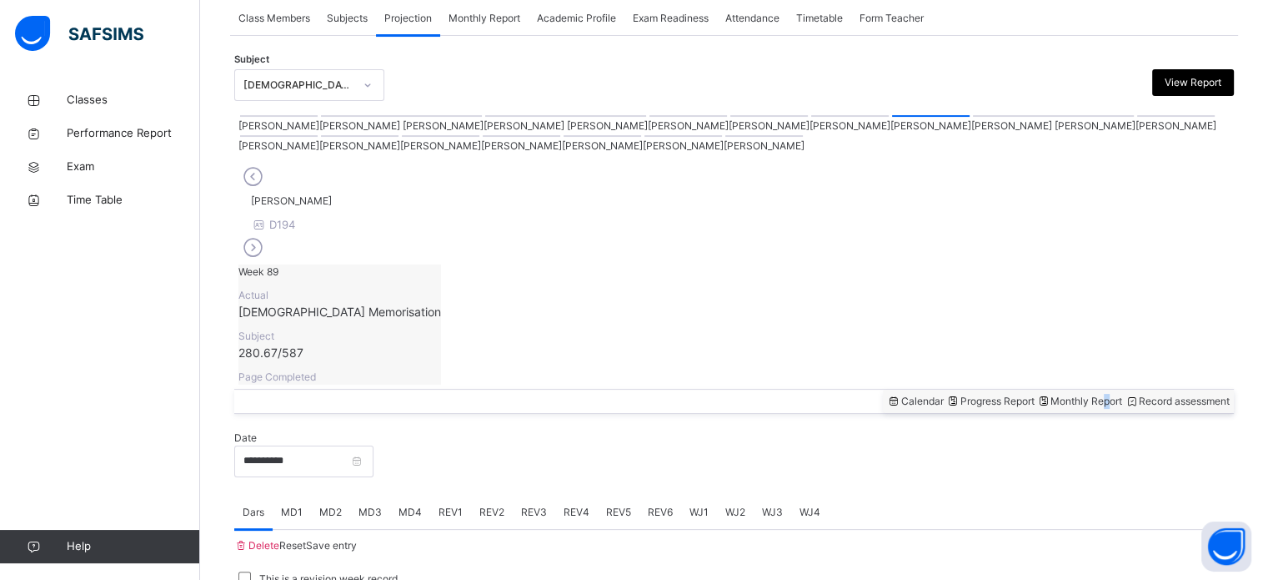
select select "****"
select select "*"
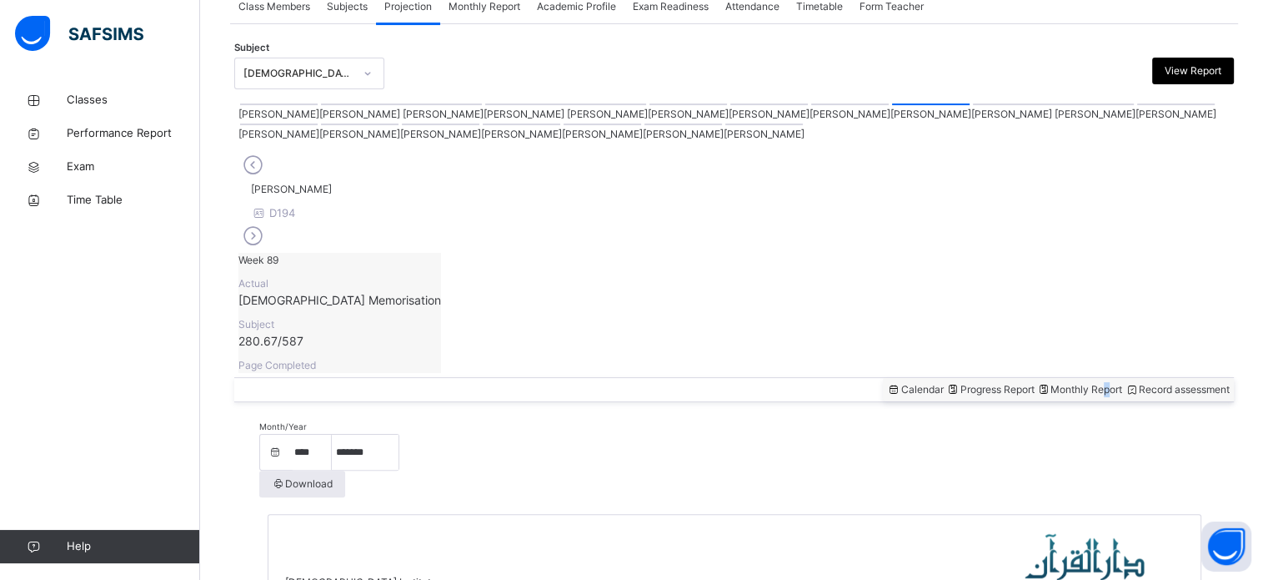
scroll to position [323, 0]
click at [1127, 383] on div "Record assessment" at bounding box center [1177, 390] width 105 height 15
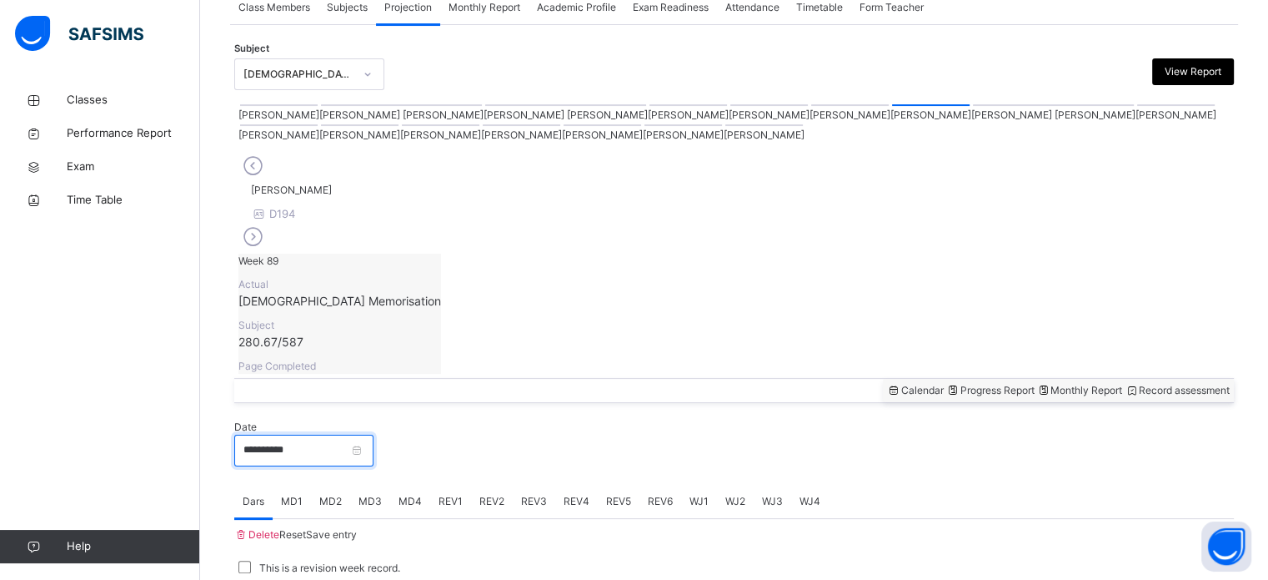
click at [364, 434] on input "**********" at bounding box center [303, 450] width 139 height 32
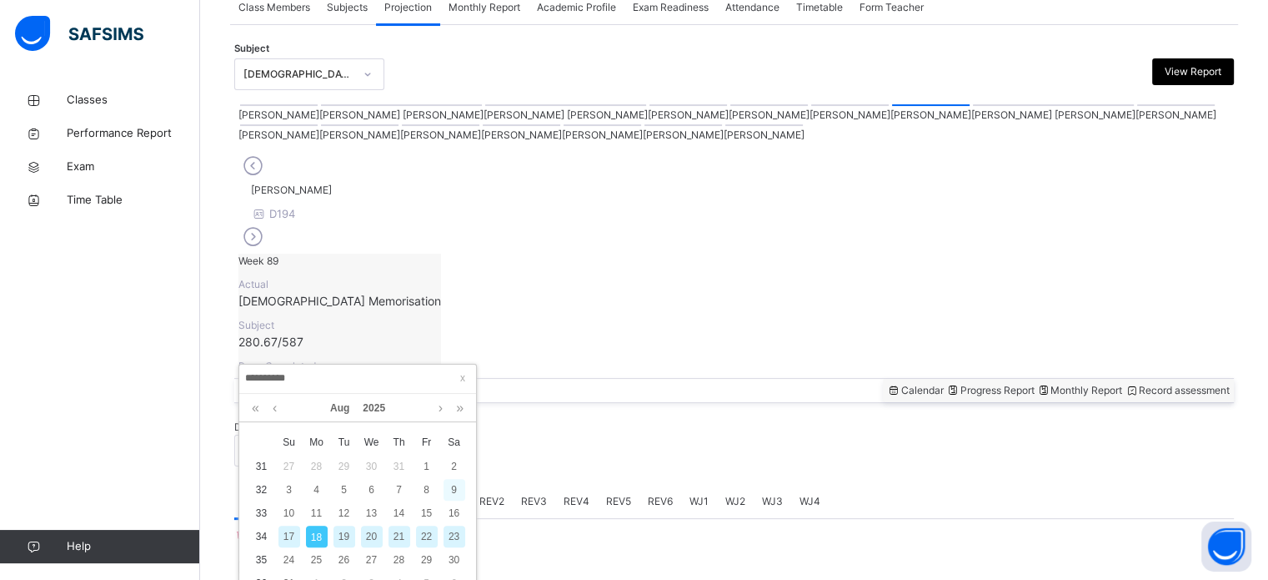
click at [453, 490] on div "9" at bounding box center [455, 490] width 22 height 22
type input "**********"
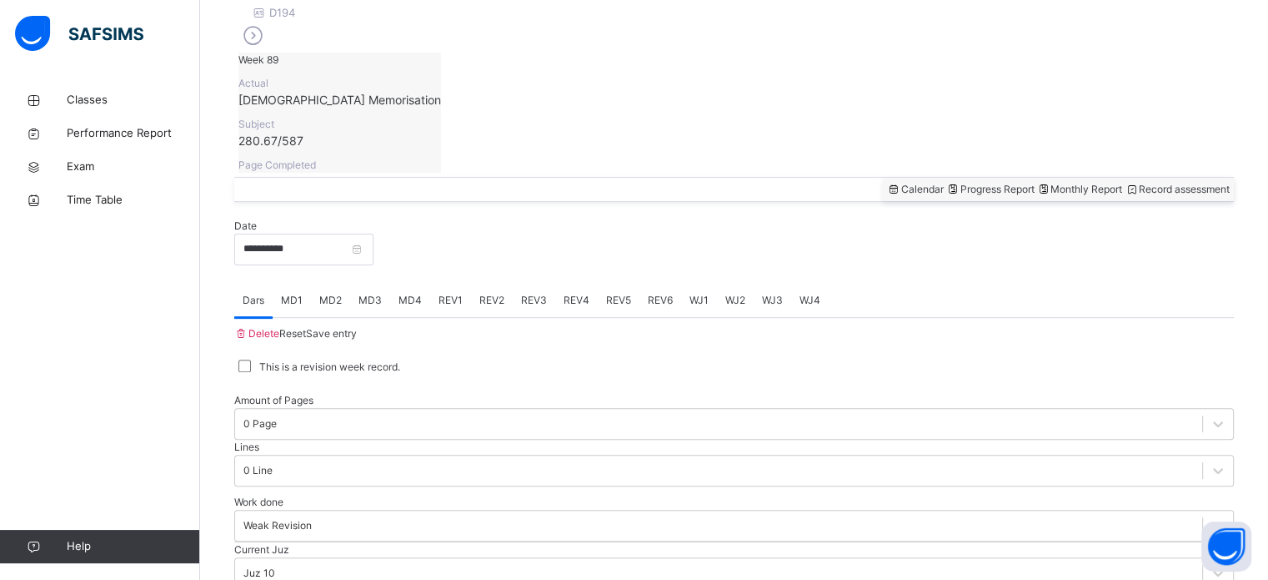
scroll to position [524, 0]
click at [414, 293] on span "MD4" at bounding box center [410, 300] width 23 height 15
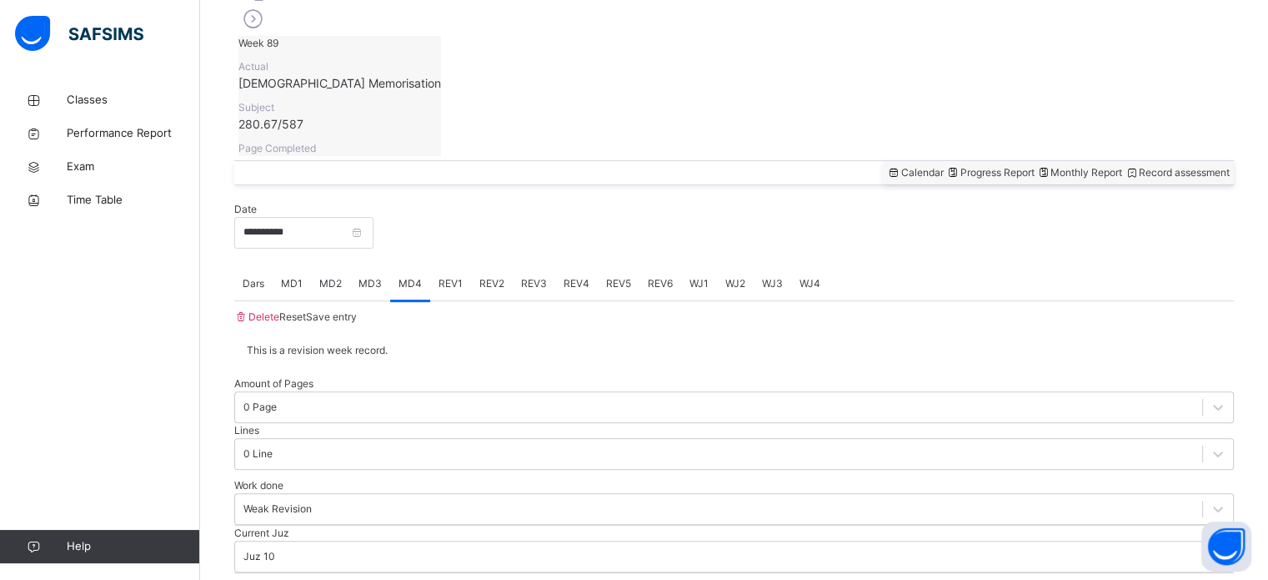
scroll to position [542, 0]
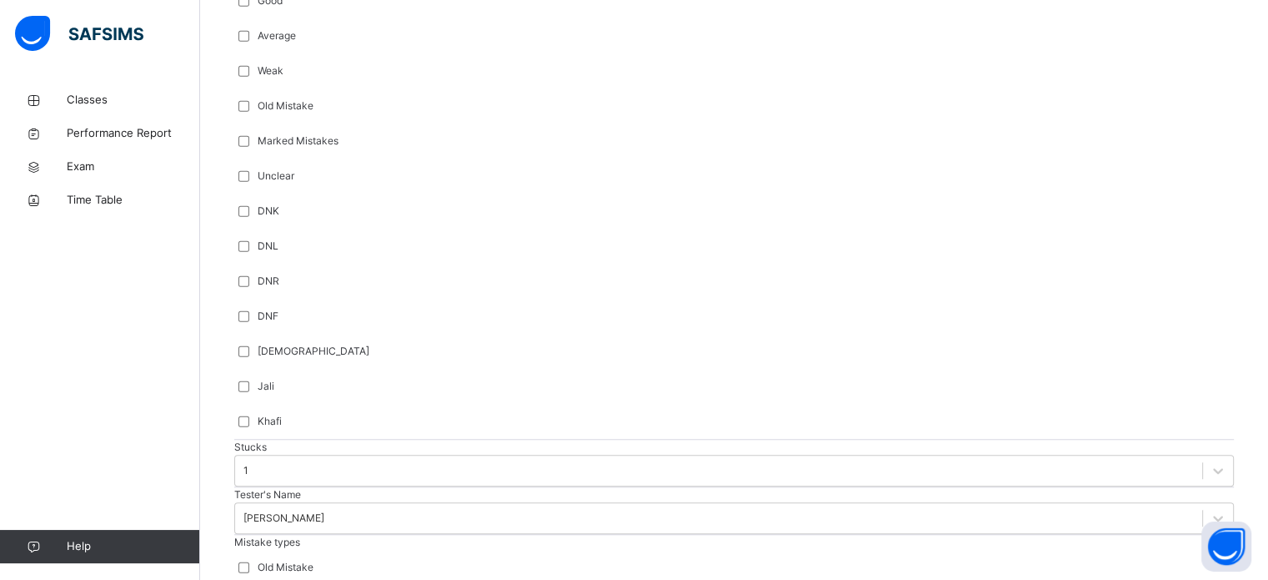
scroll to position [1257, 0]
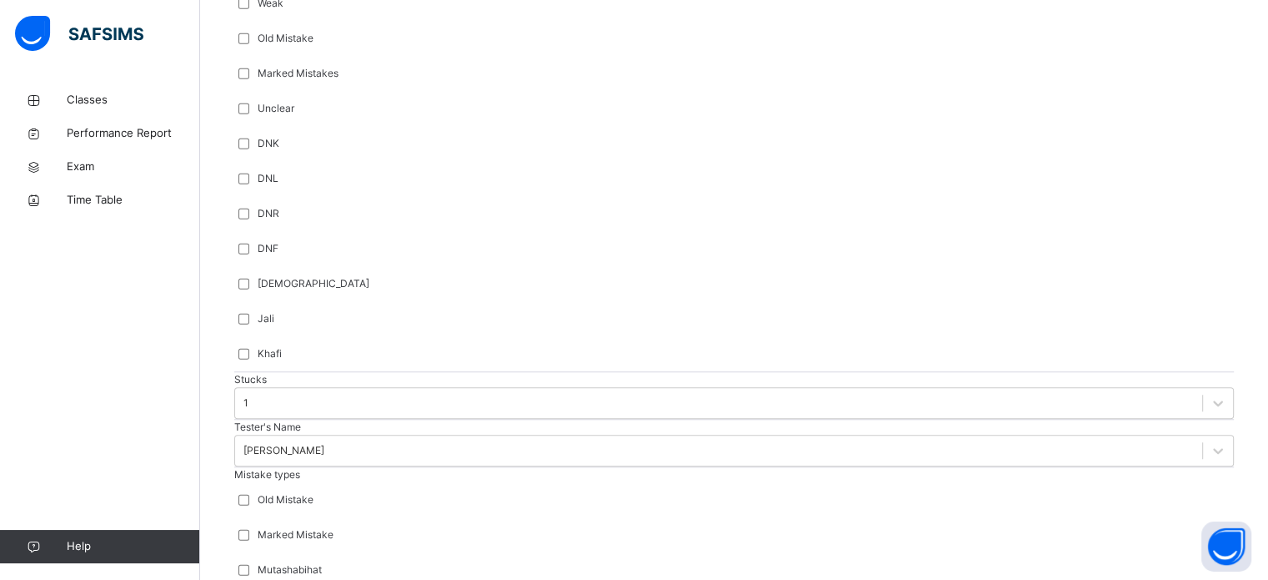
scroll to position [1329, 0]
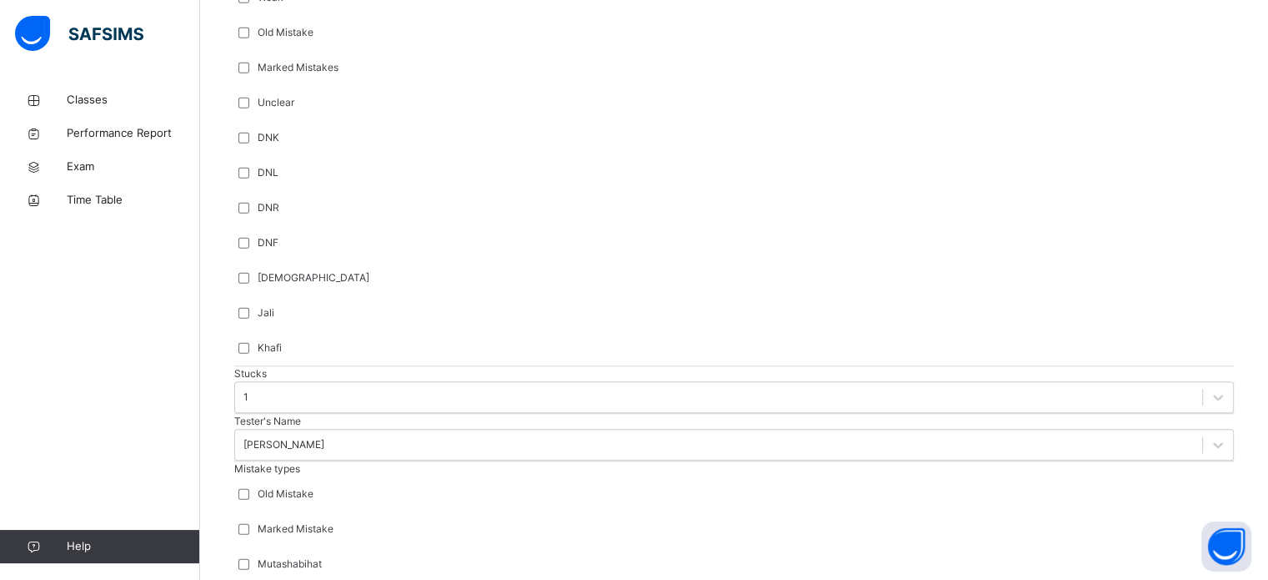
type input "***"
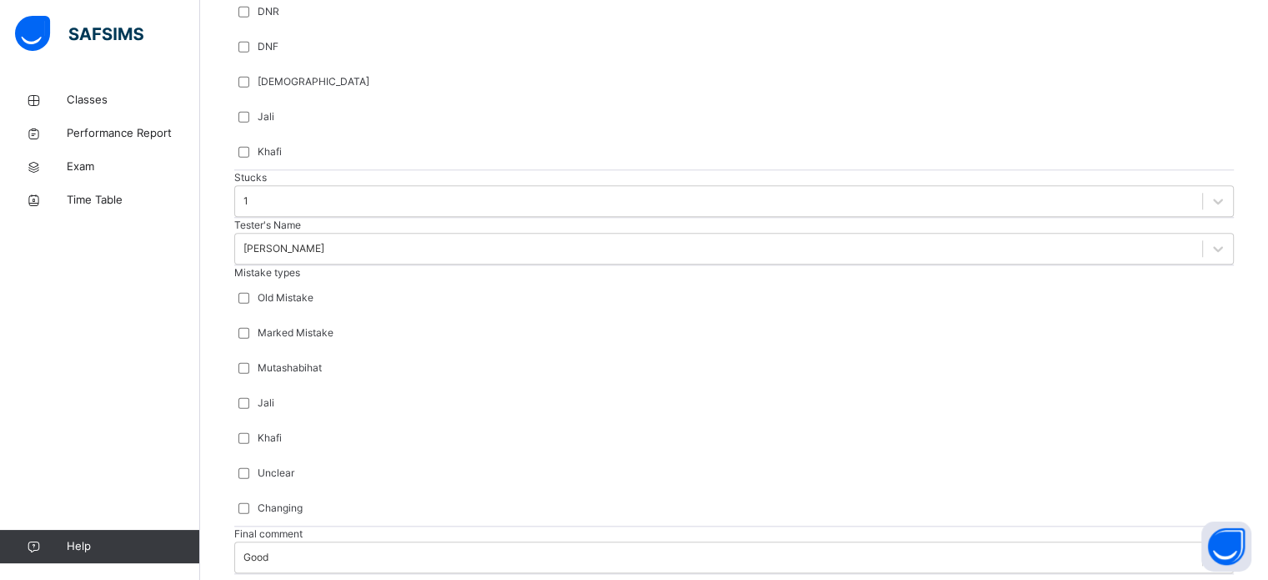
scroll to position [1574, 0]
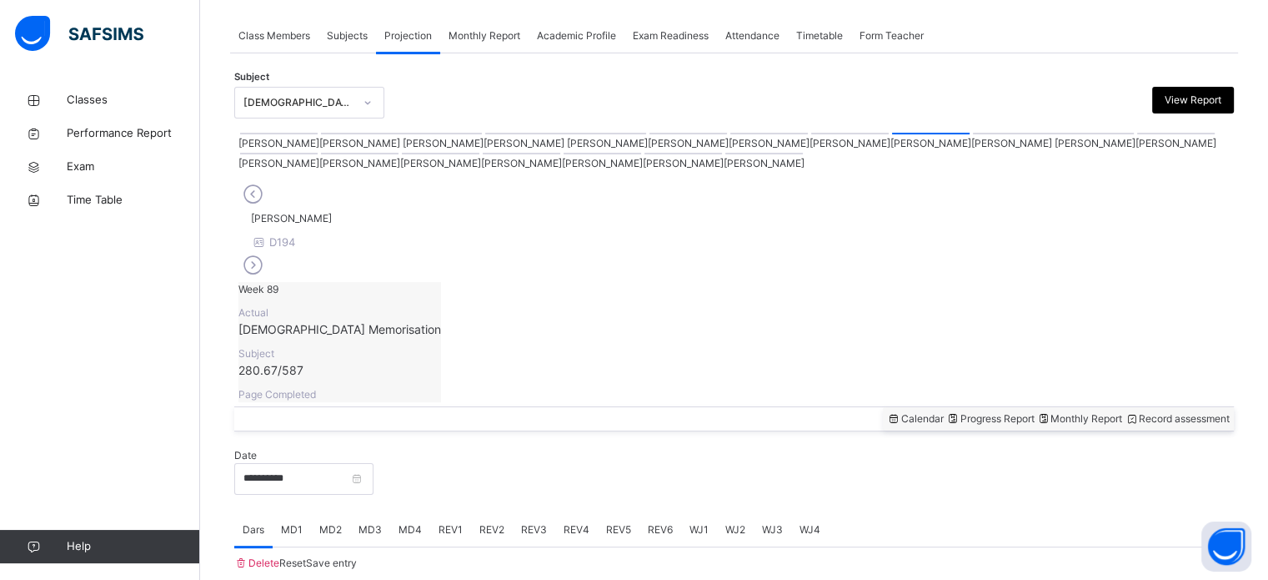
scroll to position [672, 0]
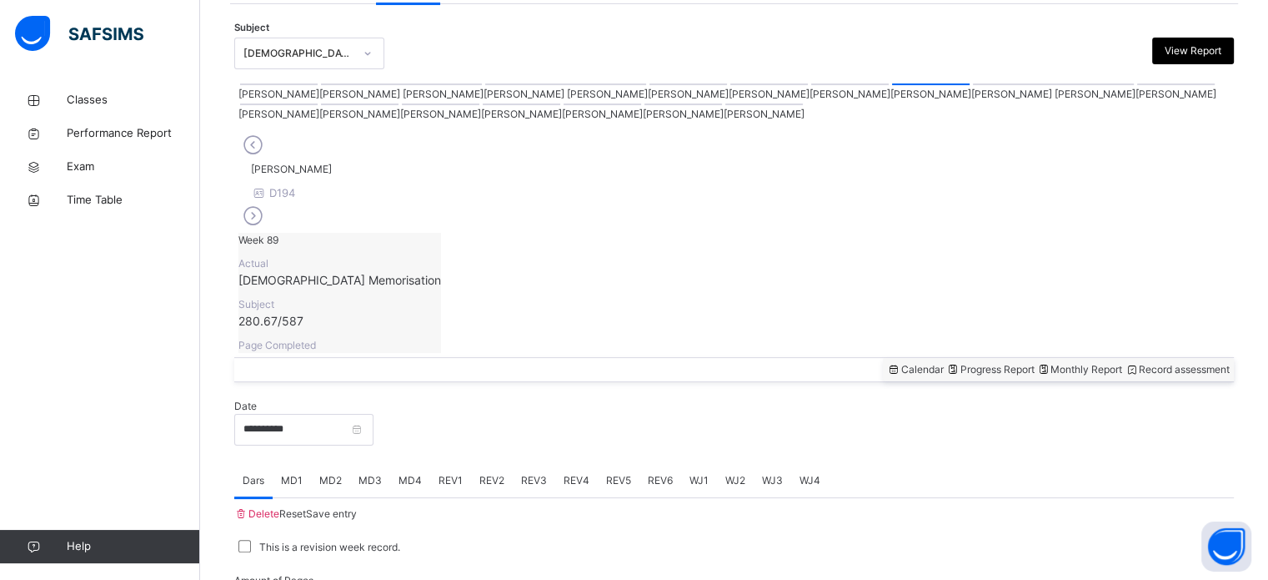
click at [1037, 363] on span "Monthly Report" at bounding box center [1080, 369] width 86 height 13
select select "****"
select select "*"
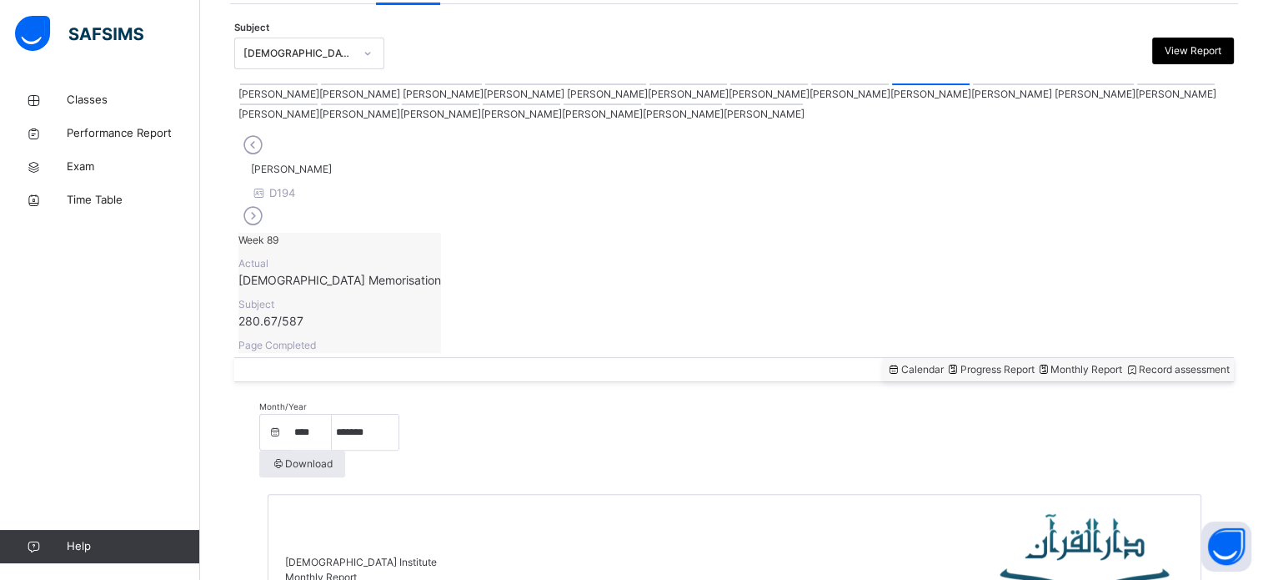
scroll to position [343, 0]
click at [1169, 359] on div "Calendar Progress Report Monthly Report Record assessment" at bounding box center [1058, 370] width 351 height 23
click at [1172, 358] on div "Calendar Progress Report Monthly Report Record assessment" at bounding box center [734, 370] width 1000 height 25
click at [1153, 364] on span "Record assessment" at bounding box center [1177, 370] width 105 height 13
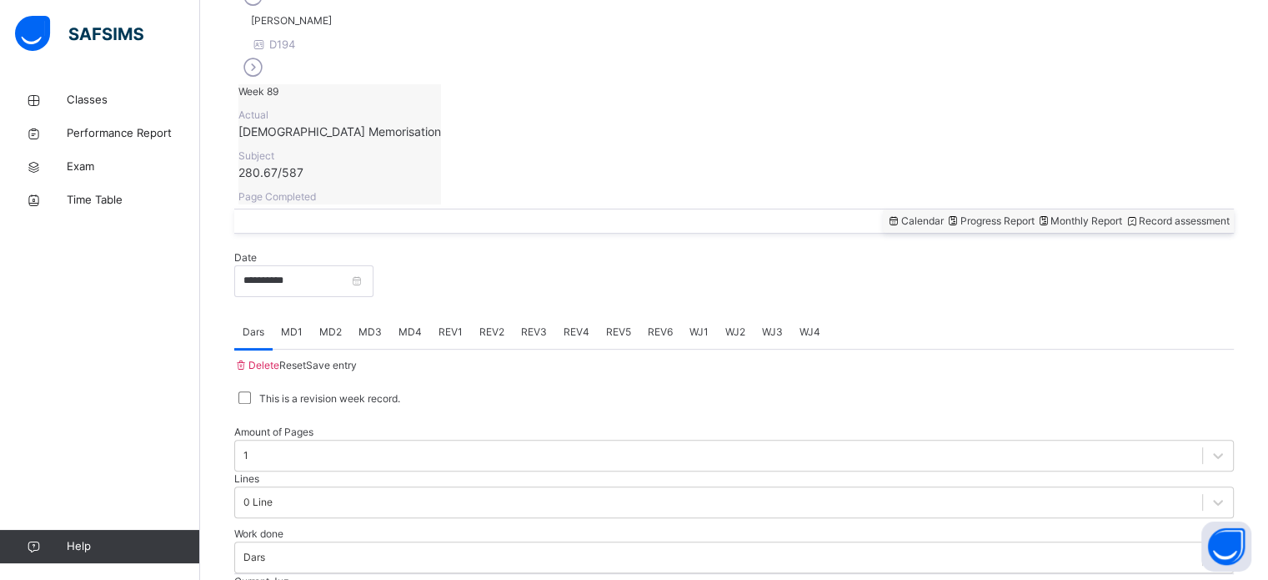
scroll to position [494, 0]
drag, startPoint x: 377, startPoint y: 273, endPoint x: 379, endPoint y: 263, distance: 10.3
click at [377, 348] on div "Delete Reset Save entry This is a revision week record. Amount of Pages 1 Lines…" at bounding box center [734, 500] width 1000 height 304
click at [382, 314] on div "MD3" at bounding box center [370, 330] width 40 height 33
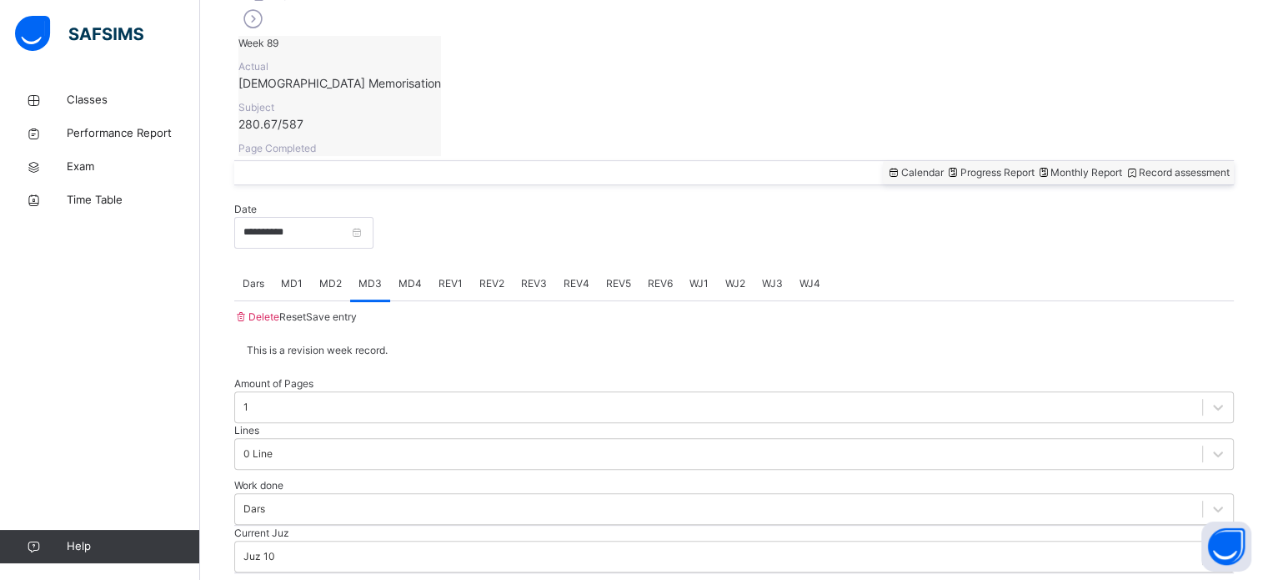
scroll to position [542, 0]
paste input "*"
type input "*"
drag, startPoint x: 317, startPoint y: 349, endPoint x: 247, endPoint y: 351, distance: 70.1
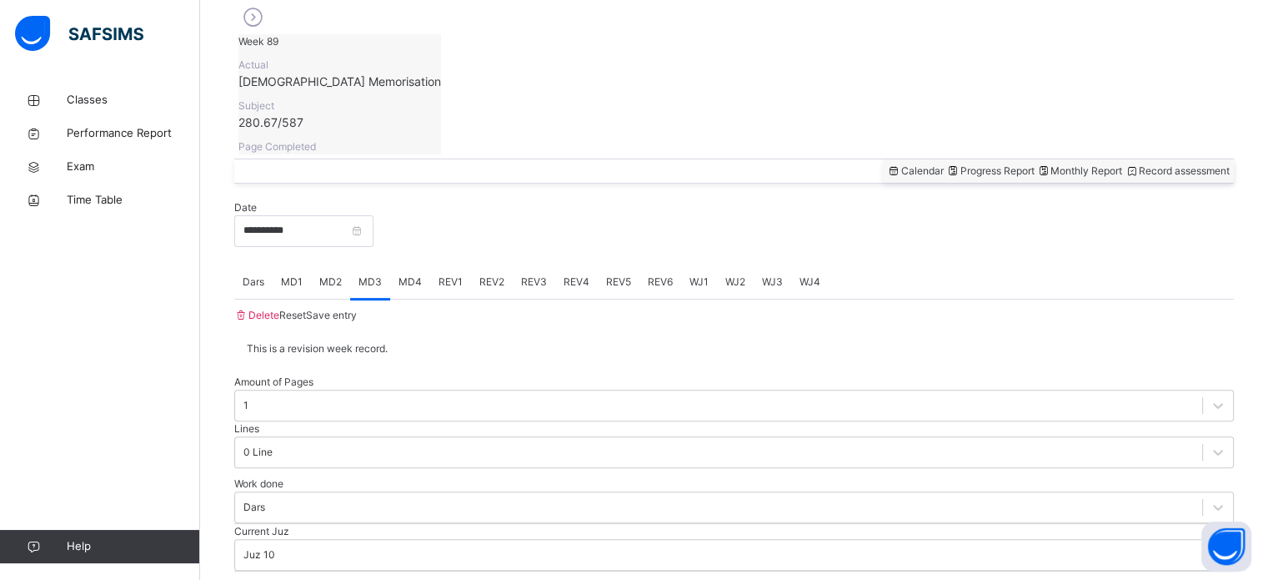
type input "**********"
drag, startPoint x: 734, startPoint y: 352, endPoint x: 714, endPoint y: 355, distance: 20.3
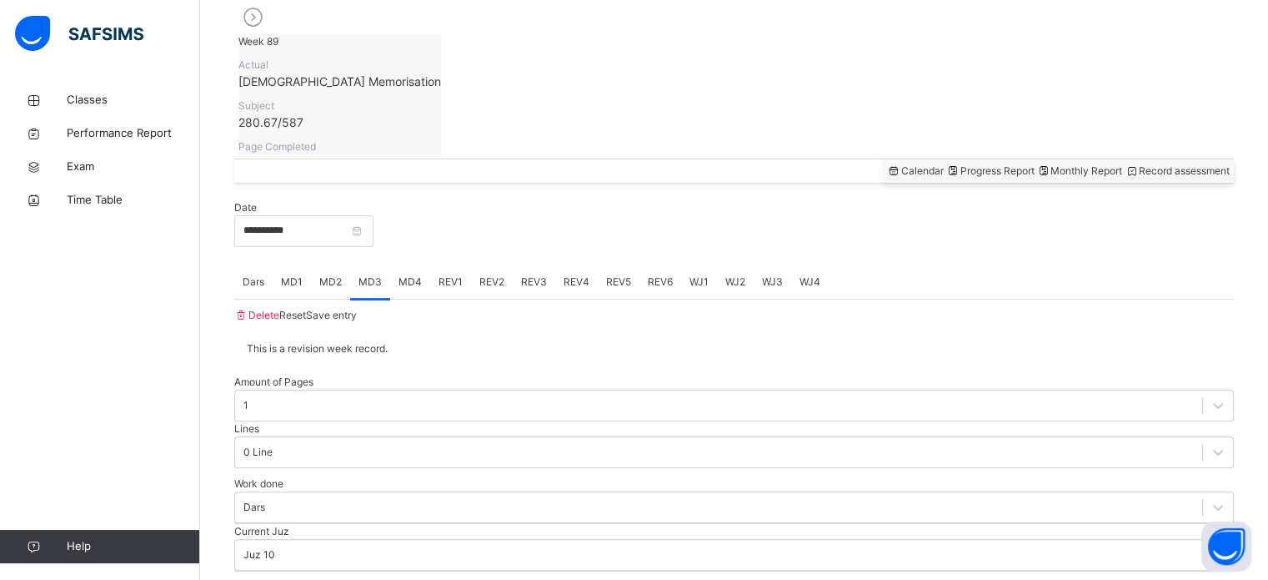
drag, startPoint x: 889, startPoint y: 455, endPoint x: 783, endPoint y: 399, distance: 119.7
paste input "**********"
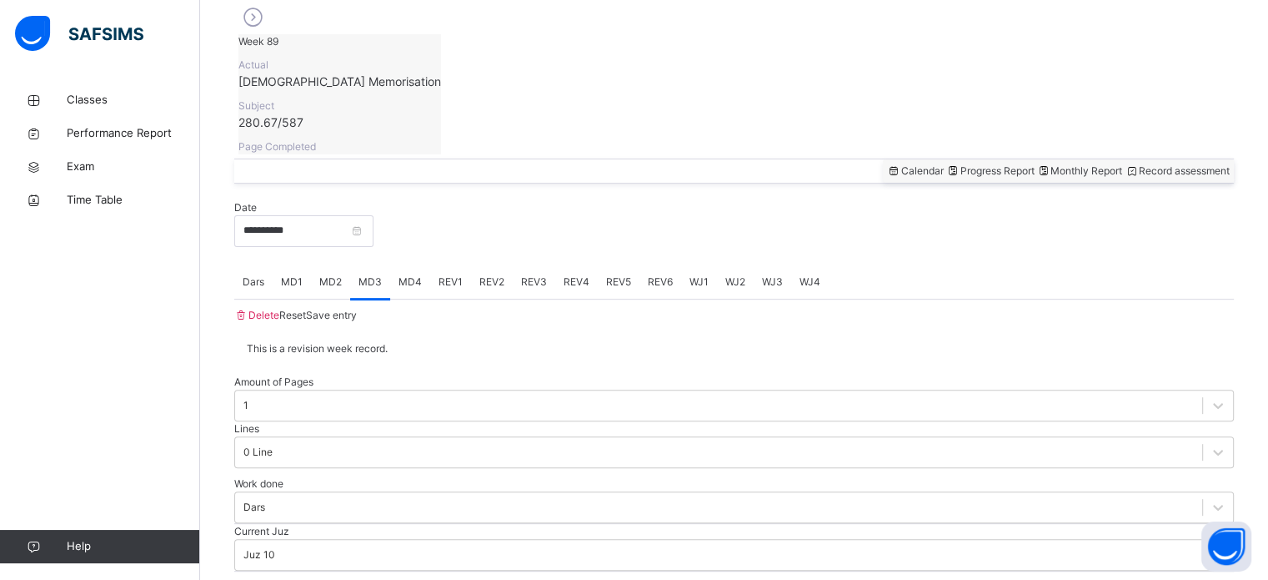
type input "*"
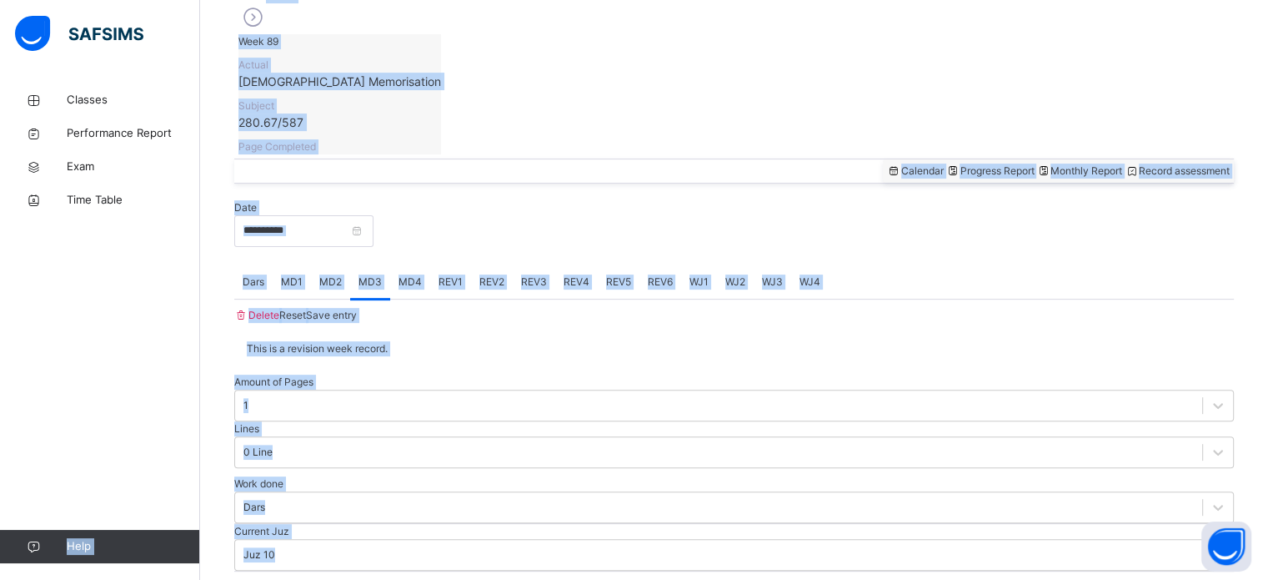
click at [163, 356] on div "Classes Performance Report Exam Time Table Help" at bounding box center [100, 323] width 200 height 513
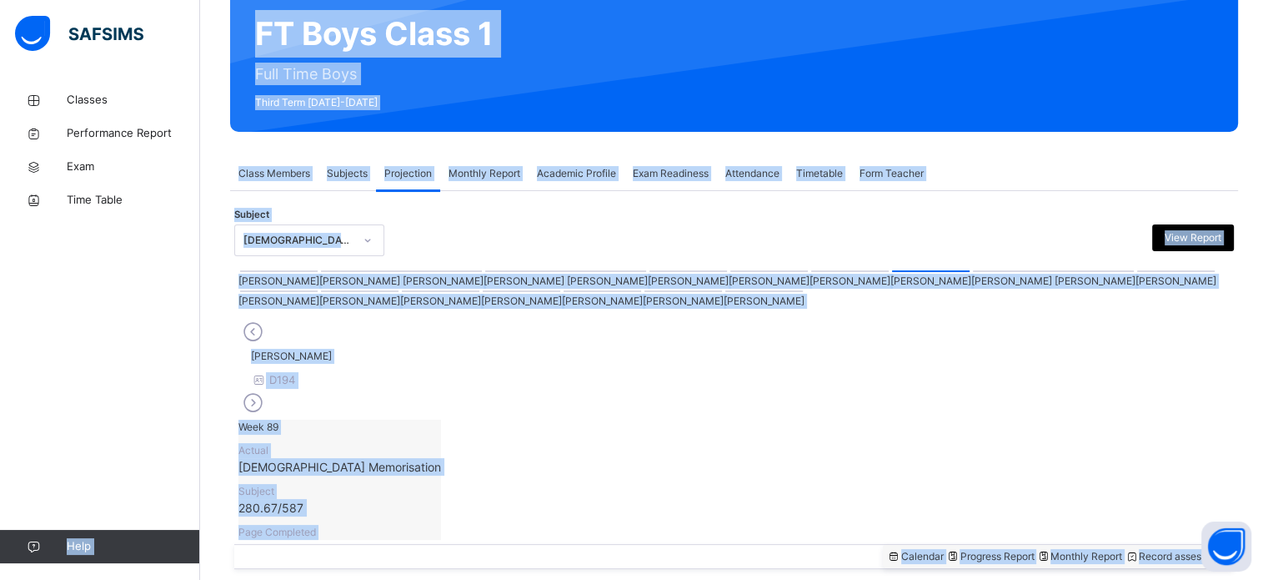
scroll to position [174, 0]
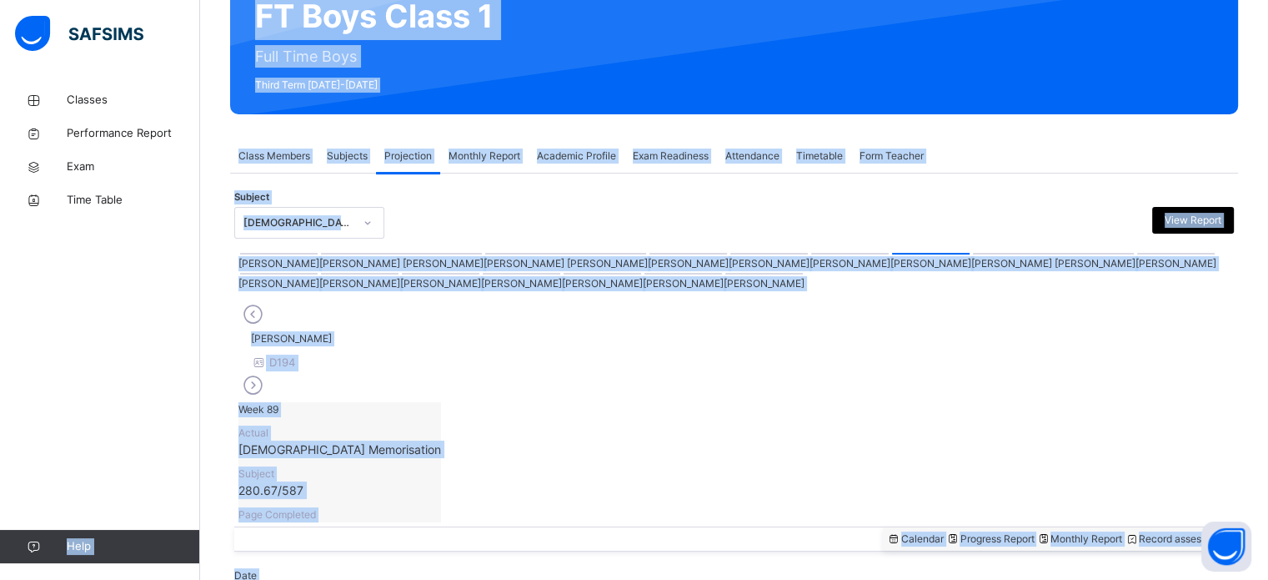
click at [973, 254] on div at bounding box center [1053, 254] width 161 height 2
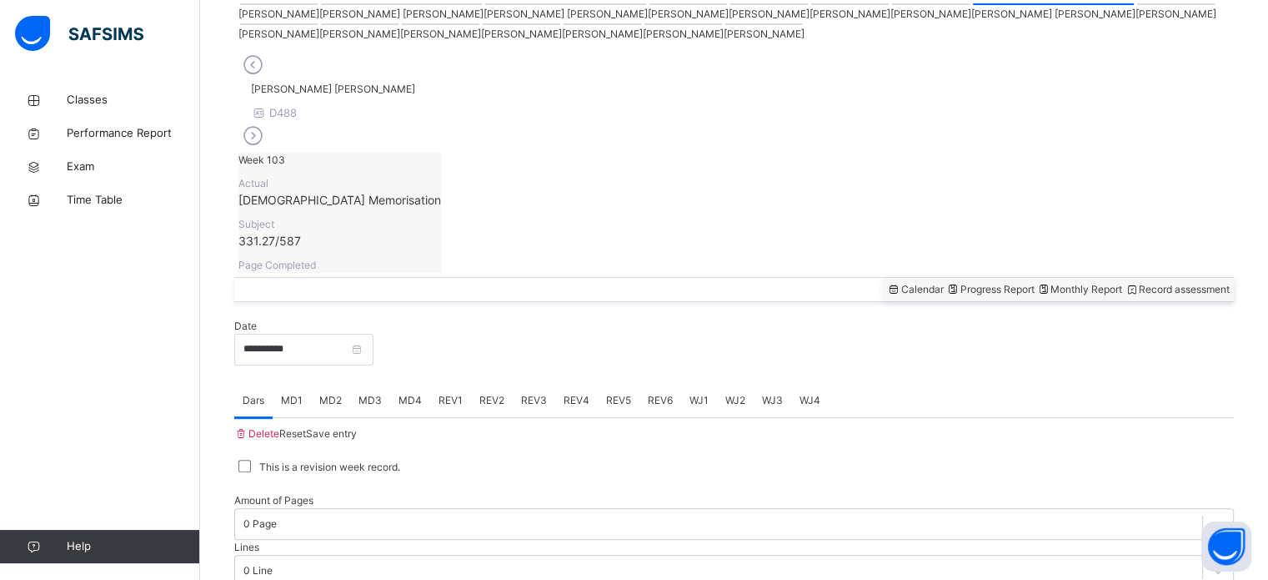
scroll to position [672, 0]
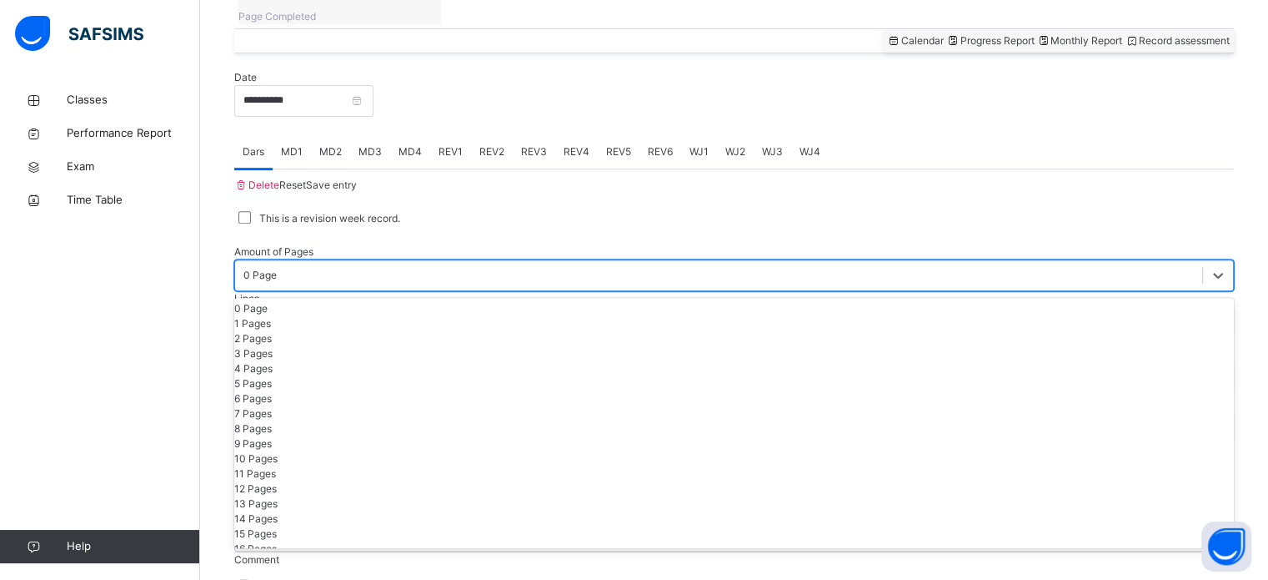
click at [277, 268] on div "0 Page" at bounding box center [260, 275] width 33 height 15
drag, startPoint x: 349, startPoint y: 334, endPoint x: 273, endPoint y: 391, distance: 95.2
click at [273, 391] on div "0 Page 1 Pages 2 Pages 3 Pages 4 Pages 5 Pages 6 Pages 7 Pages 8 Pages 9 Pages …" at bounding box center [734, 423] width 1000 height 250
click at [324, 331] on div "2 Pages" at bounding box center [734, 338] width 1000 height 15
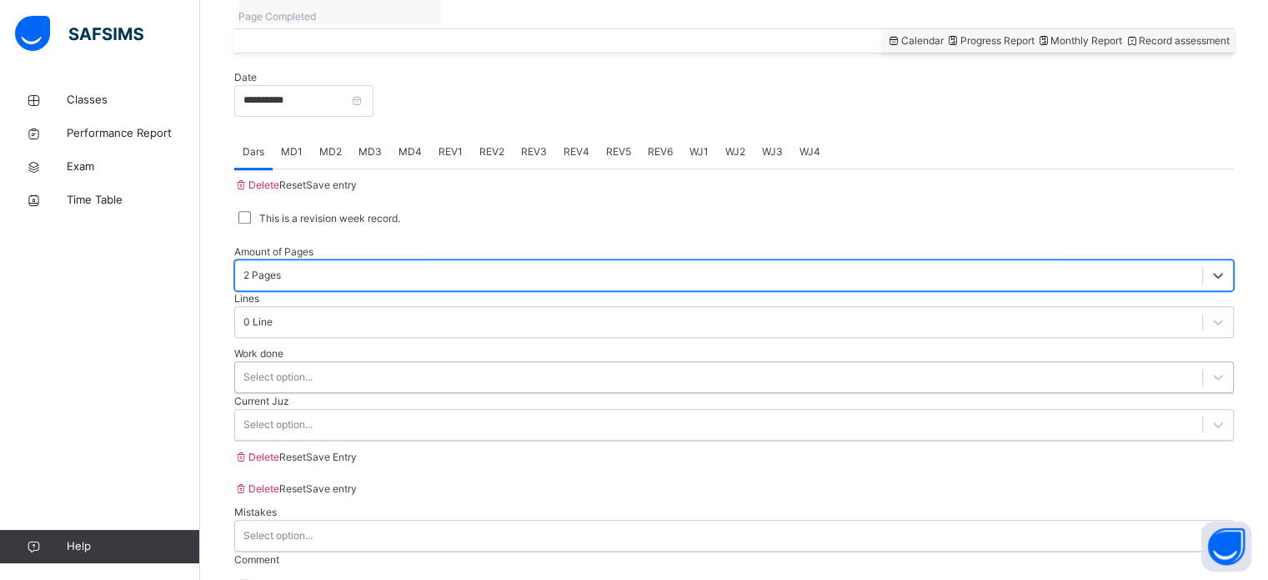
drag, startPoint x: 537, startPoint y: 295, endPoint x: 529, endPoint y: 309, distance: 15.7
click at [533, 346] on div "Work done Select option..." at bounding box center [734, 370] width 1000 height 48
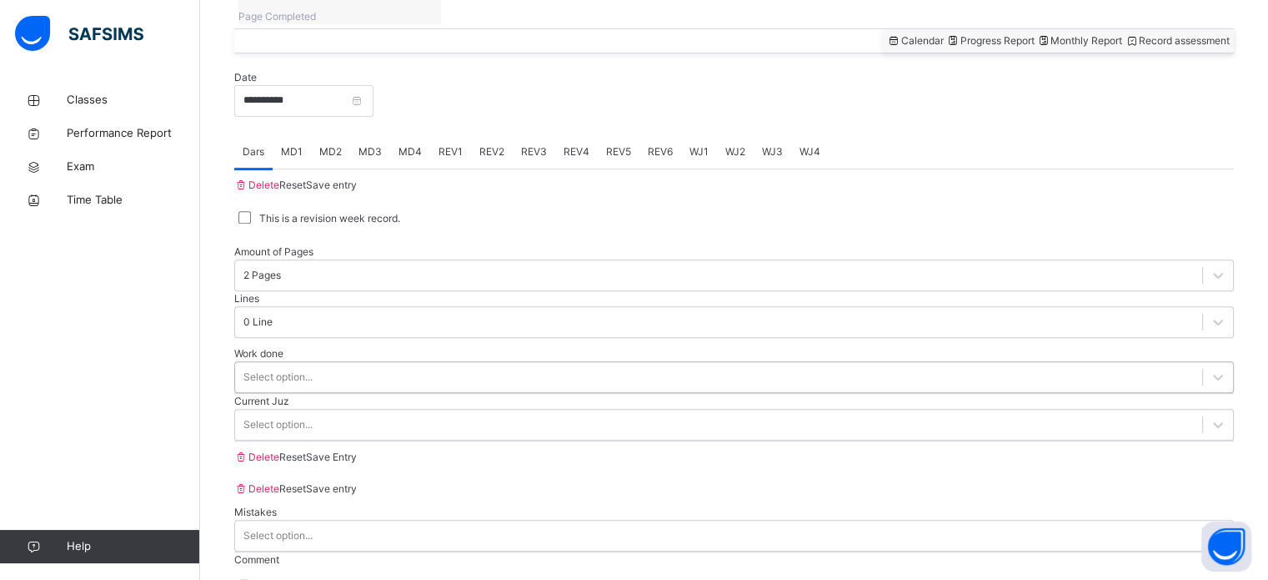
drag, startPoint x: 527, startPoint y: 309, endPoint x: 512, endPoint y: 327, distance: 23.1
click at [527, 364] on div "Select option..." at bounding box center [718, 377] width 967 height 26
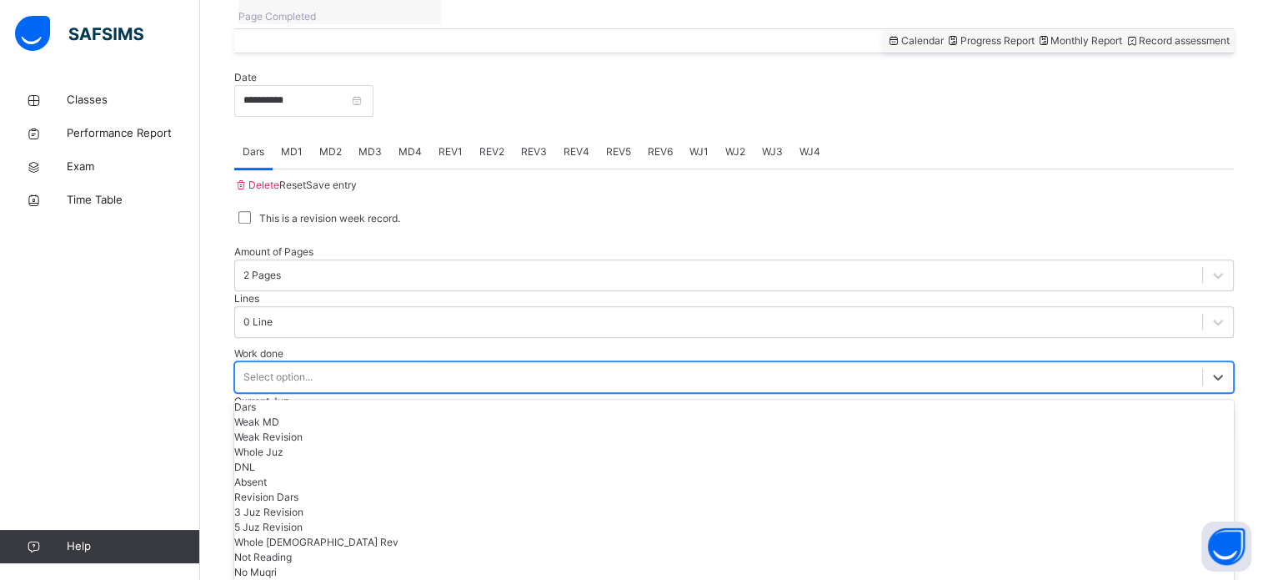
click at [434, 399] on div "Dars" at bounding box center [734, 406] width 1000 height 15
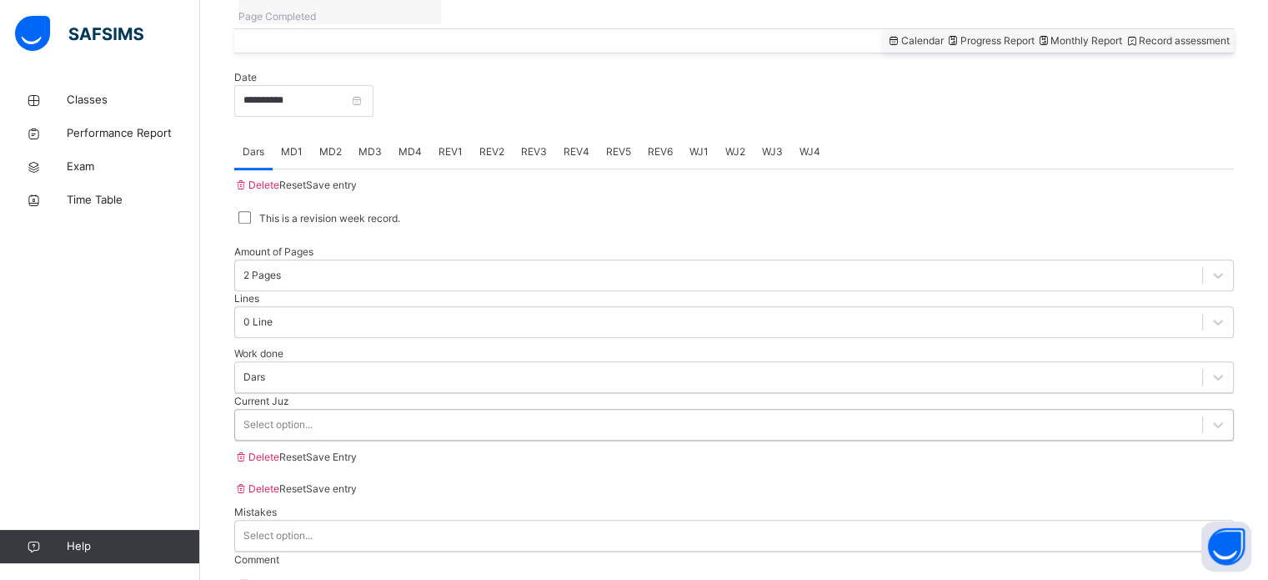
drag, startPoint x: 361, startPoint y: 403, endPoint x: 356, endPoint y: 414, distance: 12.7
click at [356, 414] on div "Current Juz Select option..." at bounding box center [734, 418] width 1000 height 48
click at [354, 418] on div "Select option..." at bounding box center [718, 424] width 967 height 26
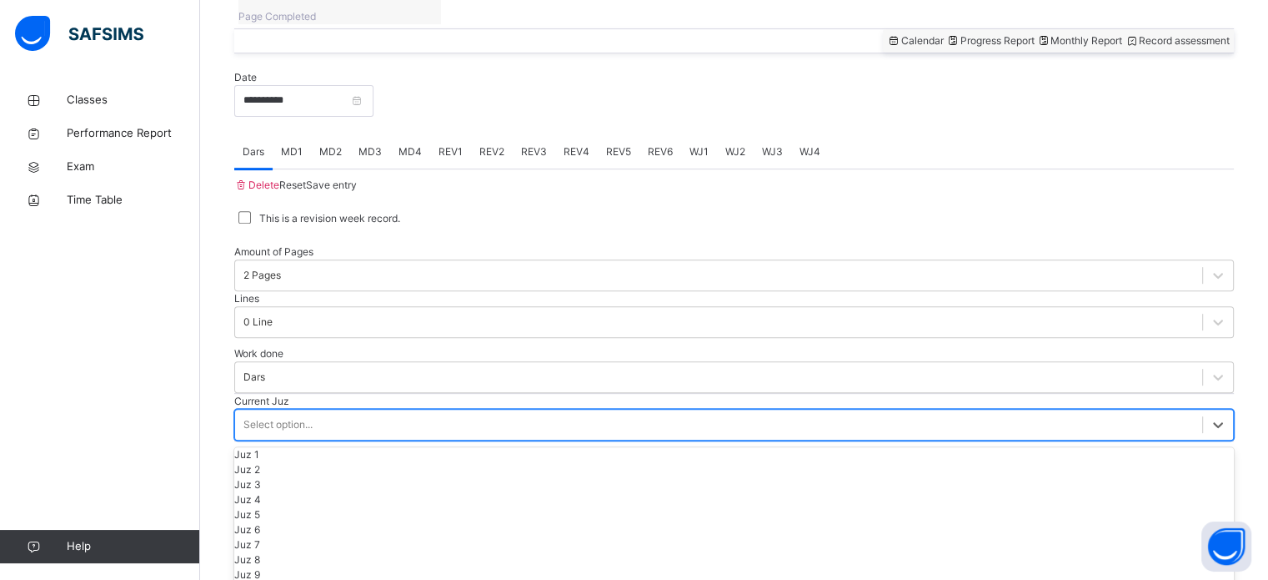
scroll to position [310, 0]
drag, startPoint x: 282, startPoint y: 483, endPoint x: 537, endPoint y: 399, distance: 268.7
click at [357, 464] on div "Save Entry" at bounding box center [331, 456] width 51 height 15
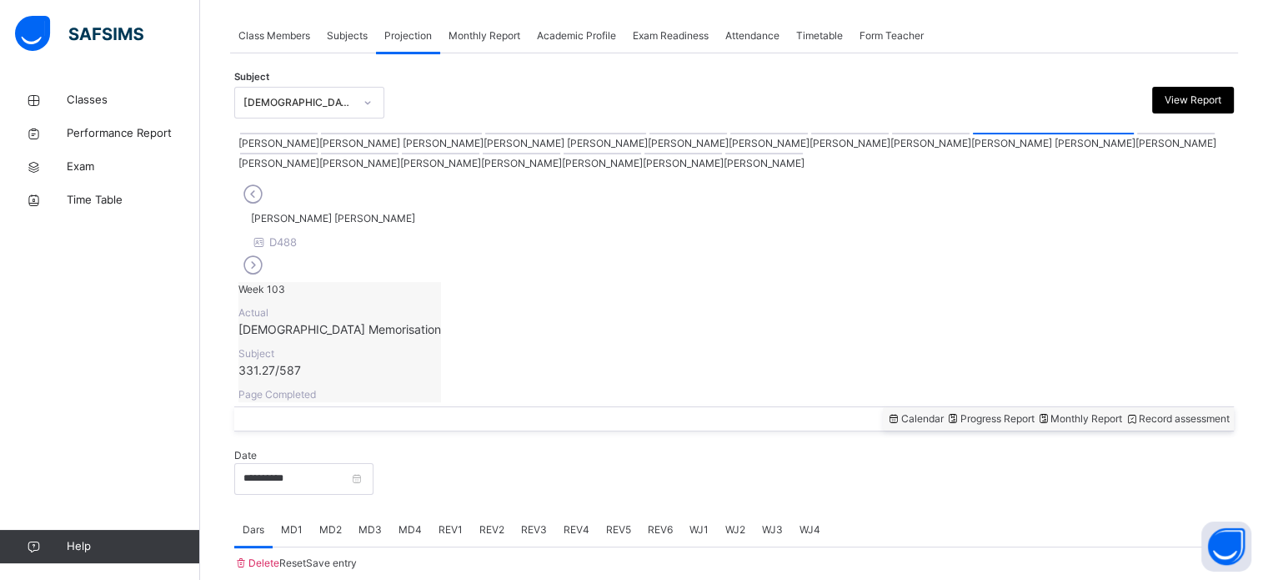
scroll to position [672, 0]
